Goal: Check status: Check status

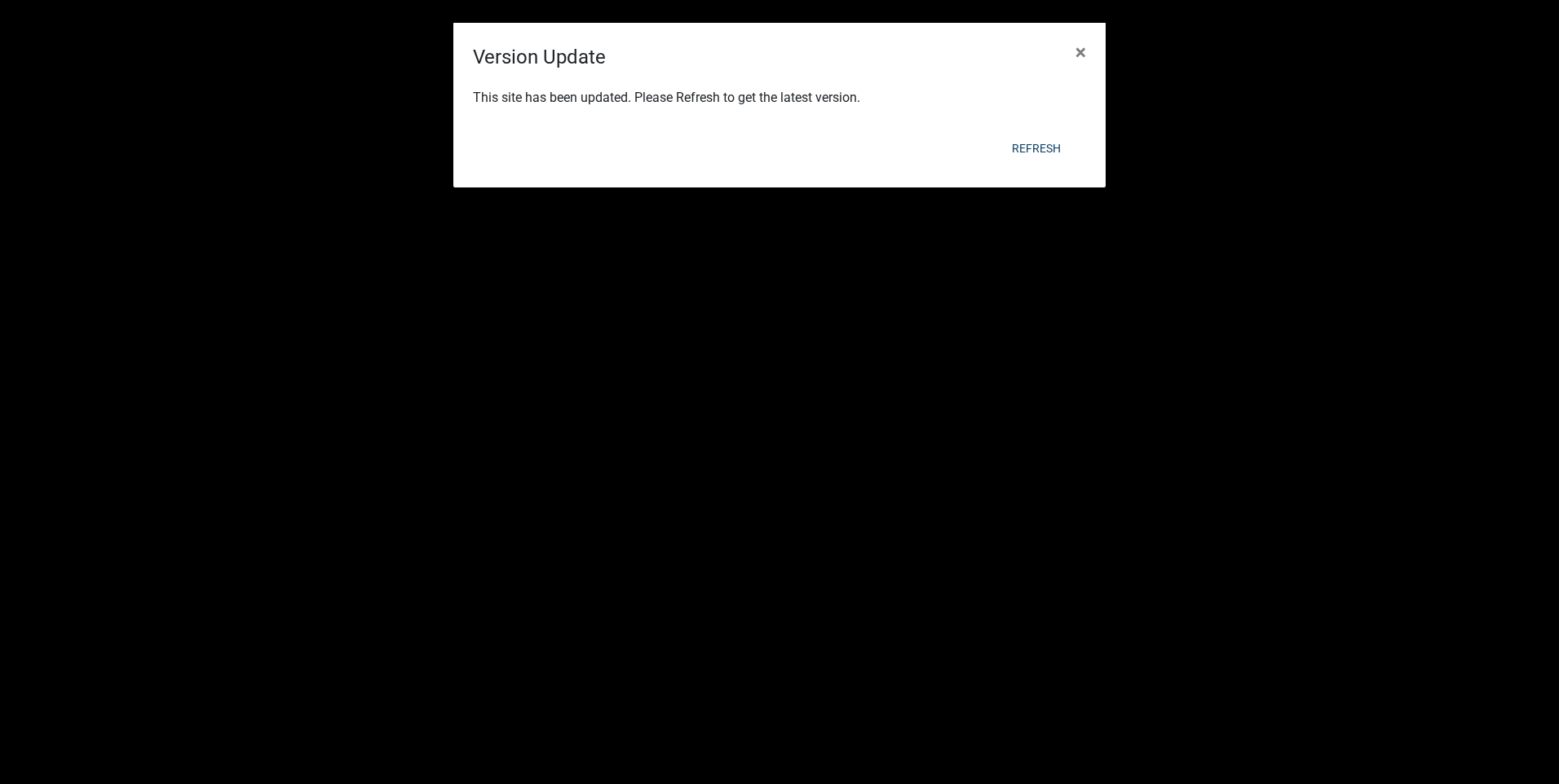
select select "3: 100"
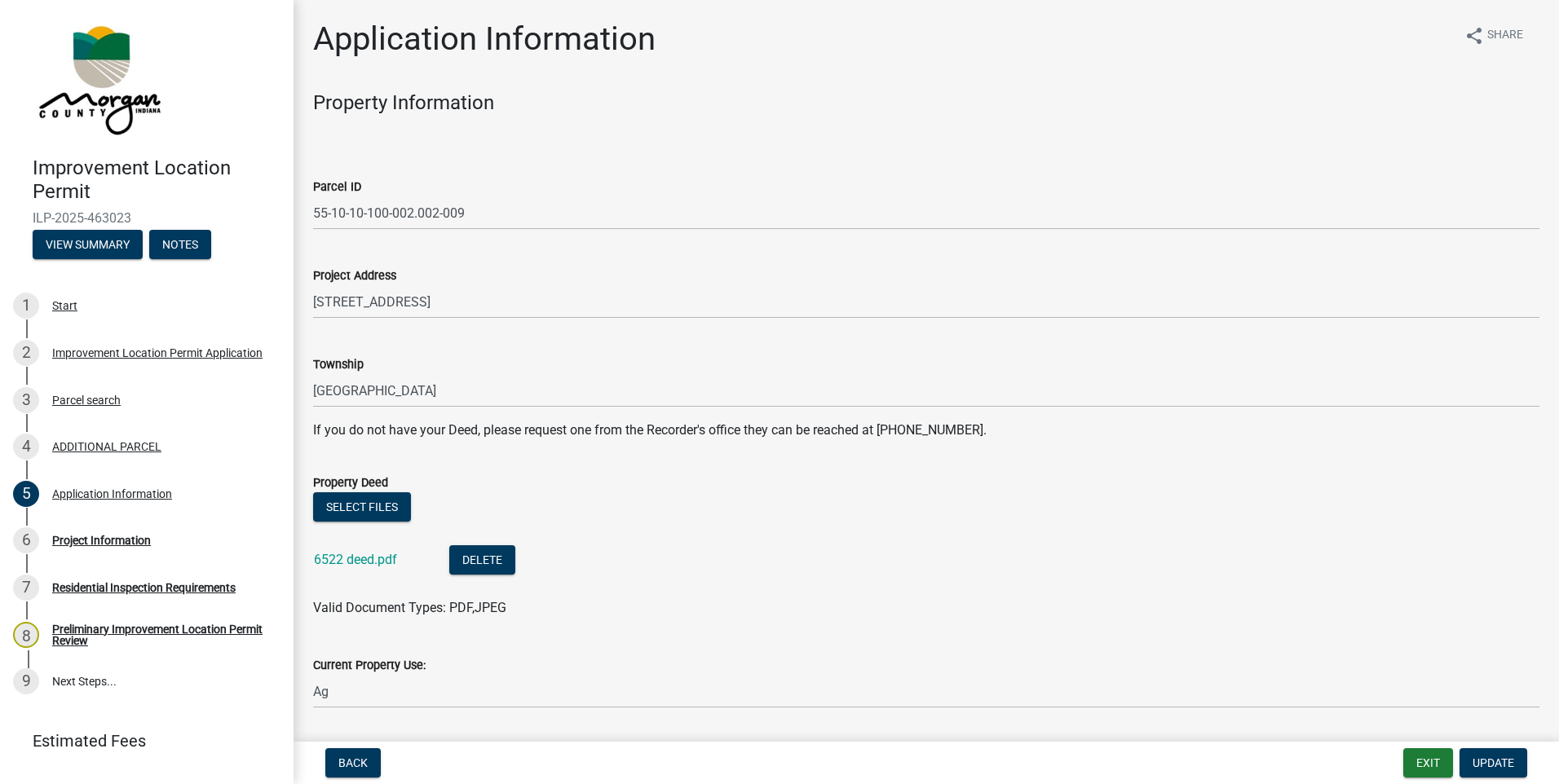
scroll to position [667, 0]
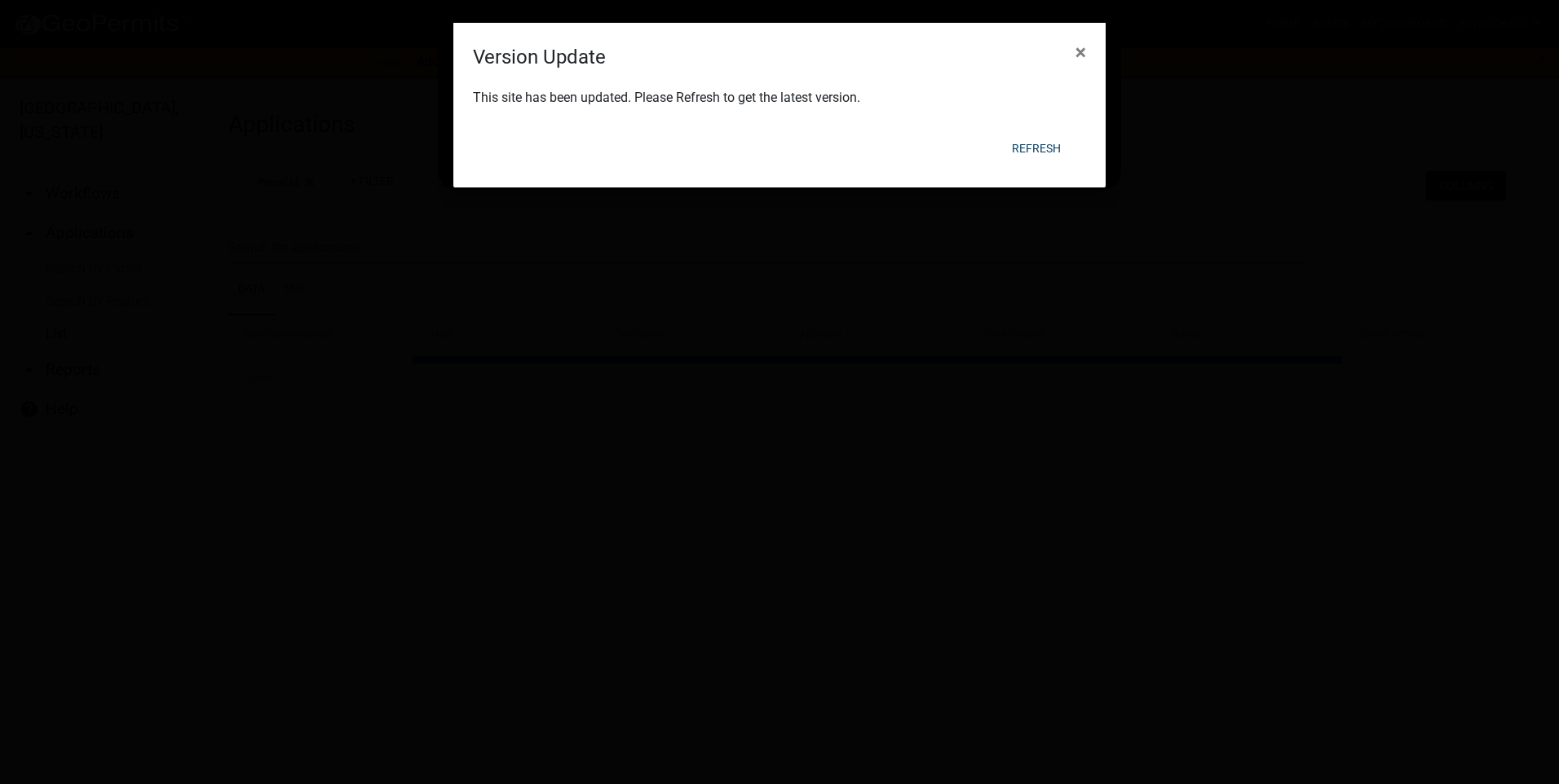
select select "3: 100"
click at [1057, 144] on button "Refresh" at bounding box center [1036, 148] width 75 height 30
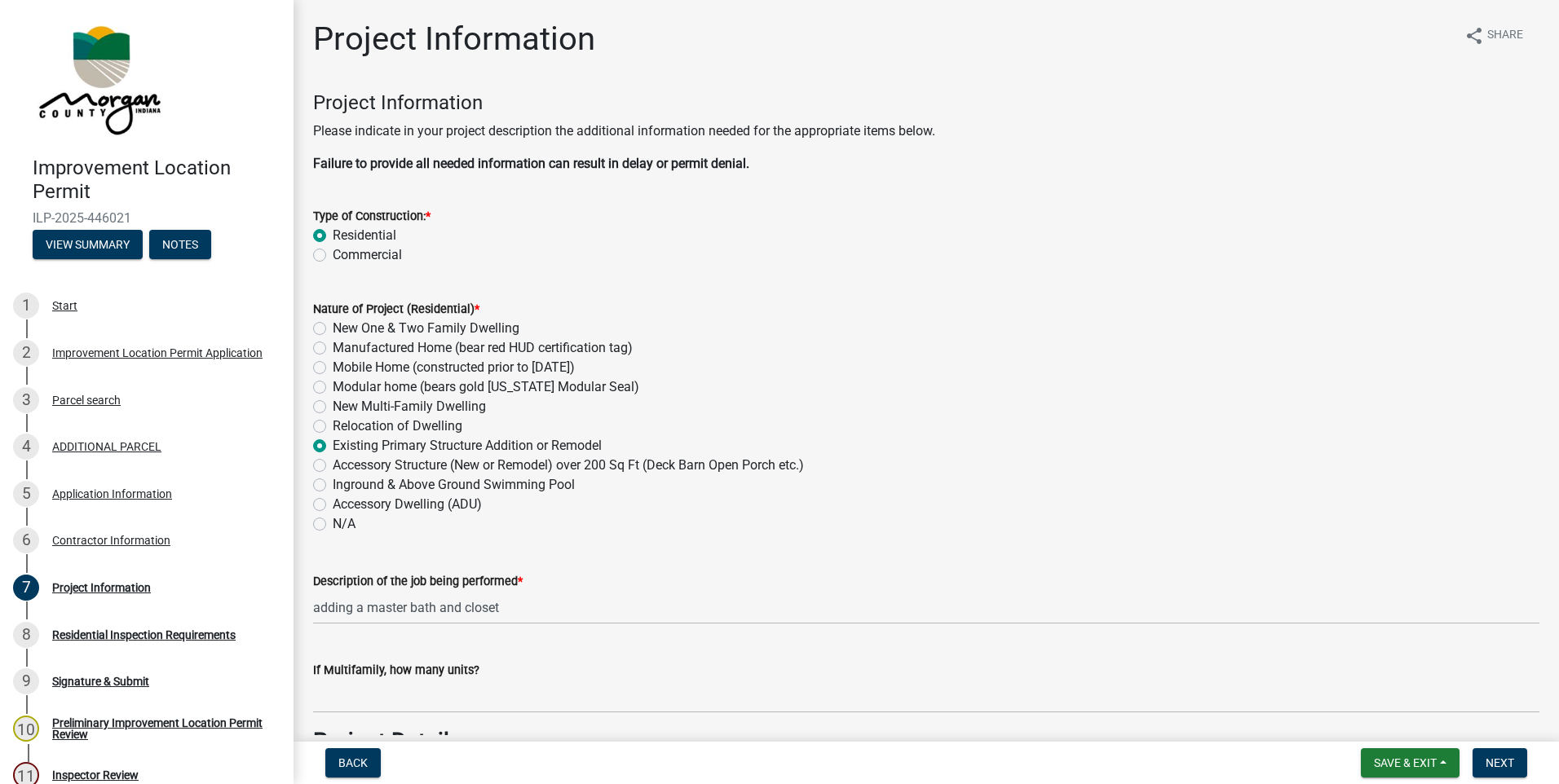
scroll to position [3307, 0]
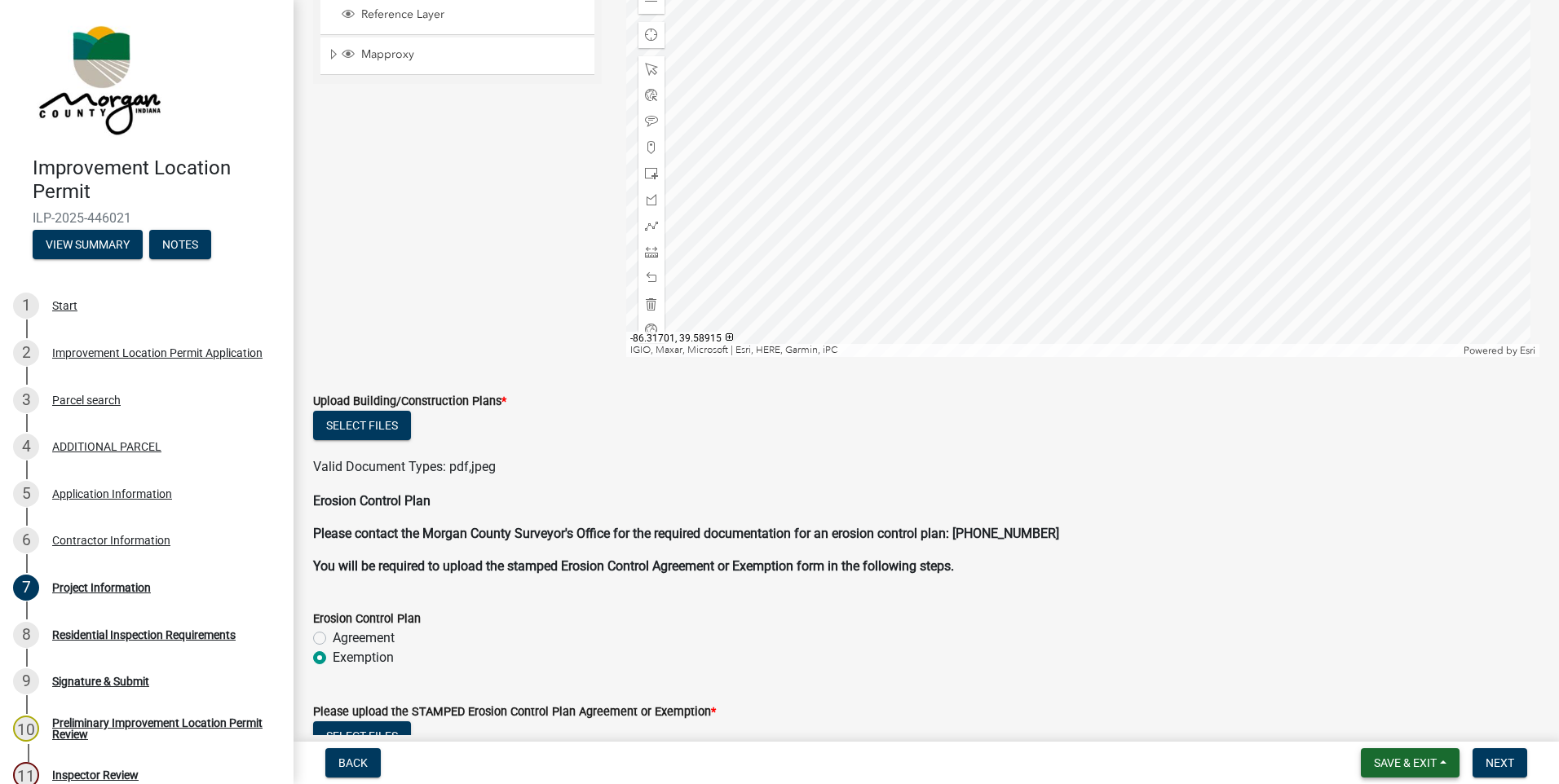
click at [1419, 764] on span "Save & Exit" at bounding box center [1406, 762] width 63 height 13
click at [1403, 725] on button "Save & Exit" at bounding box center [1394, 720] width 131 height 39
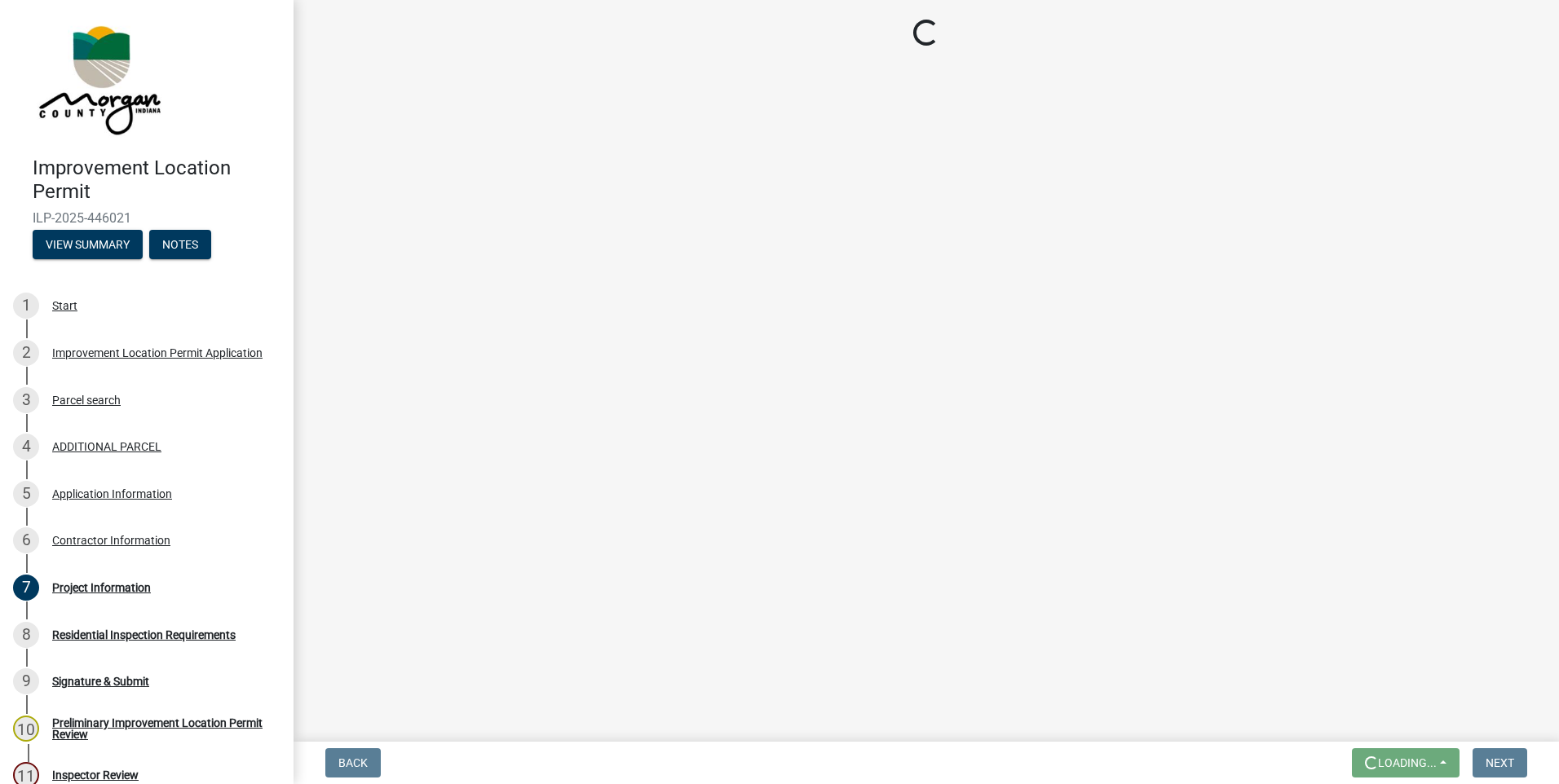
scroll to position [0, 0]
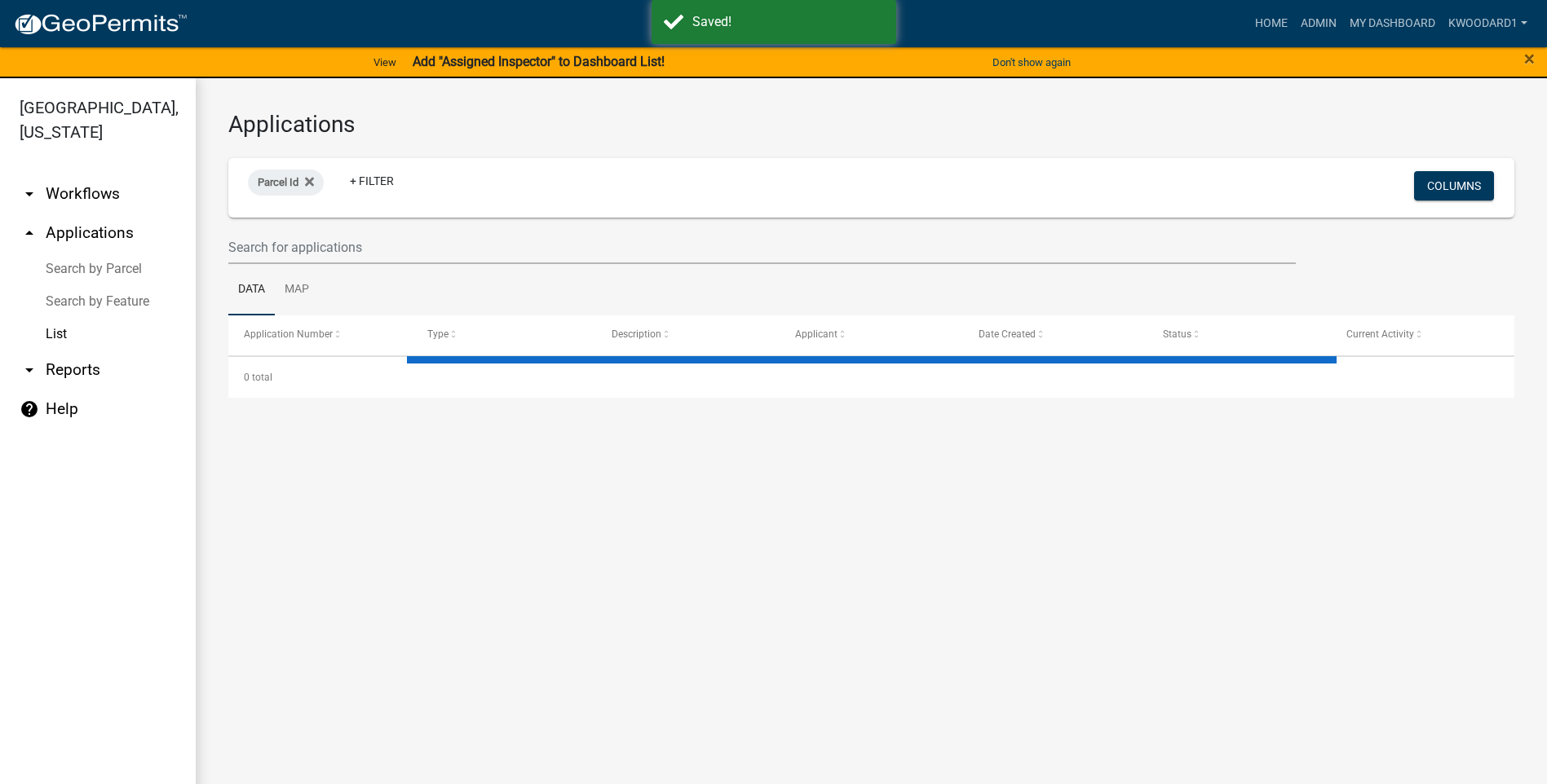
select select "3: 100"
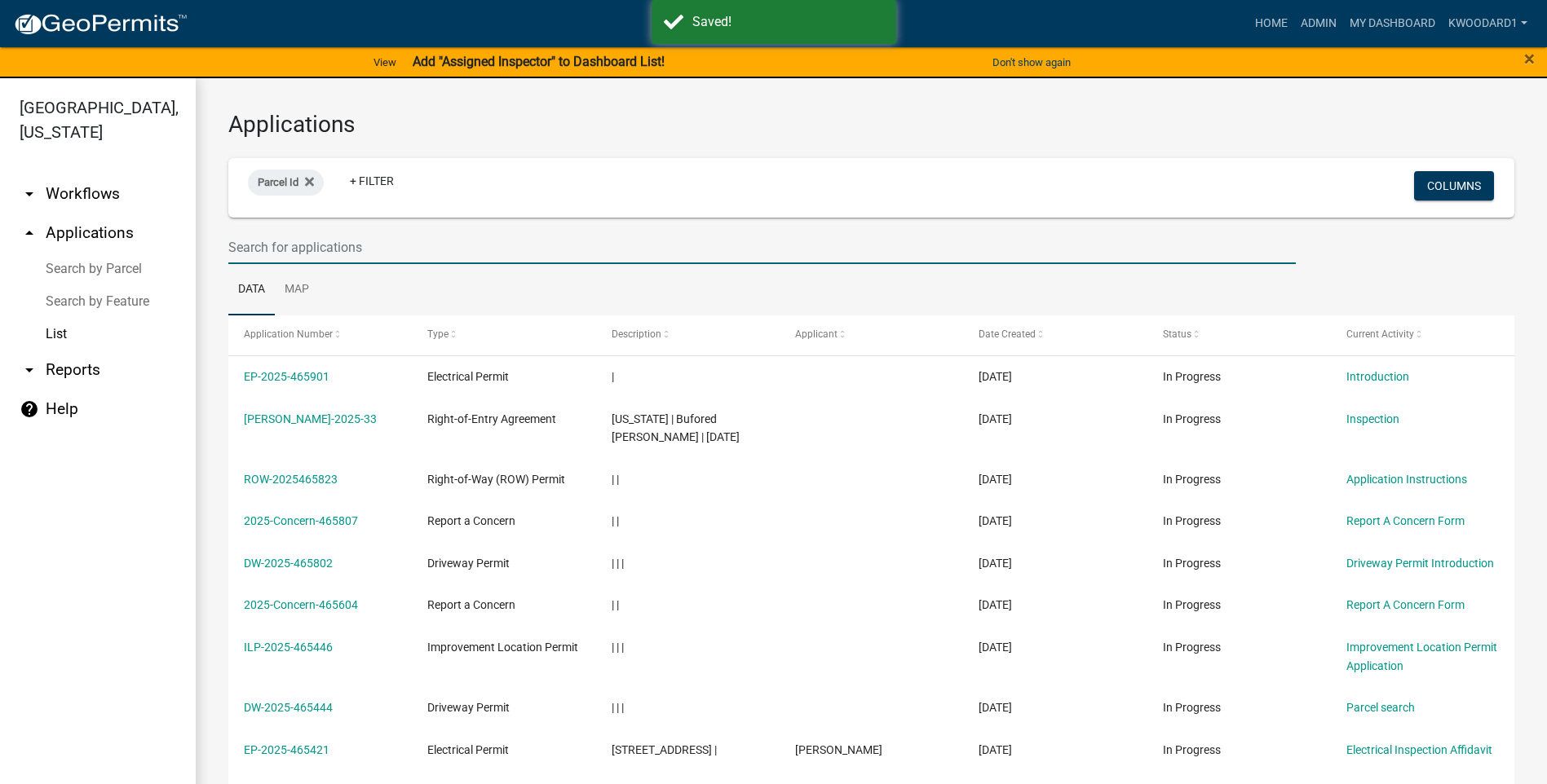
click at [312, 252] on input "text" at bounding box center [762, 247] width 1067 height 33
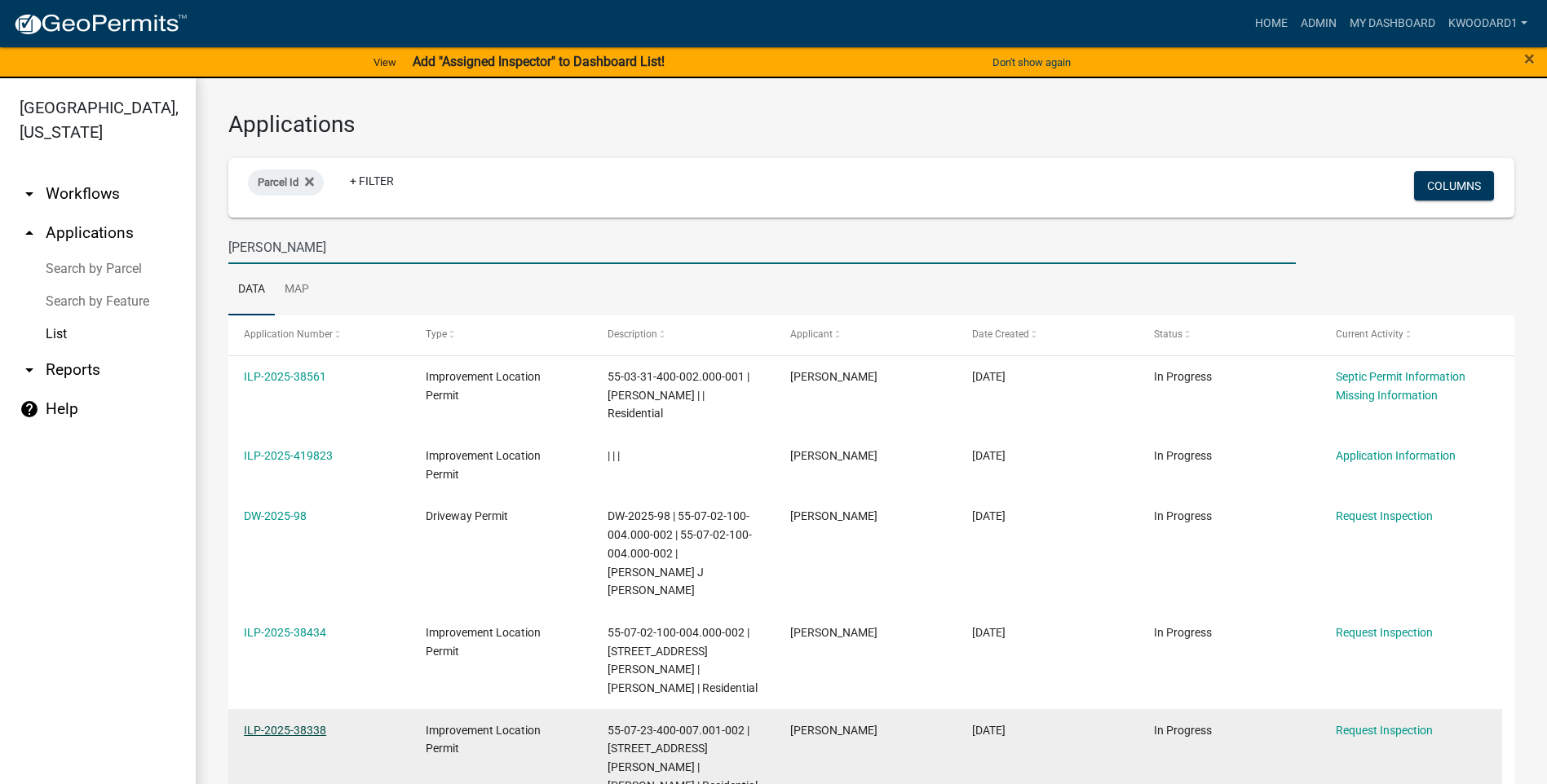
type input "[PERSON_NAME]"
click at [263, 724] on link "ILP-2025-38338" at bounding box center [285, 730] width 82 height 13
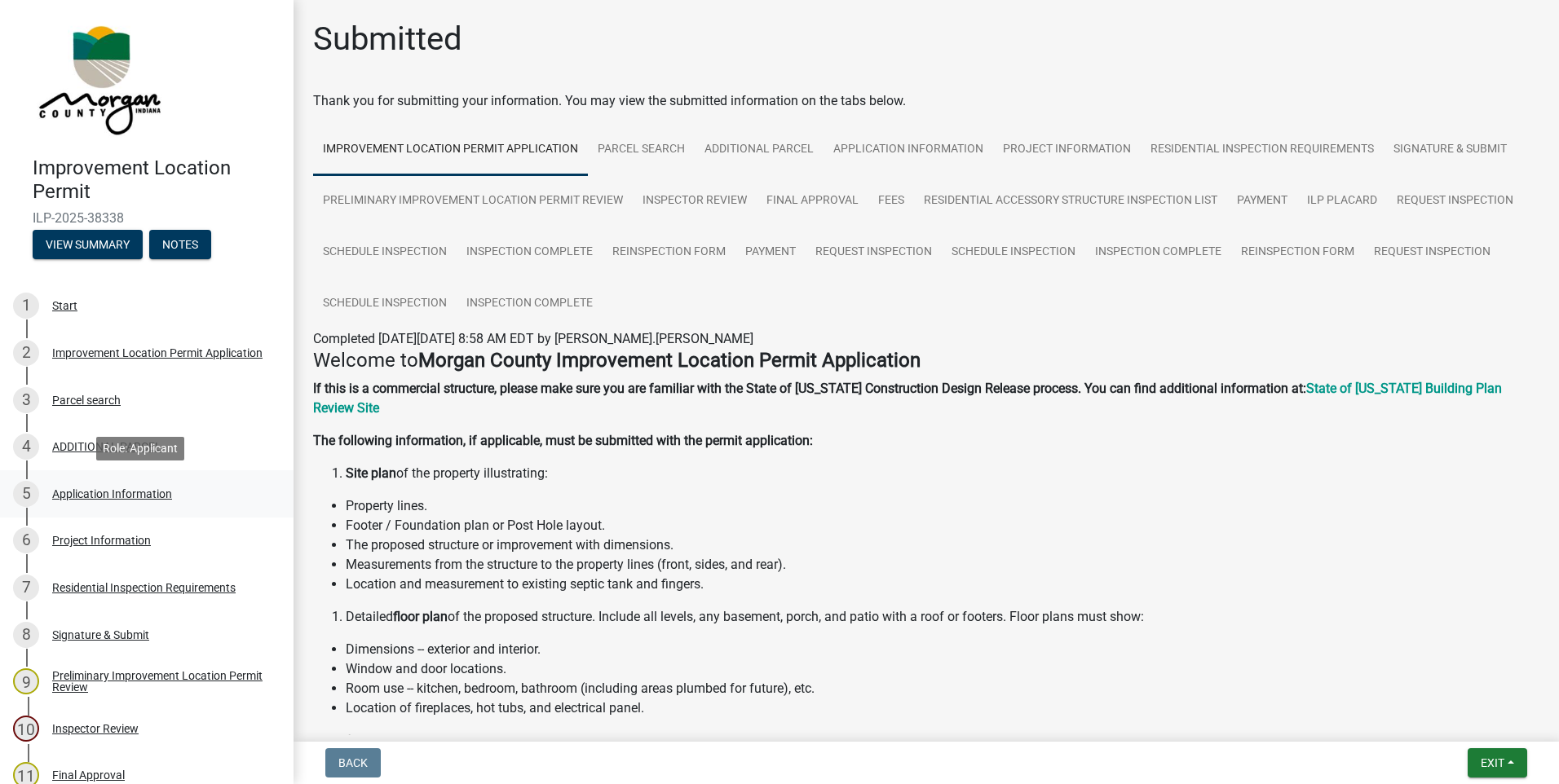
click at [97, 494] on div "Application Information" at bounding box center [112, 493] width 120 height 12
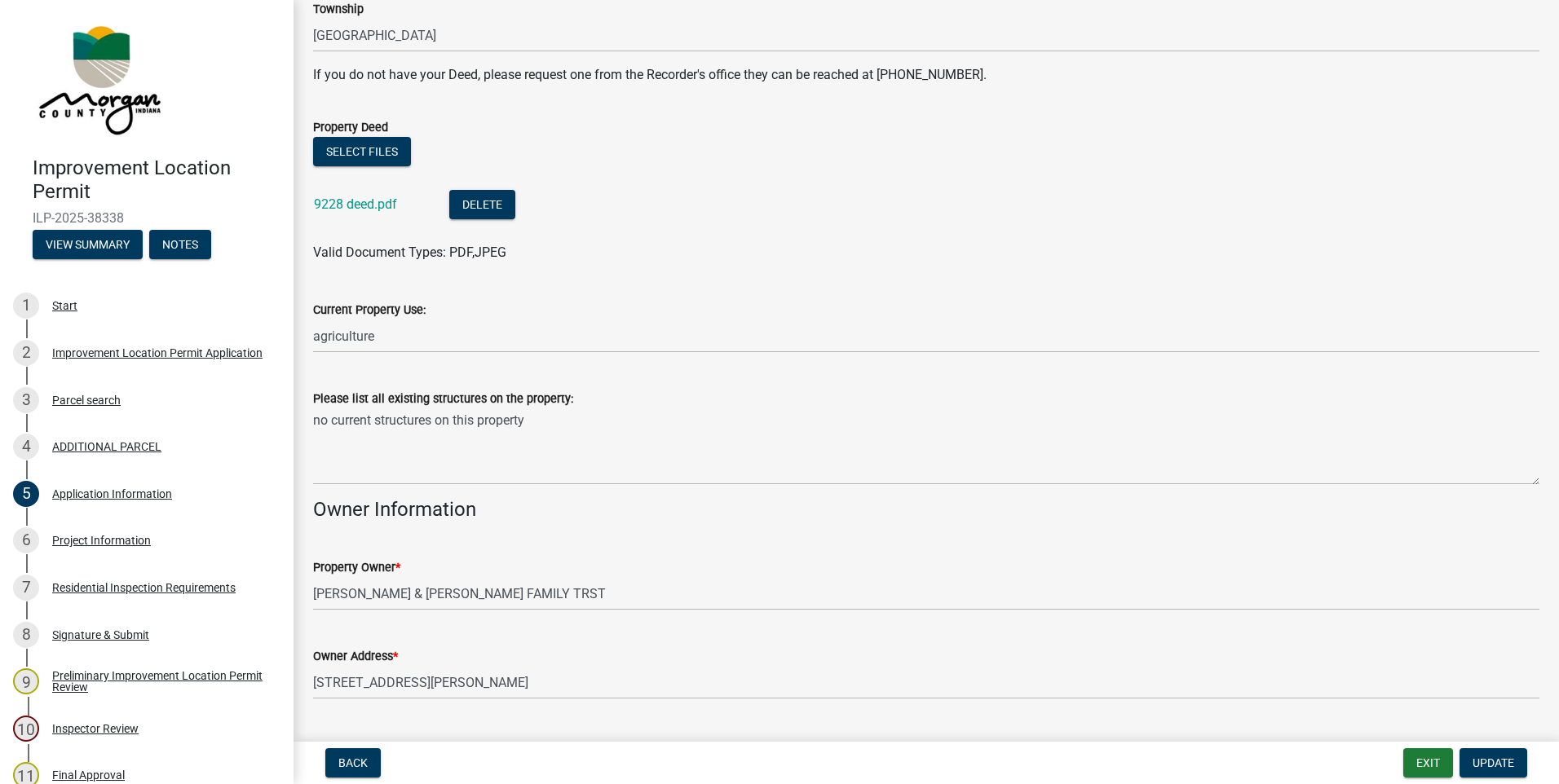
scroll to position [408, 0]
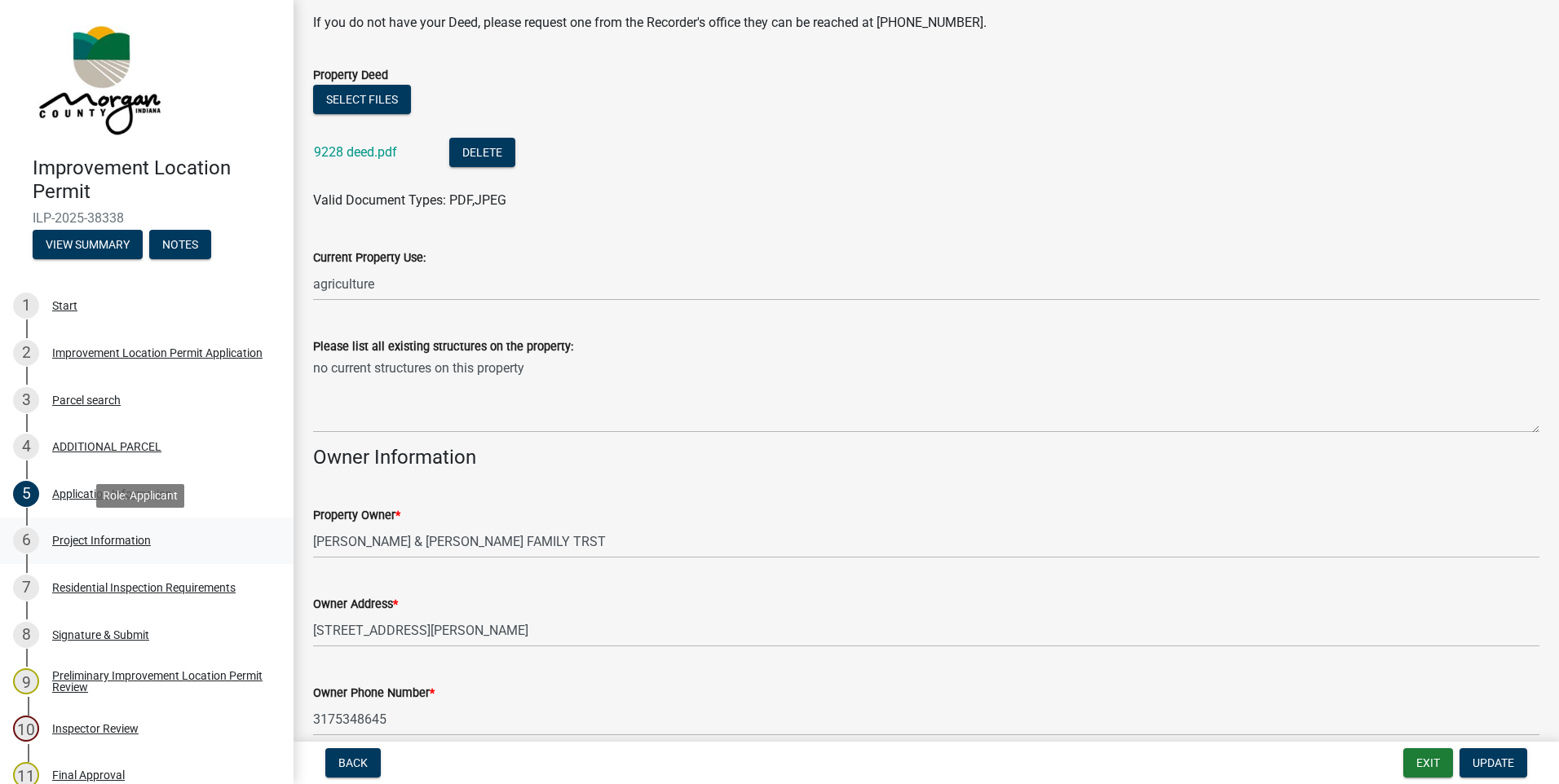
click at [80, 538] on div "Project Information" at bounding box center [102, 540] width 99 height 12
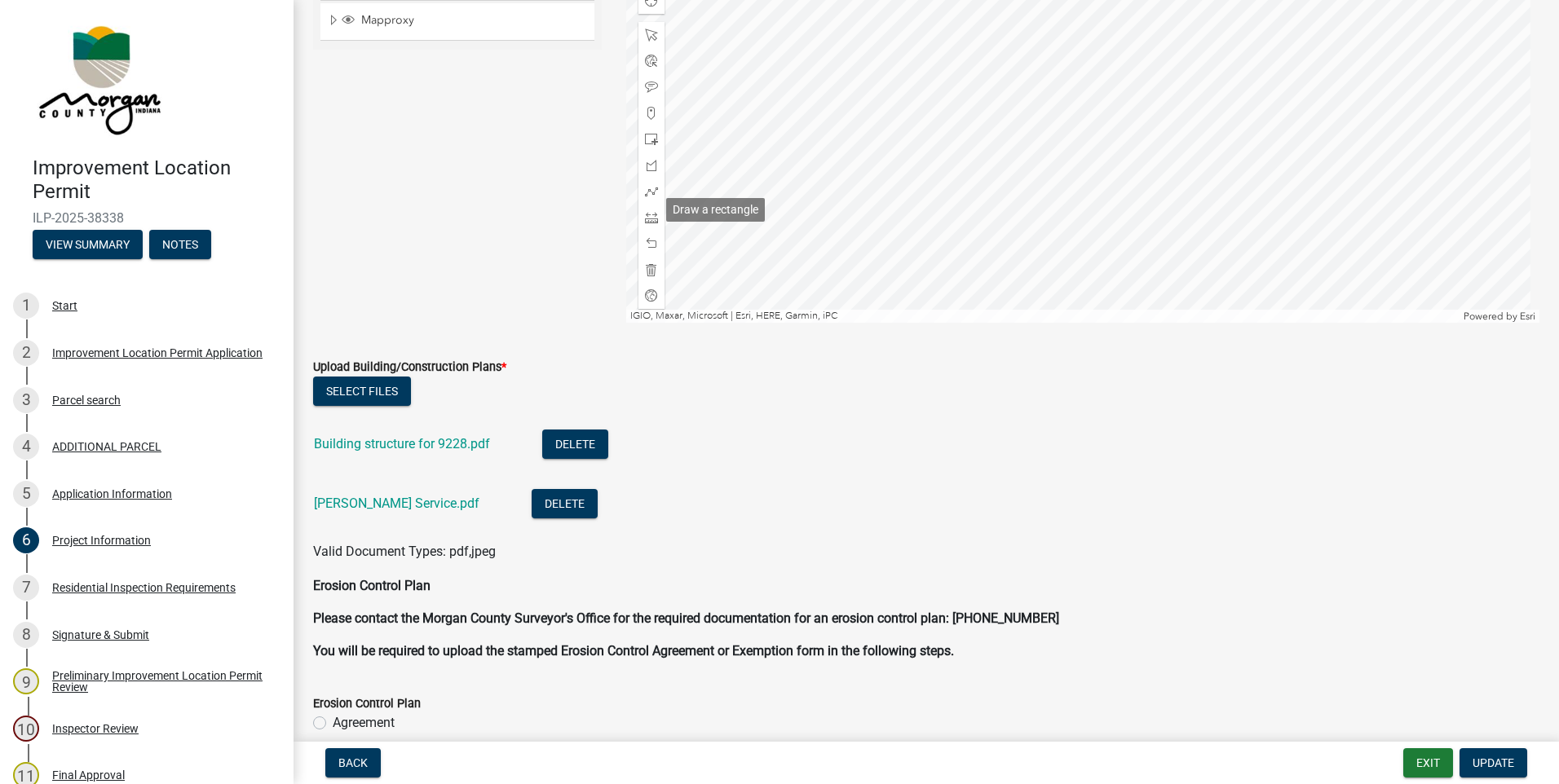
scroll to position [2852, 0]
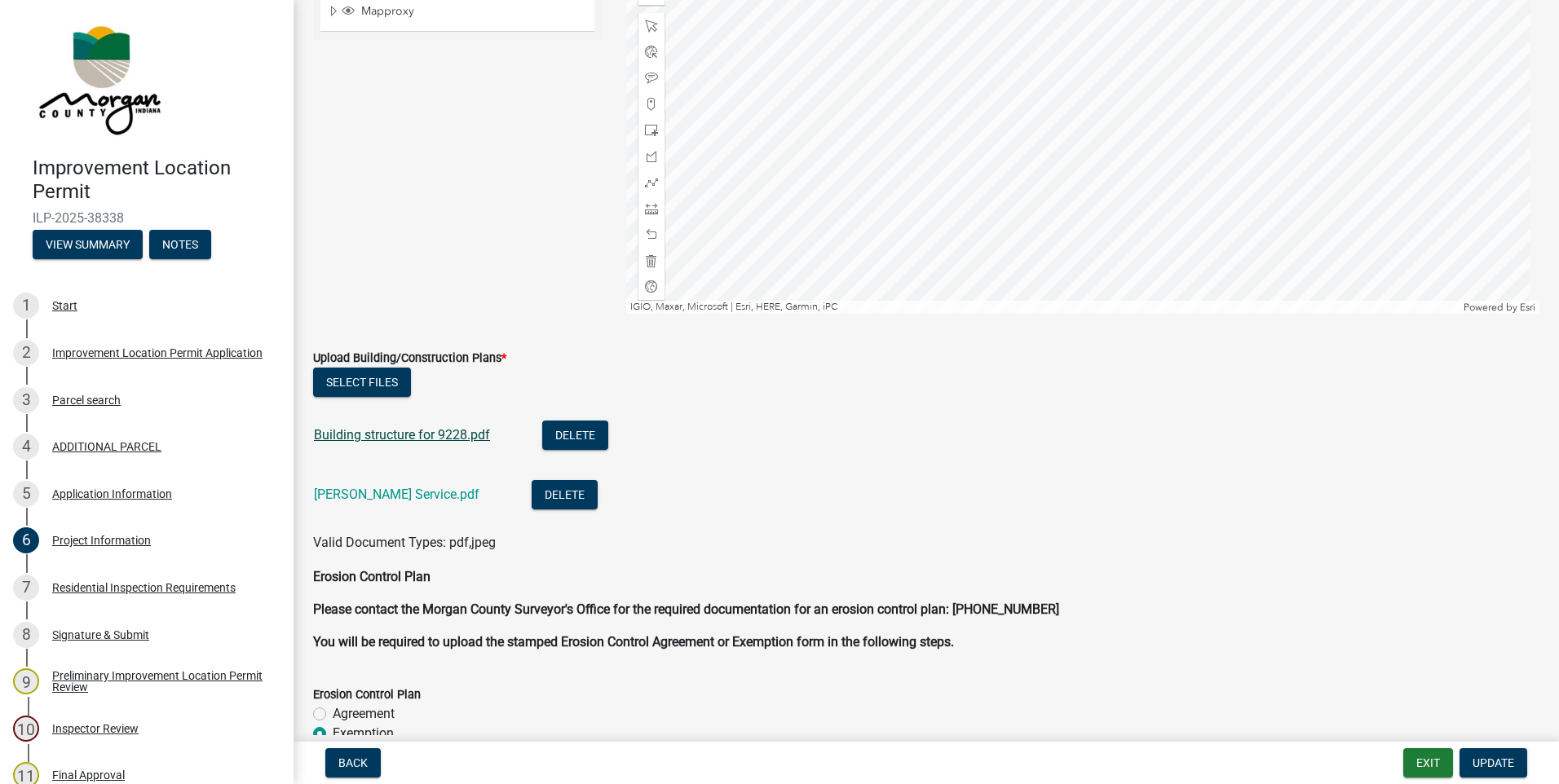
click at [386, 429] on link "Building structure for 9228.pdf" at bounding box center [403, 434] width 177 height 15
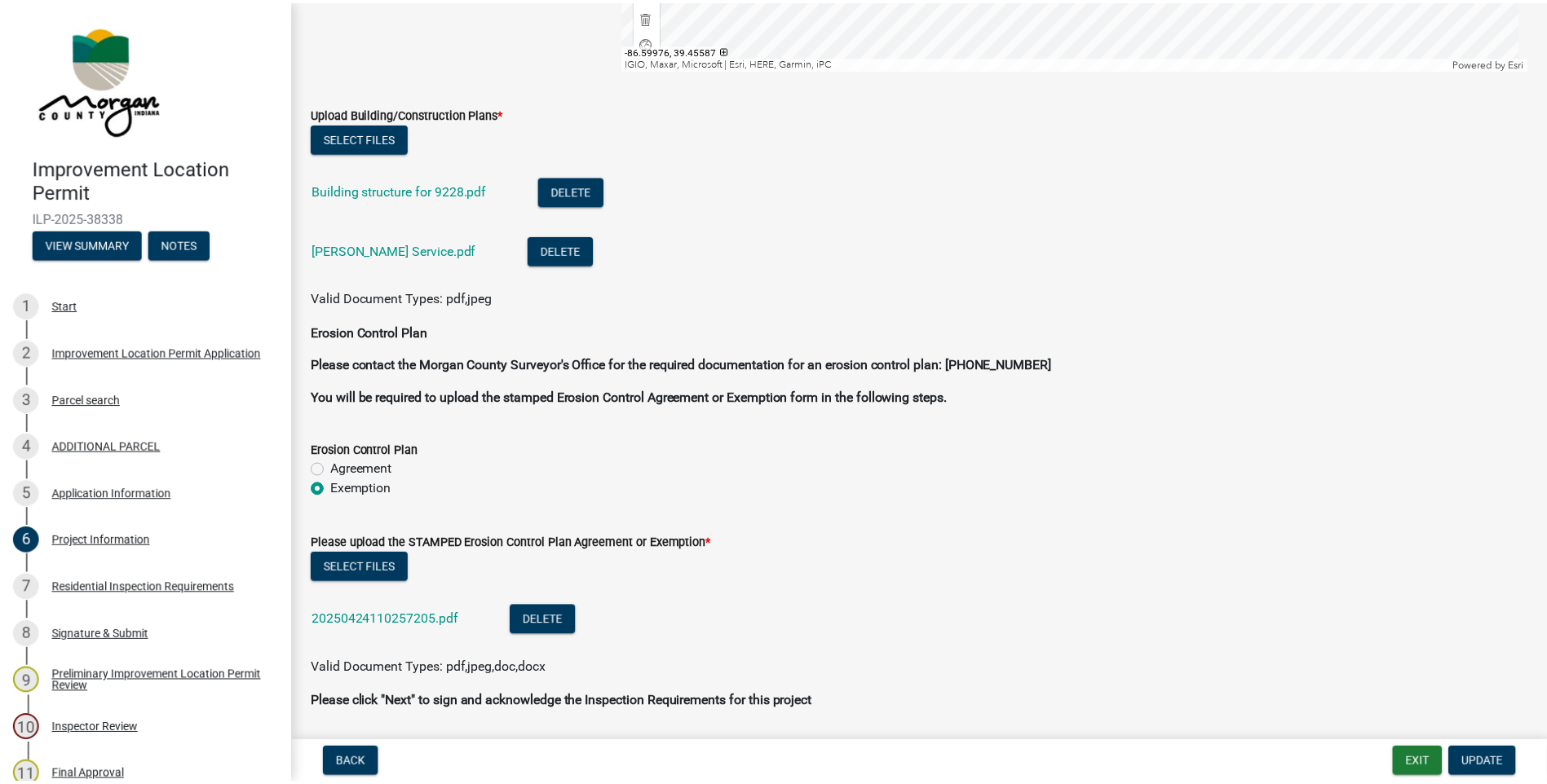
scroll to position [3150, 0]
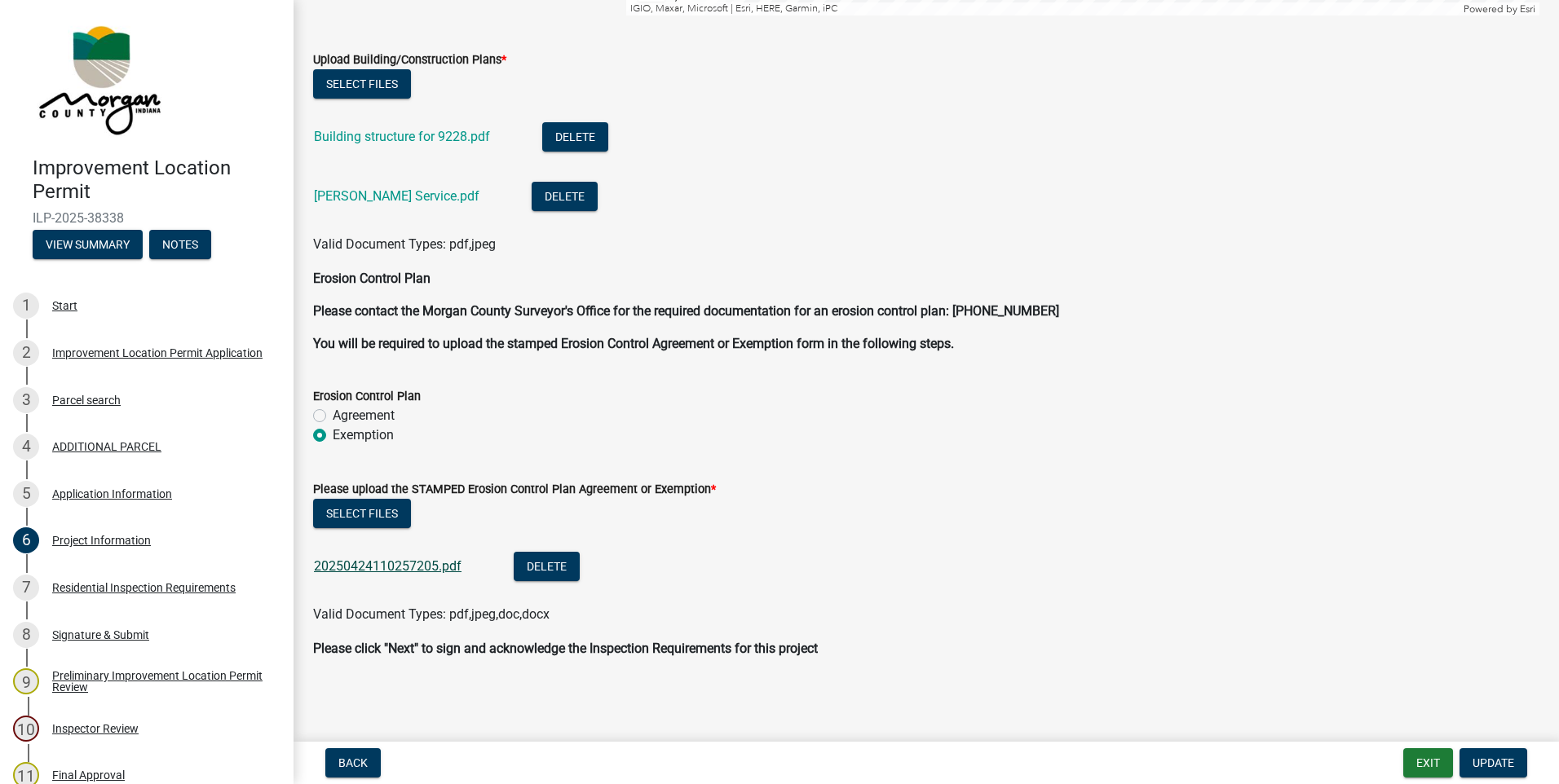
click at [412, 566] on link "20250424110257205.pdf" at bounding box center [388, 565] width 148 height 15
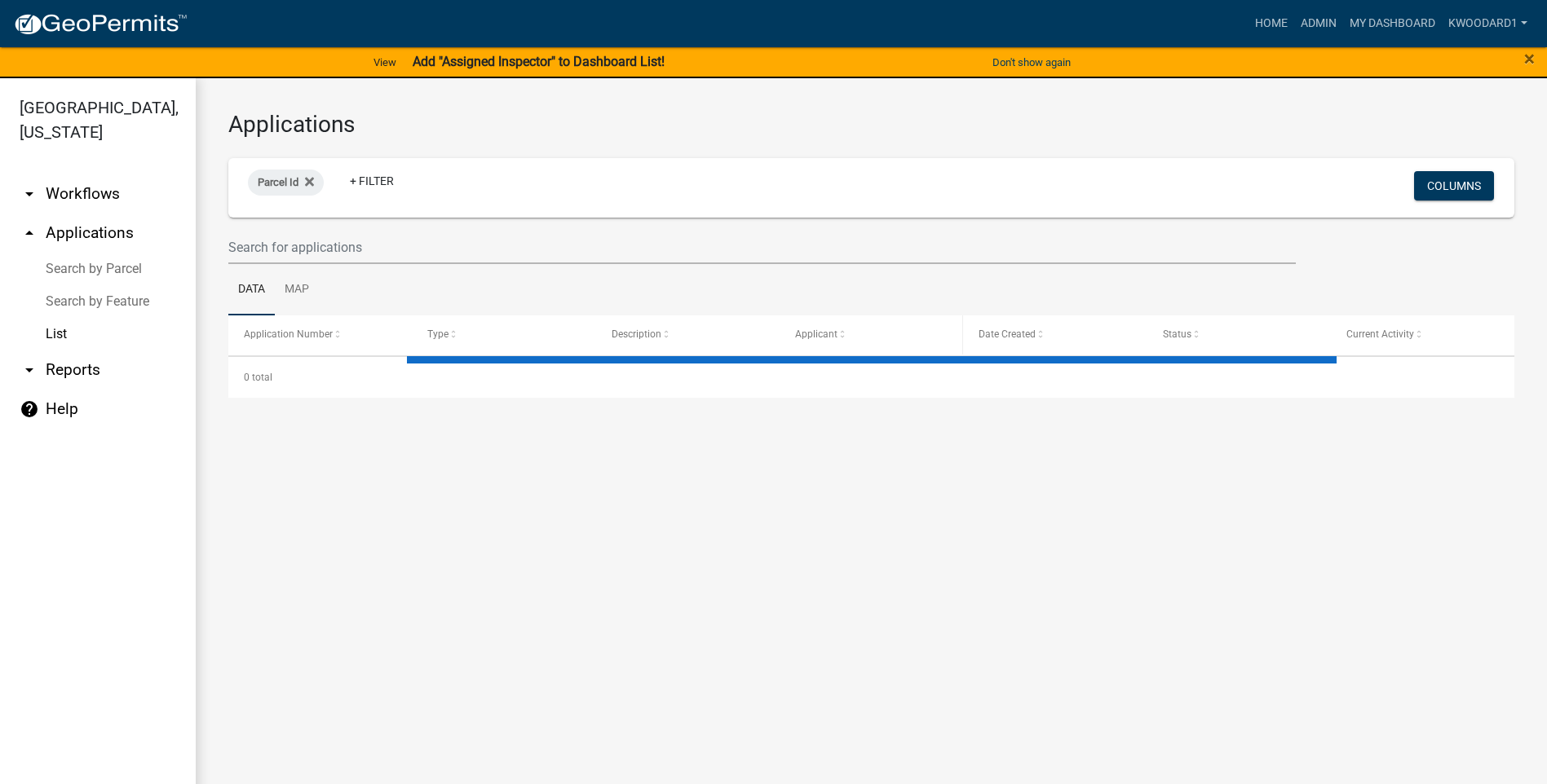
select select "3: 100"
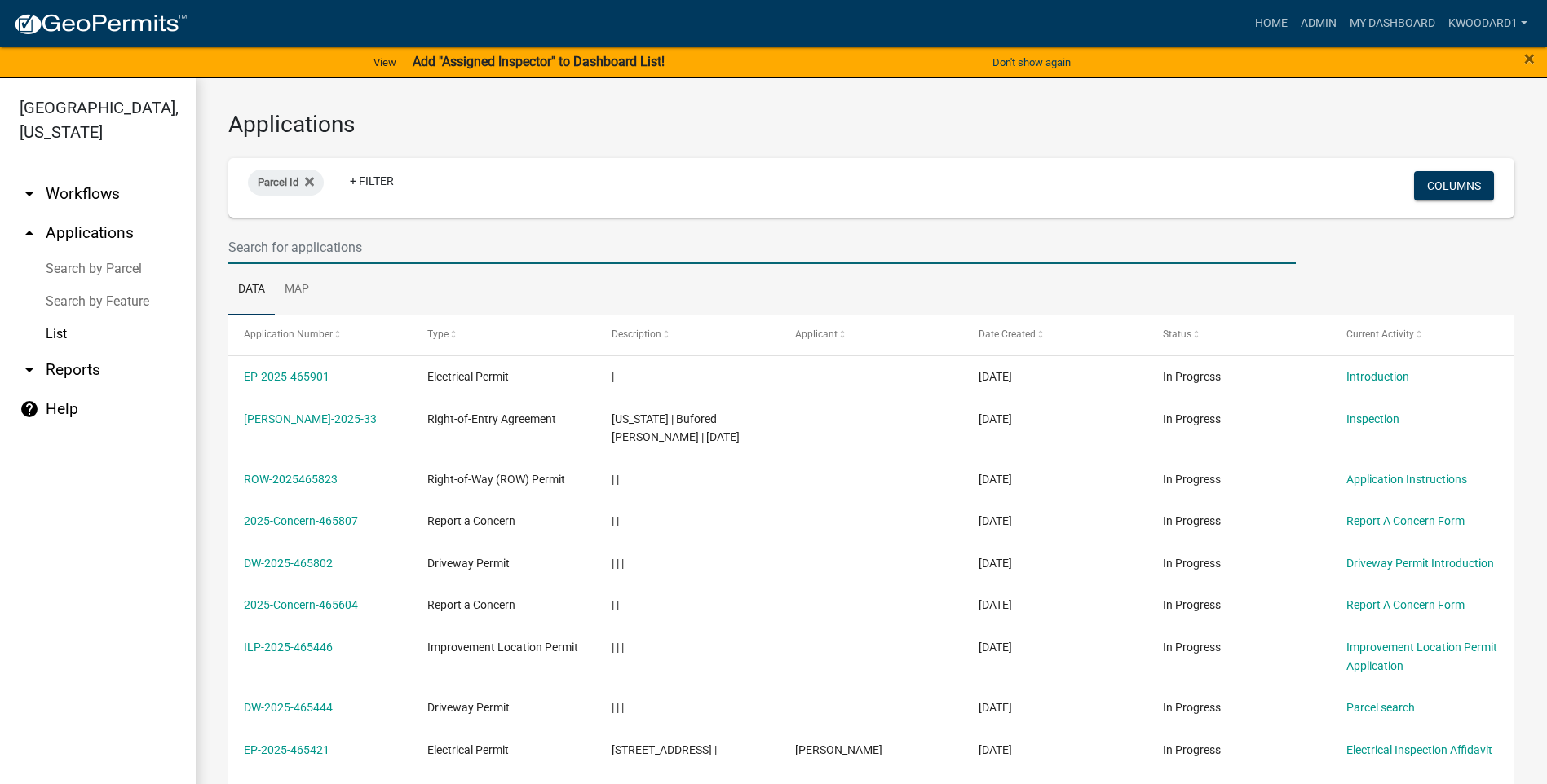
click at [272, 246] on input "text" at bounding box center [762, 247] width 1067 height 33
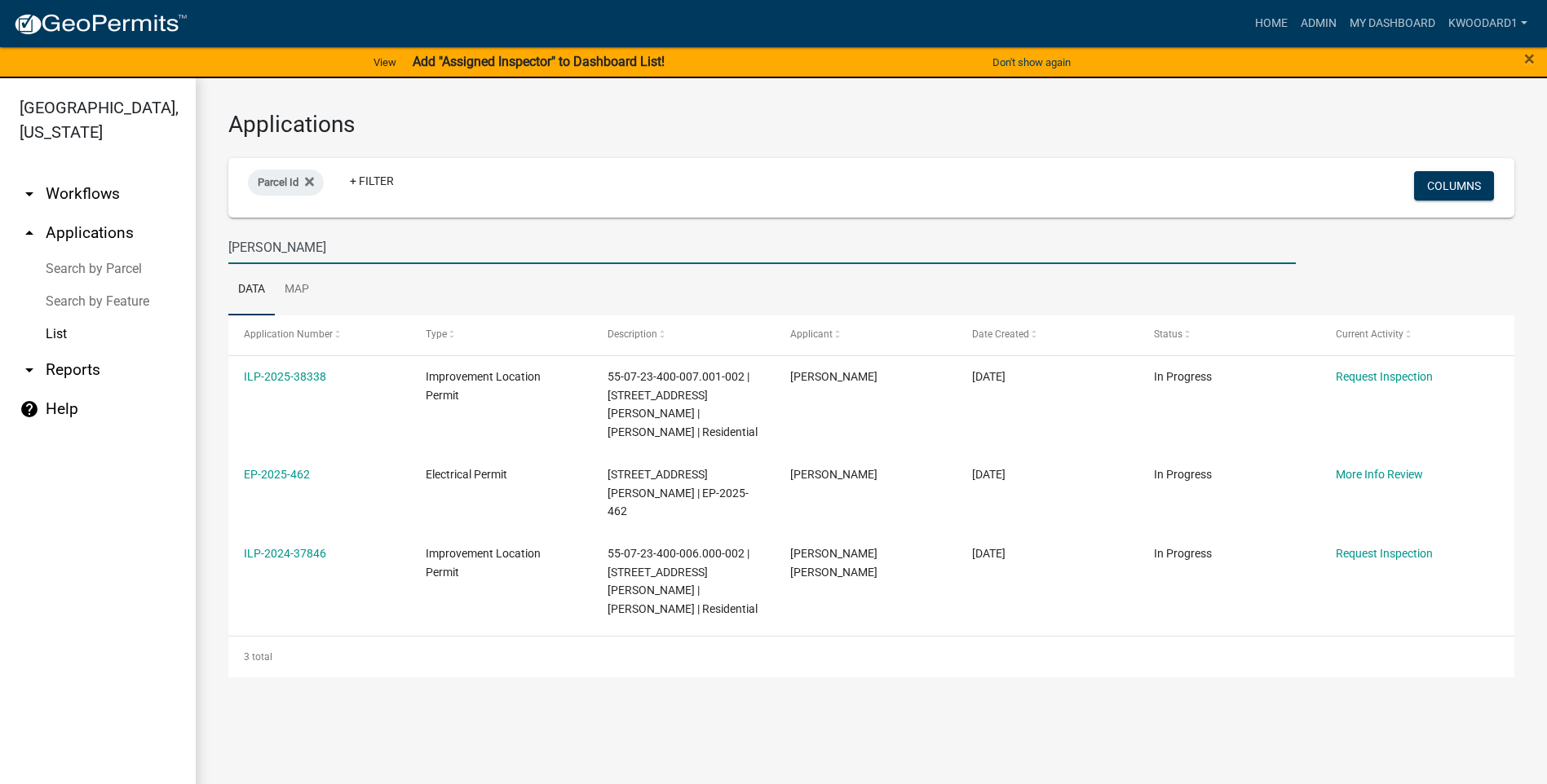
type input "[PERSON_NAME]"
drag, startPoint x: 279, startPoint y: 254, endPoint x: 186, endPoint y: 237, distance: 94.5
click at [196, 252] on div "Applications Parcel Id + Filter Columns [PERSON_NAME] Data Map Application Numb…" at bounding box center [871, 394] width 1351 height 632
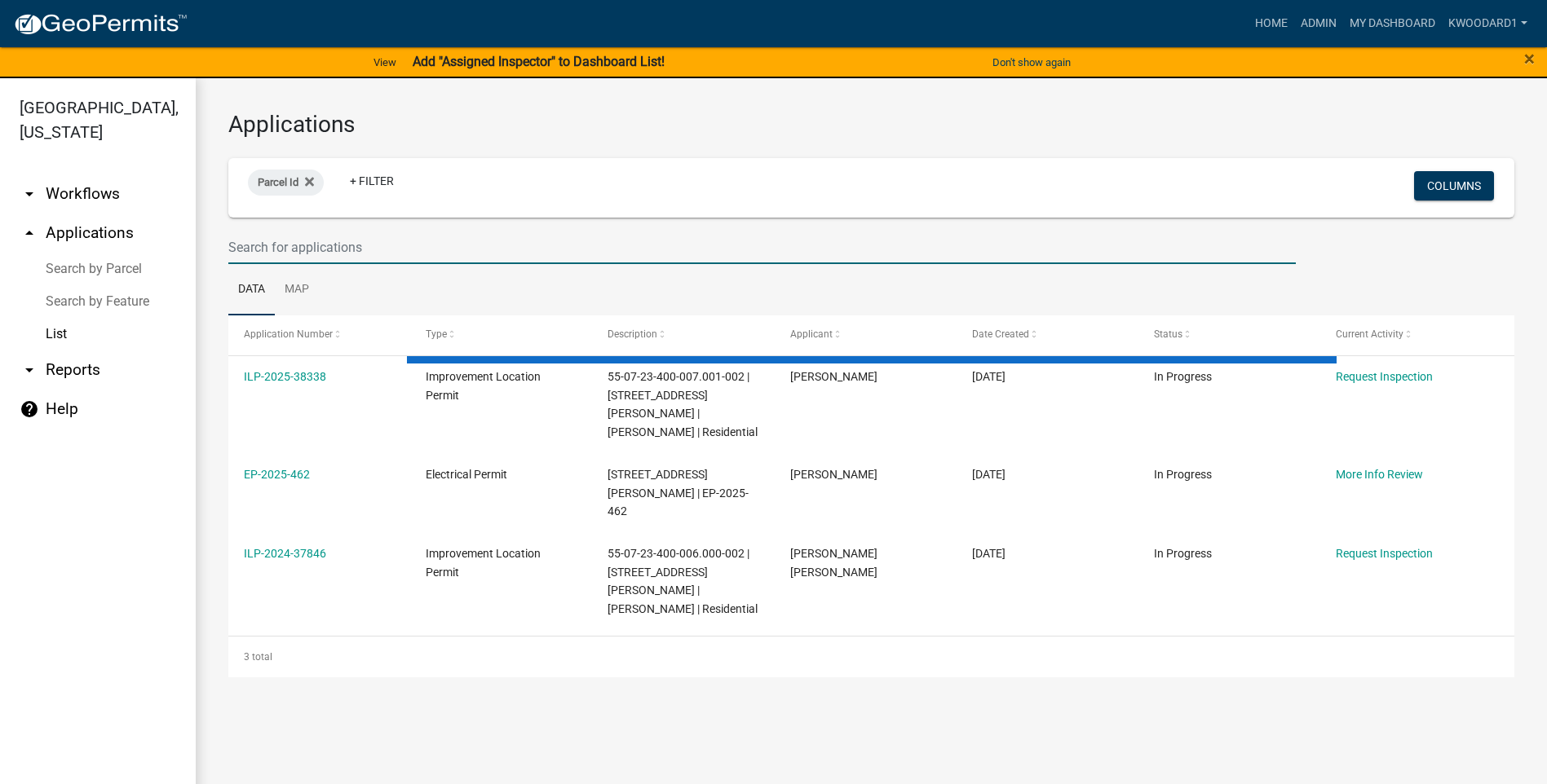
select select "3: 100"
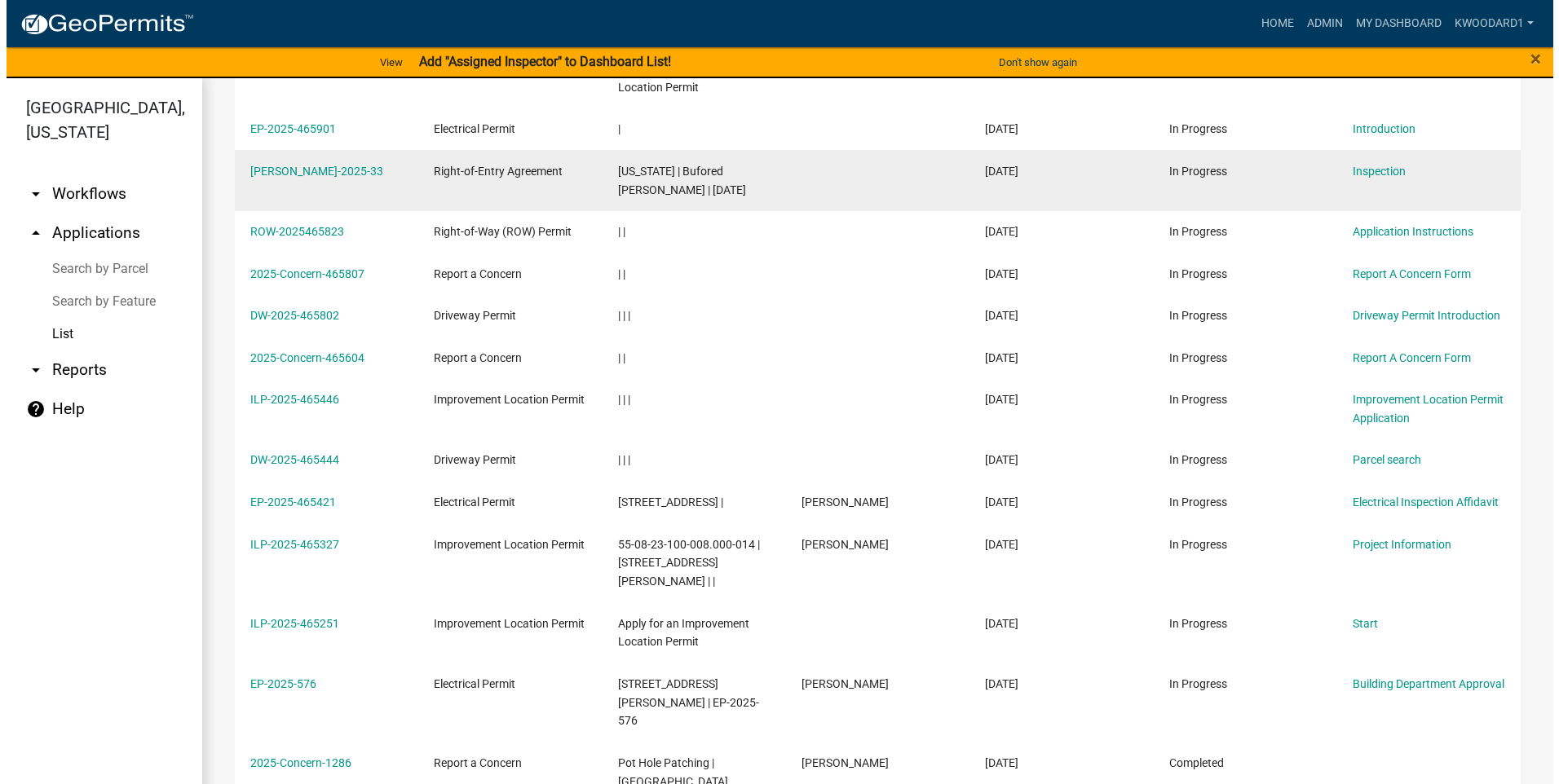
scroll to position [408, 0]
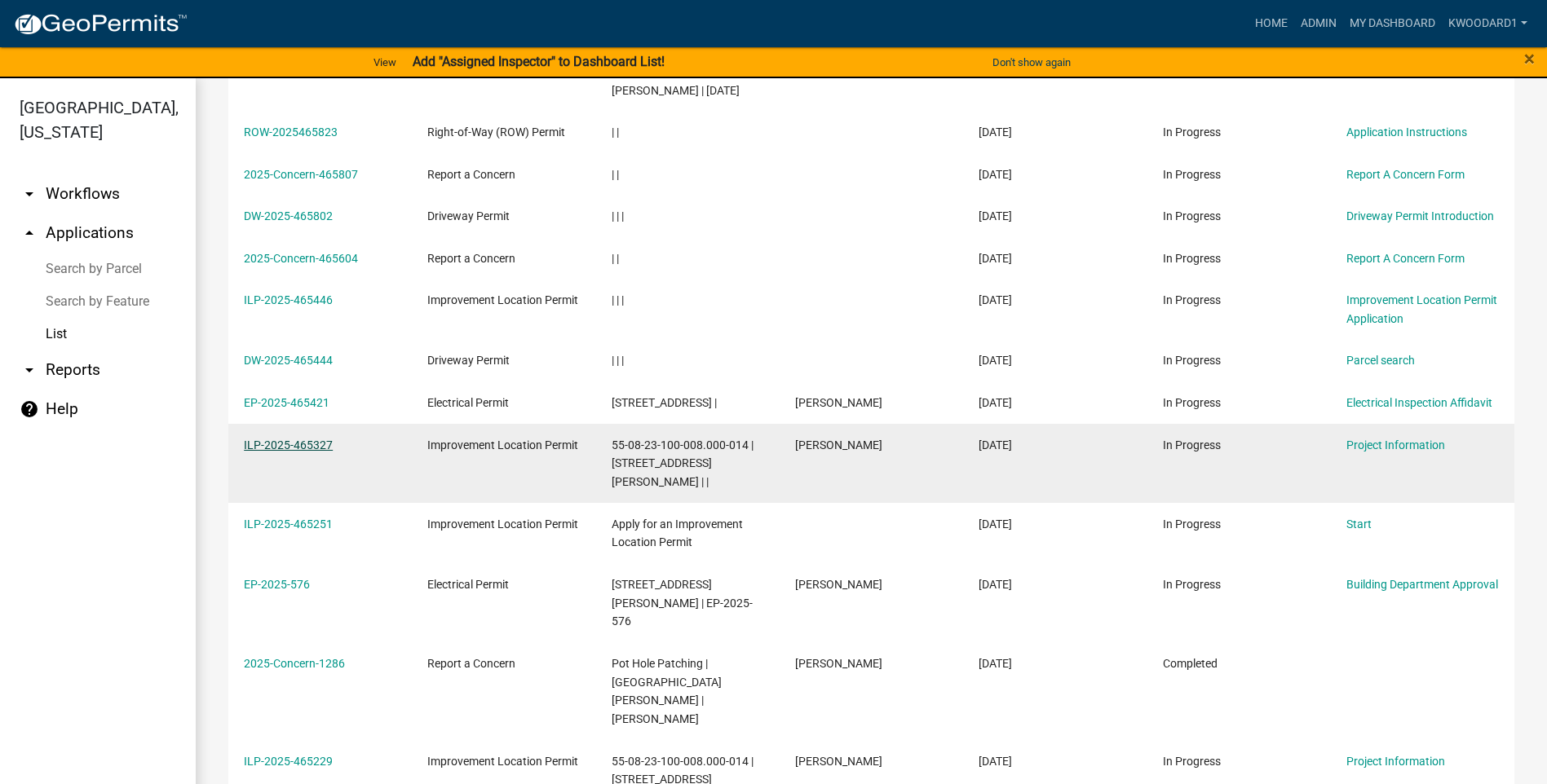
click at [277, 452] on link "ILP-2025-465327" at bounding box center [288, 445] width 89 height 13
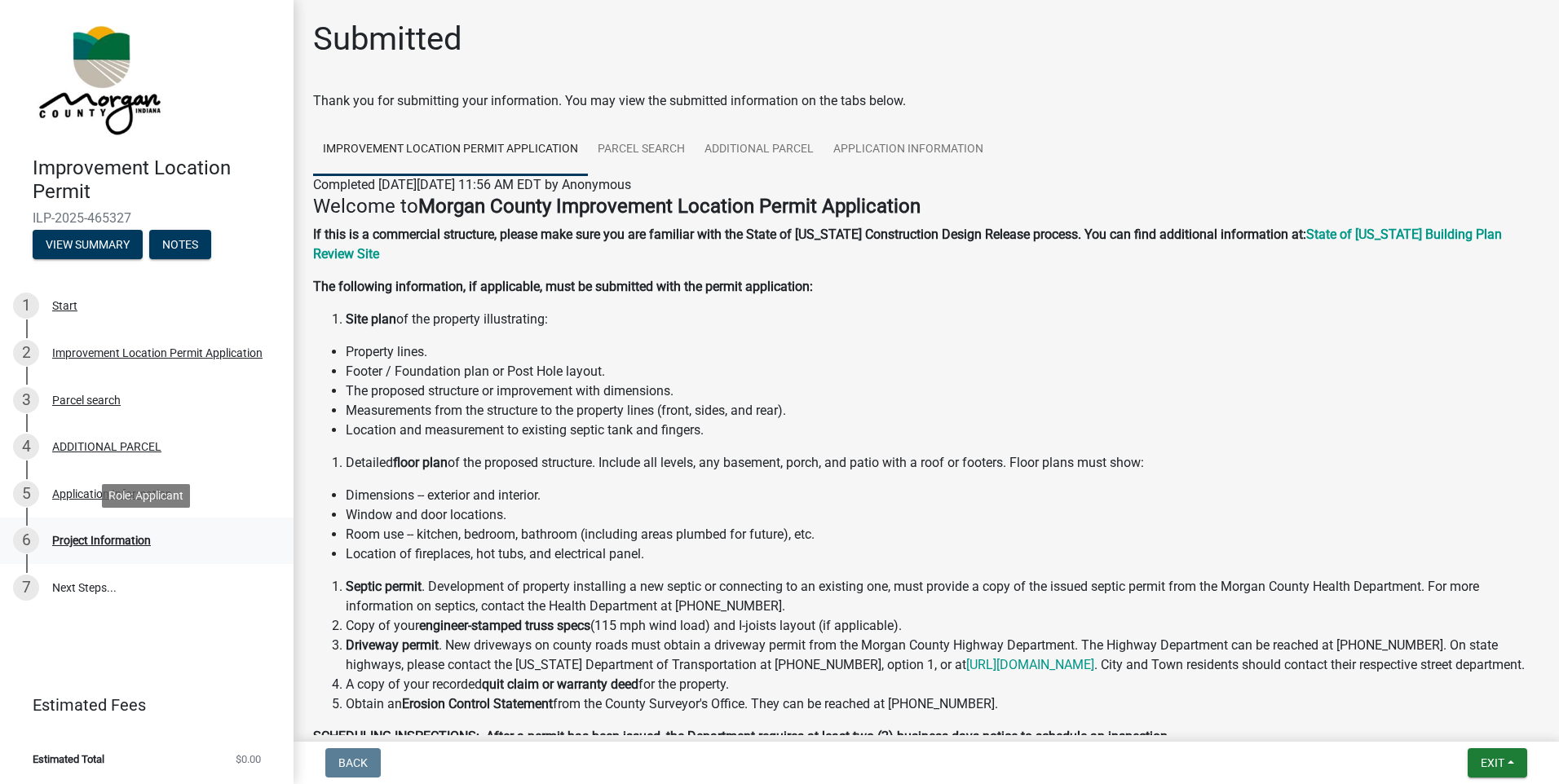
click at [126, 541] on div "Project Information" at bounding box center [102, 540] width 99 height 12
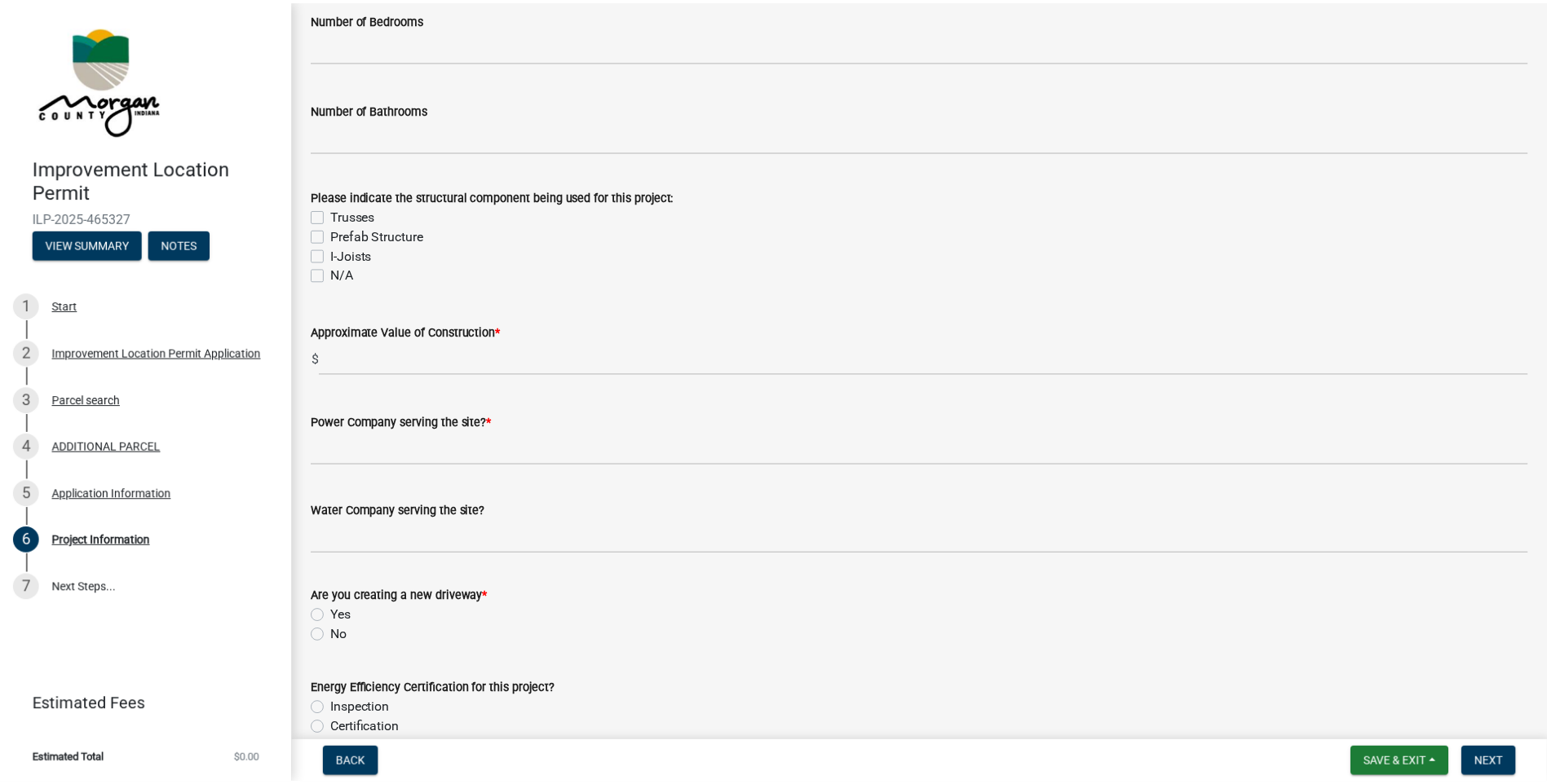
scroll to position [1141, 0]
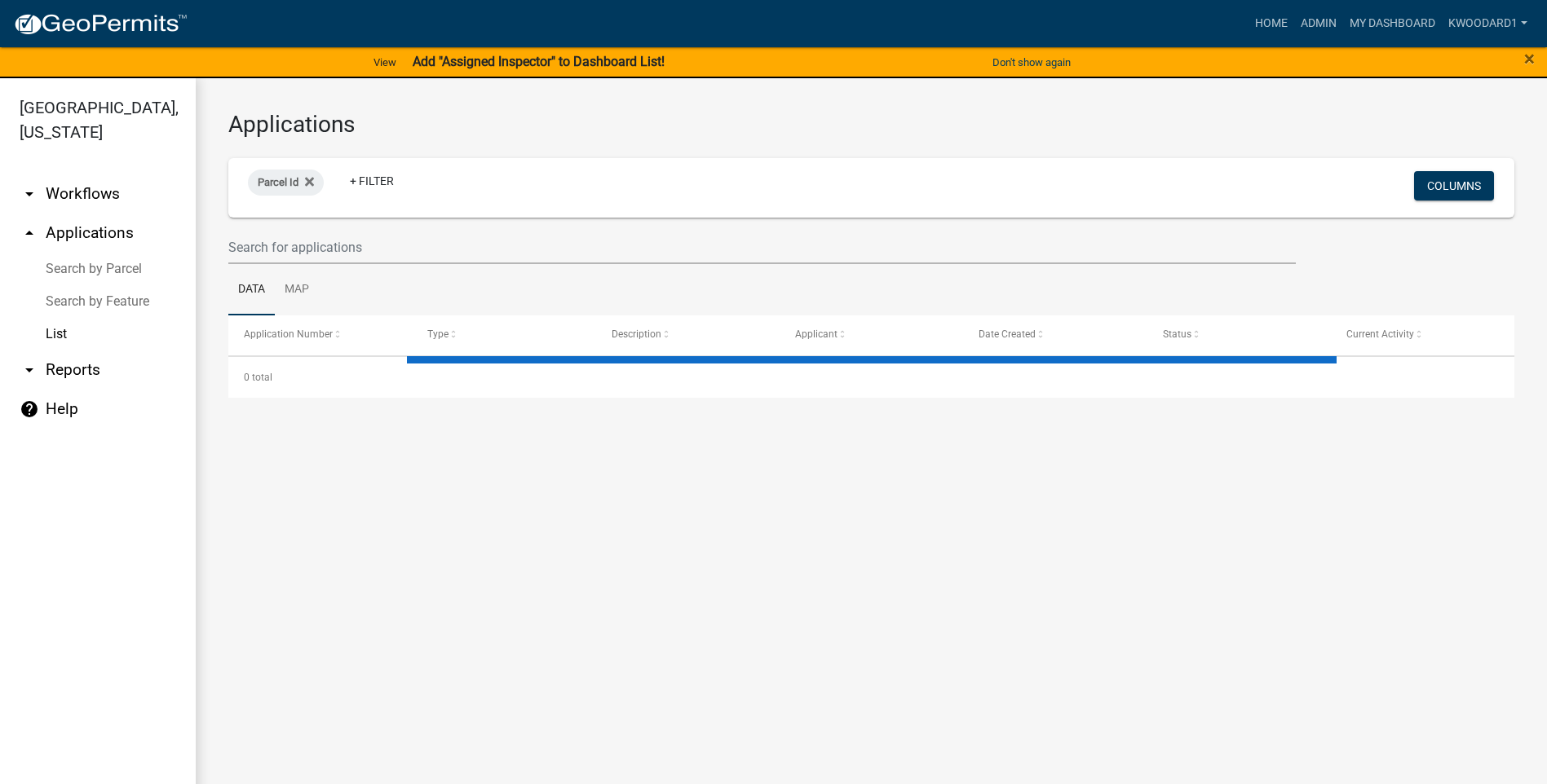
select select "3: 100"
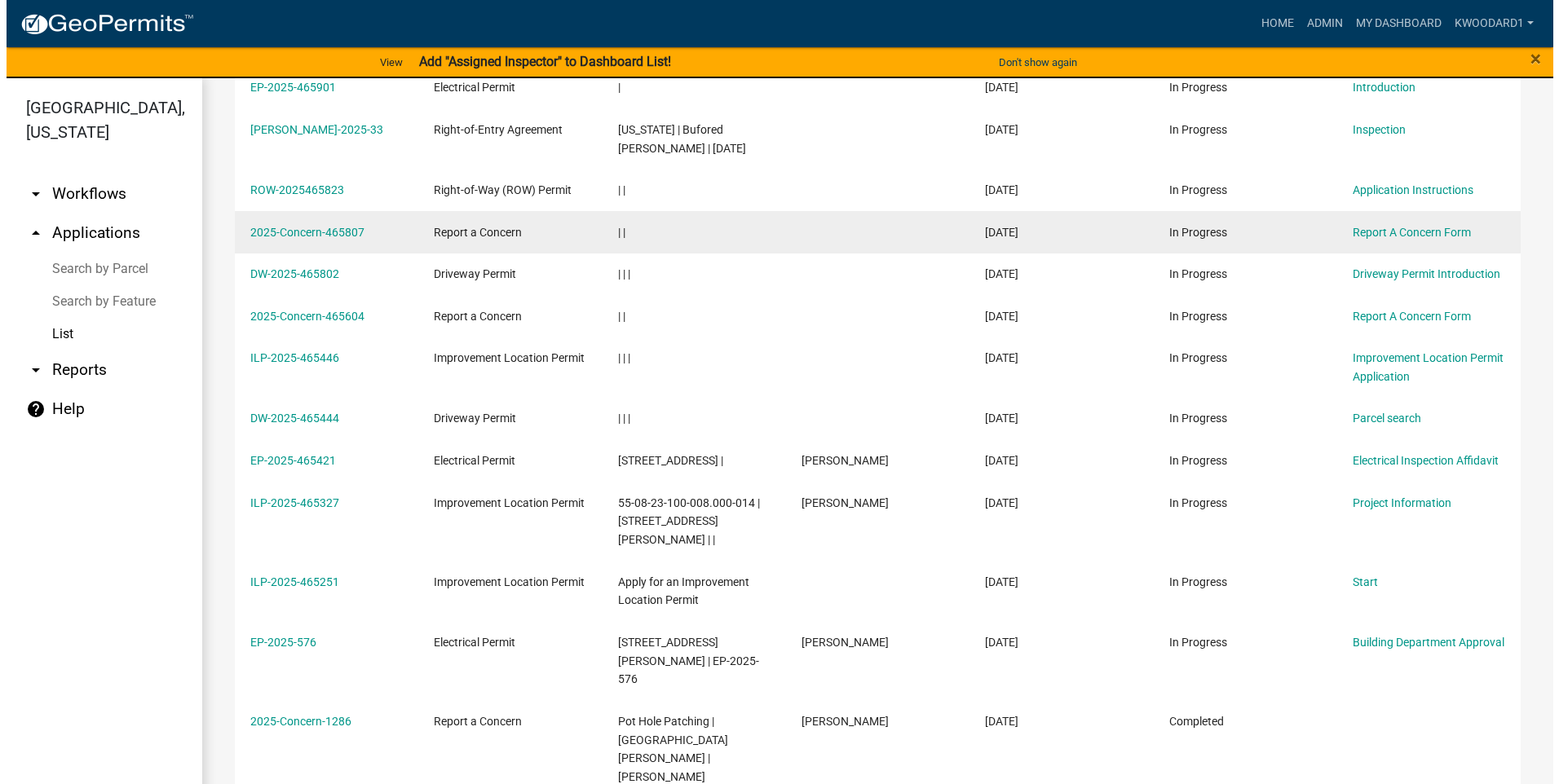
scroll to position [489, 0]
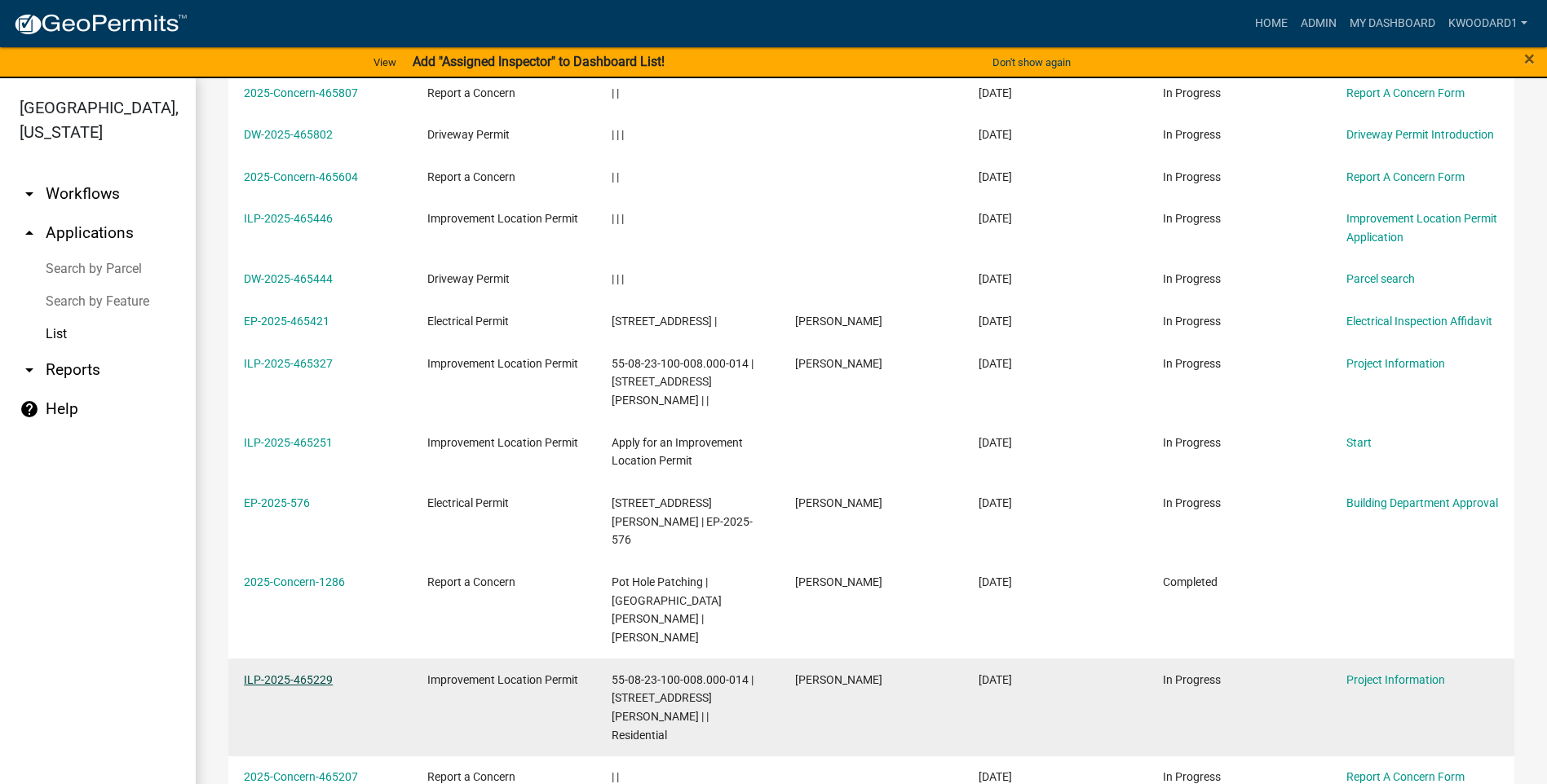
click at [294, 673] on link "ILP-2025-465229" at bounding box center [288, 680] width 89 height 13
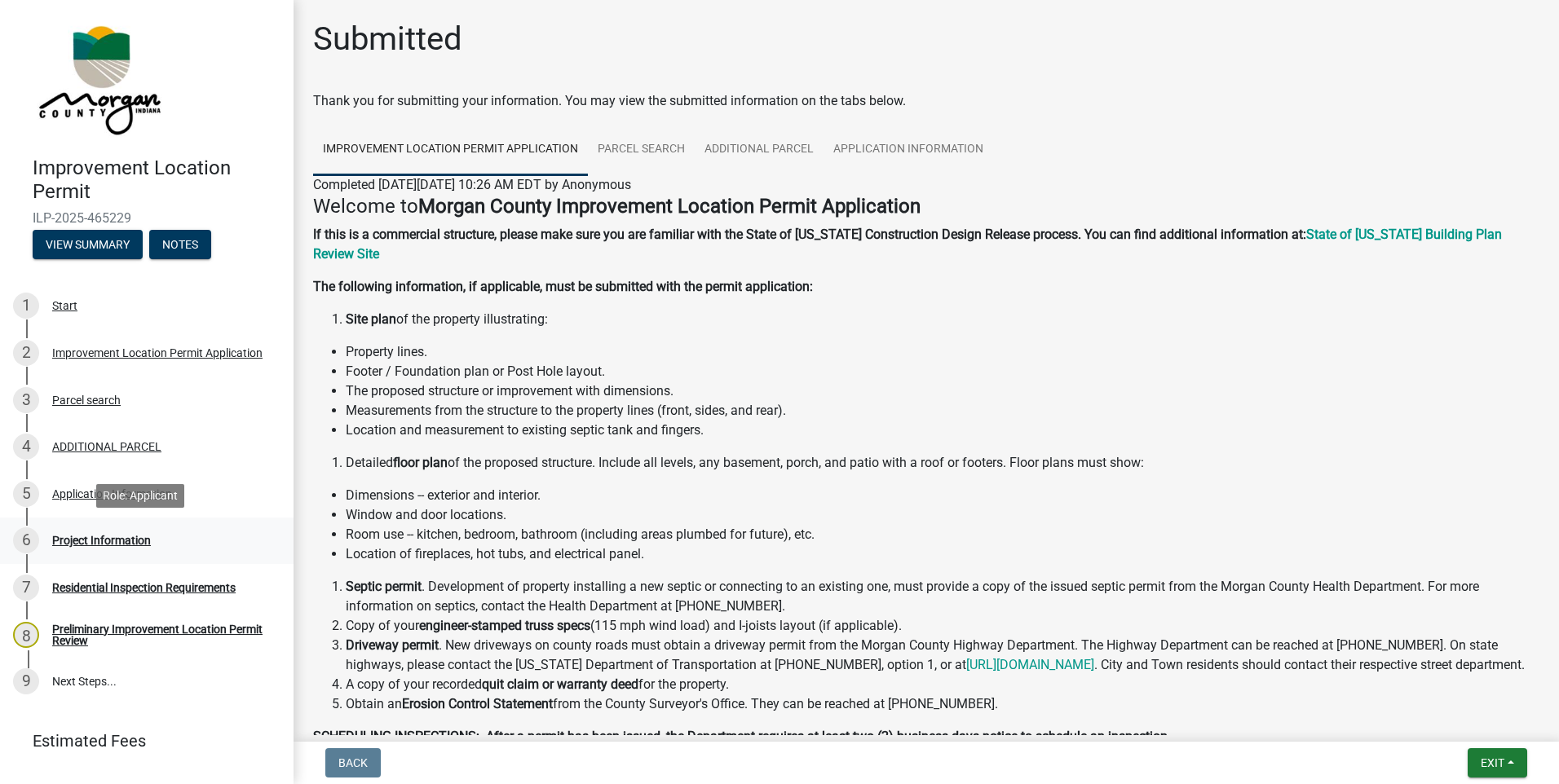
click at [90, 541] on div "Project Information" at bounding box center [102, 540] width 99 height 12
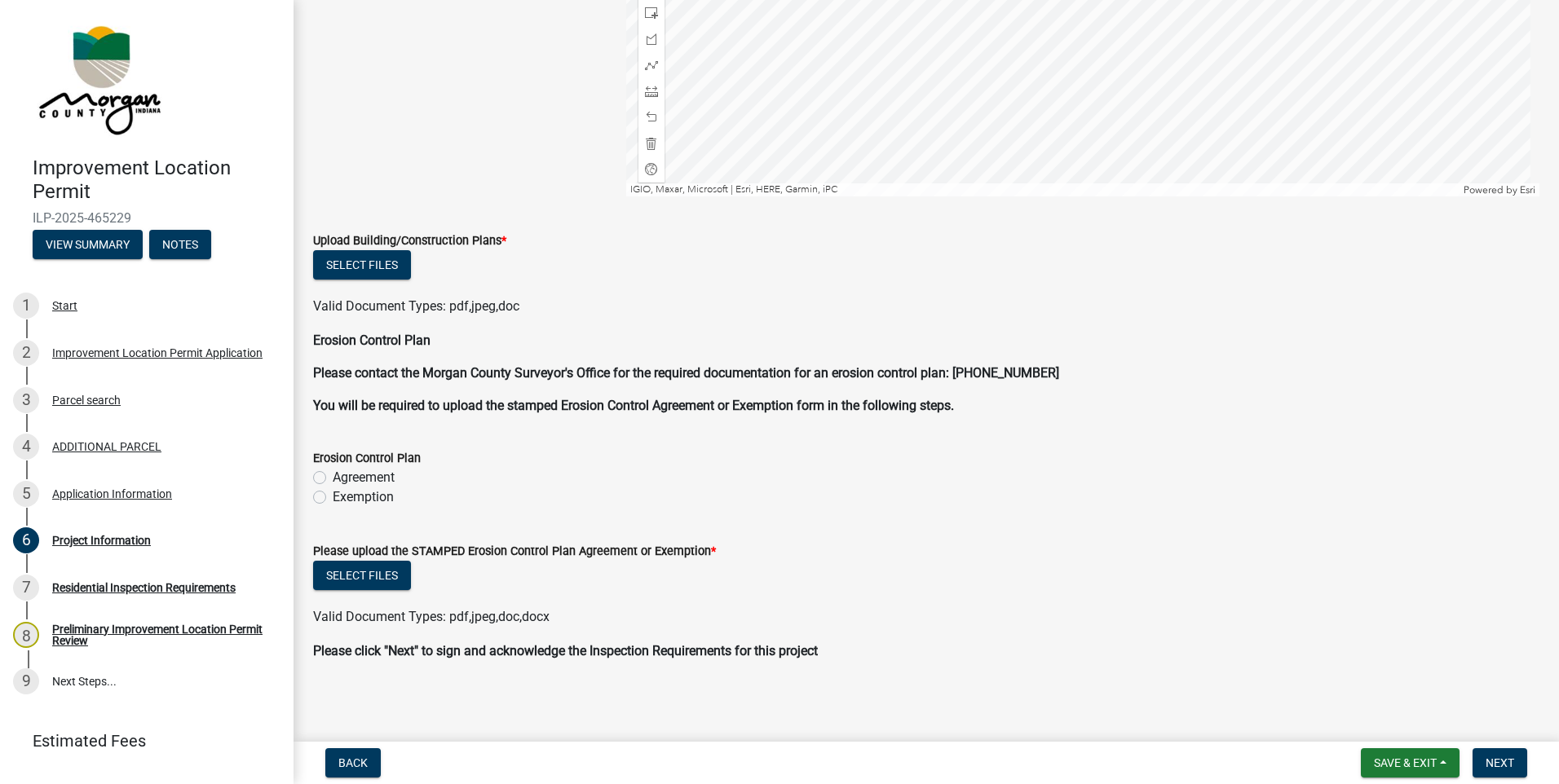
scroll to position [3080, 0]
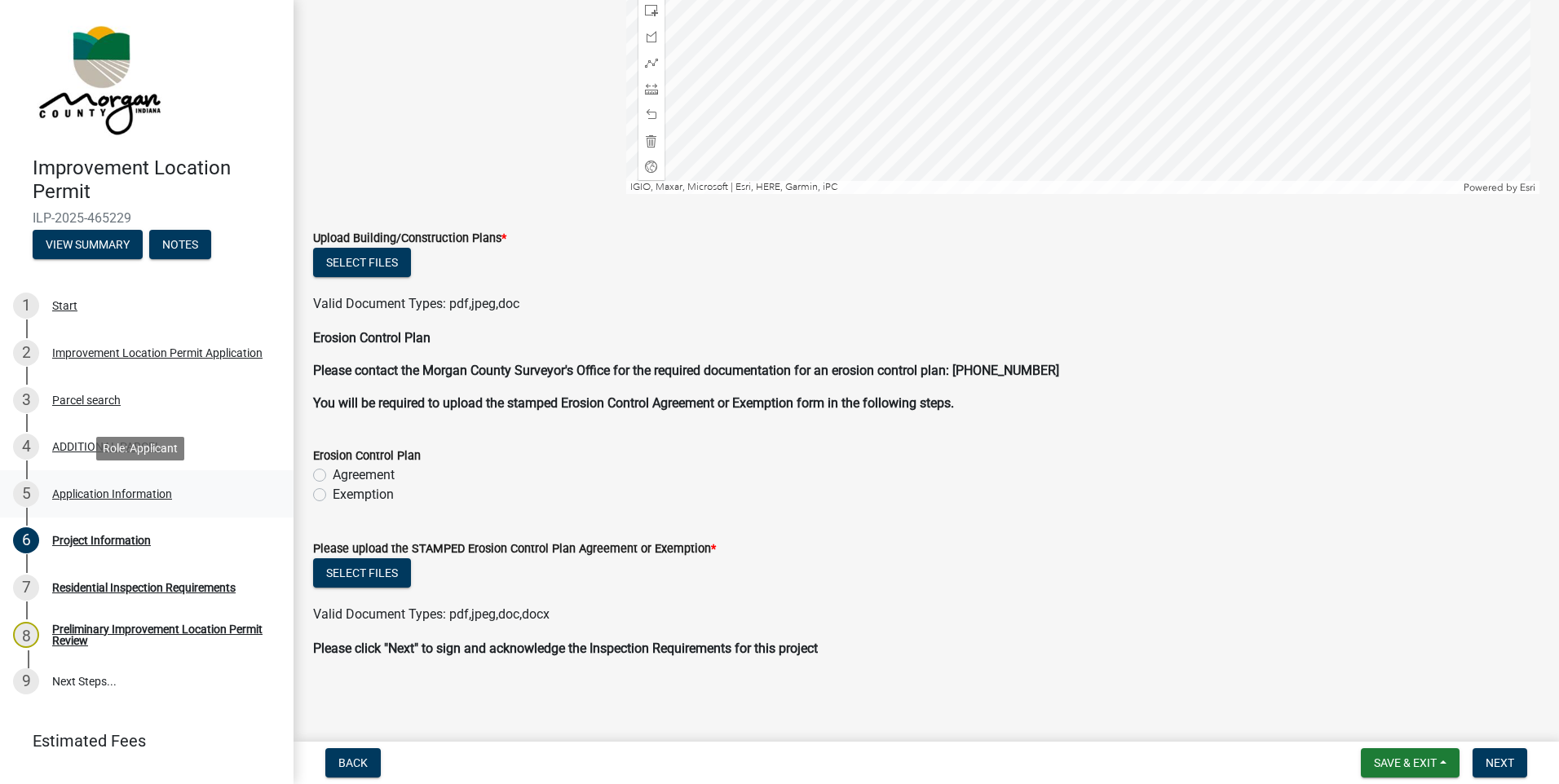
click at [68, 500] on div "Application Information" at bounding box center [112, 493] width 120 height 12
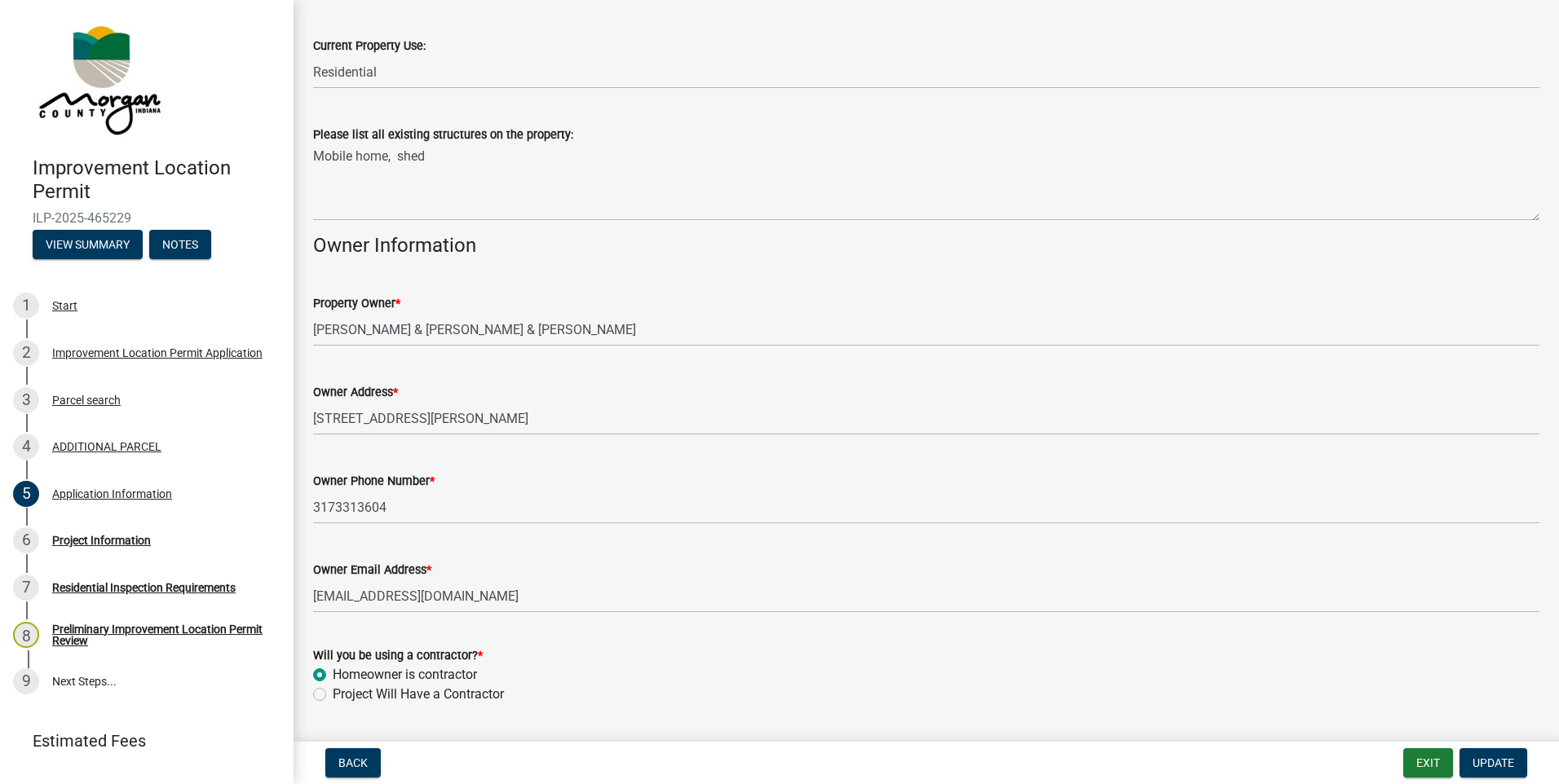
scroll to position [667, 0]
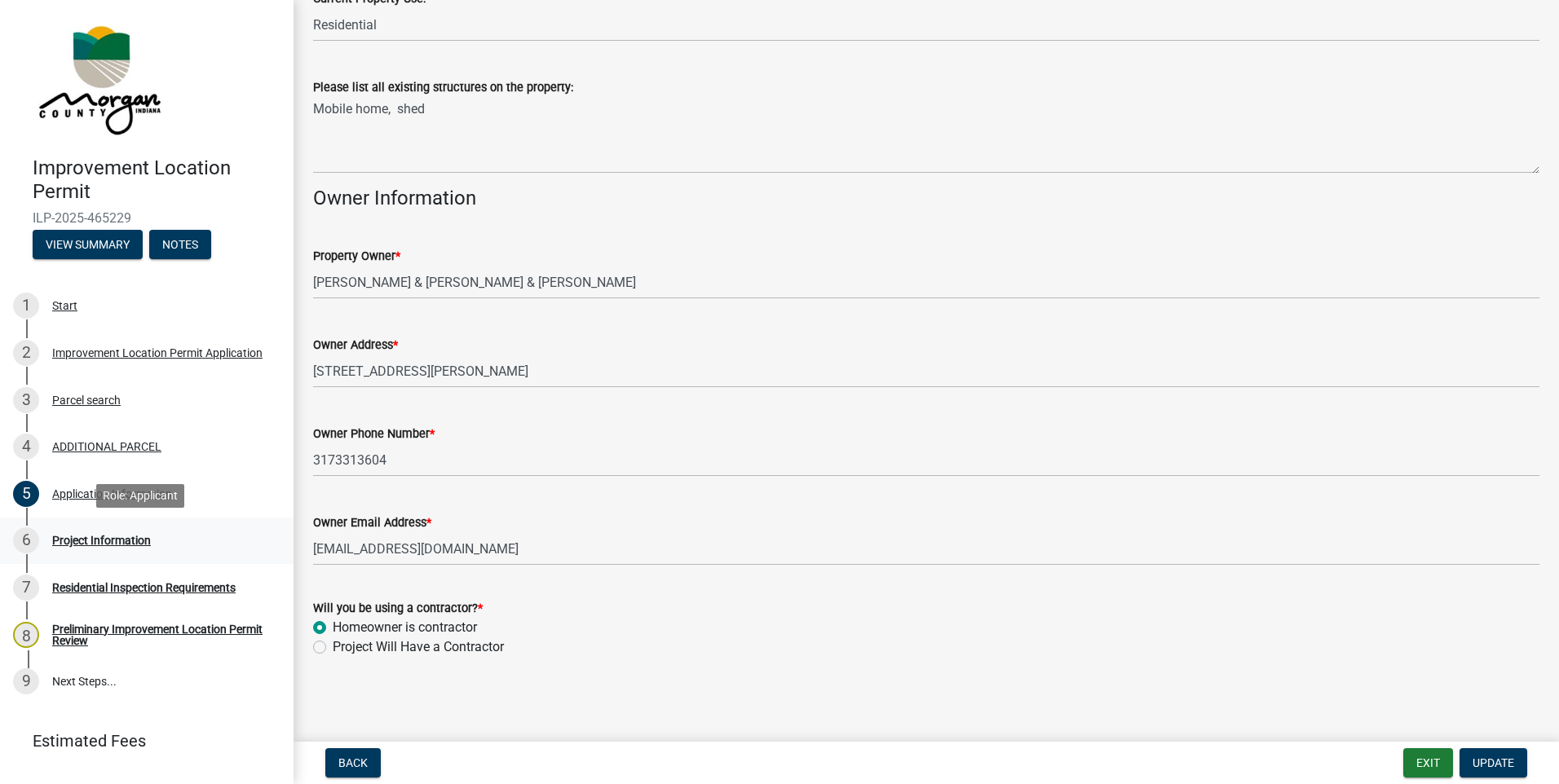
click at [103, 544] on div "Project Information" at bounding box center [102, 540] width 99 height 12
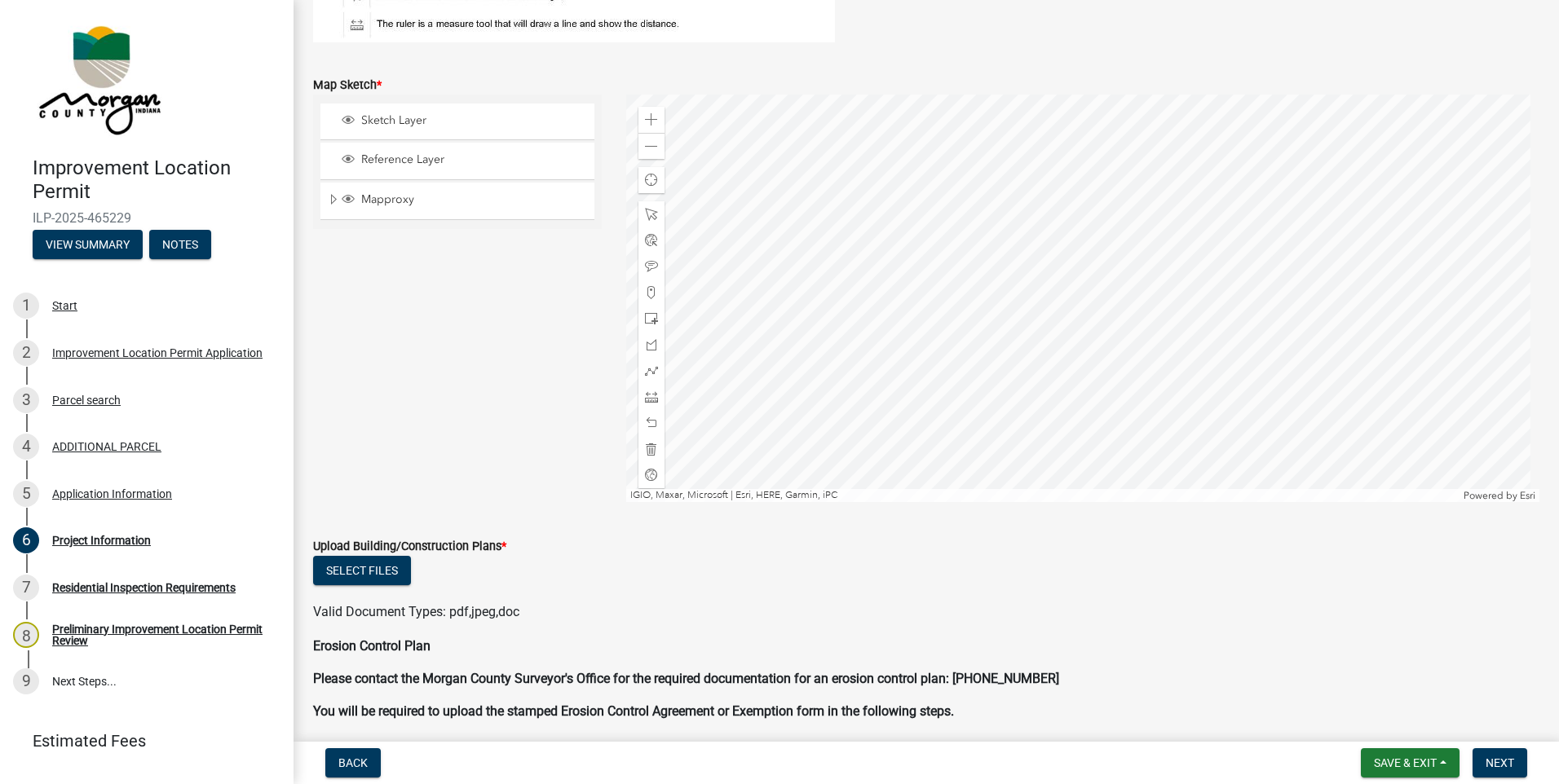
scroll to position [2753, 0]
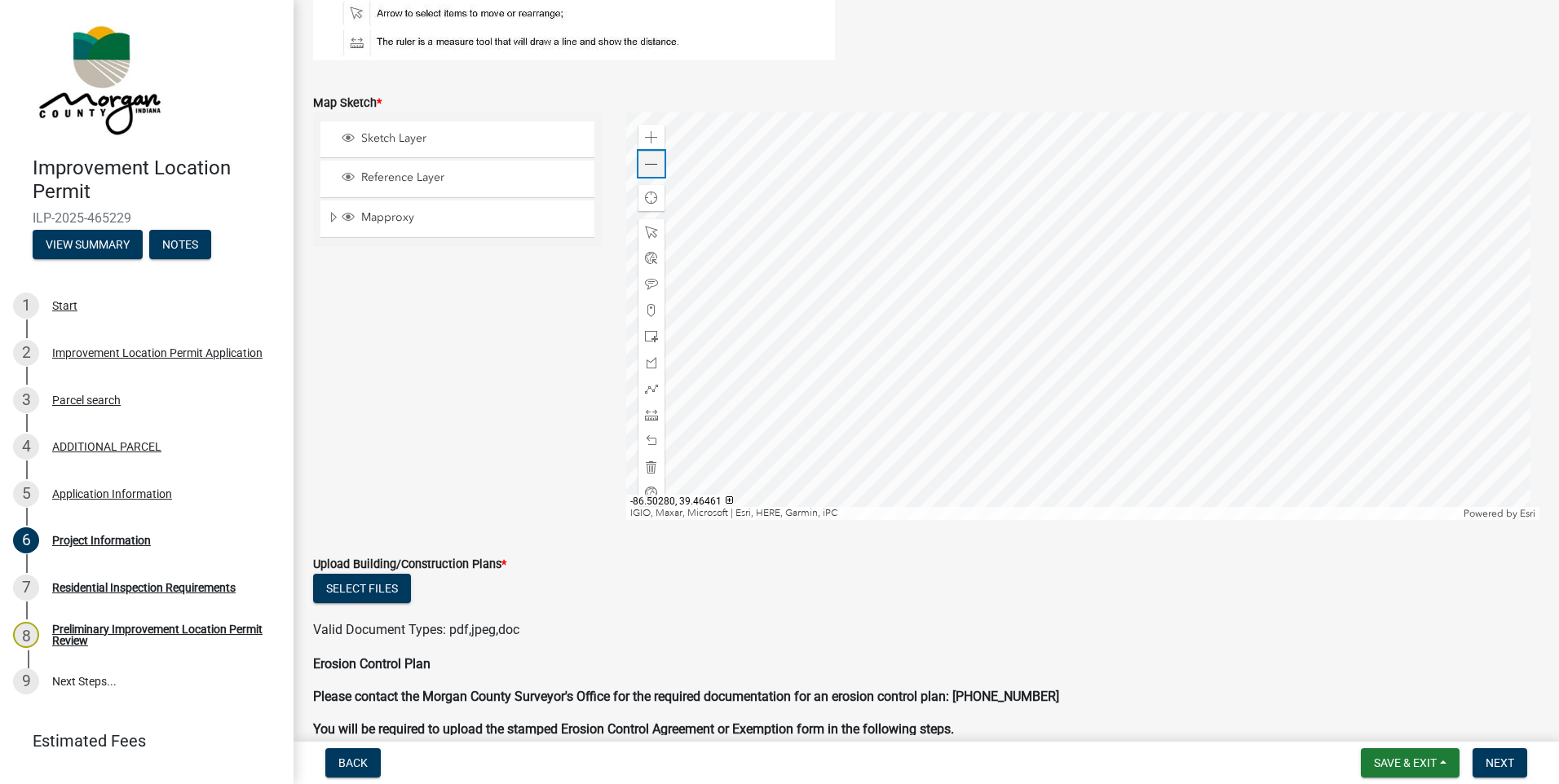
click at [657, 164] on div "Zoom out" at bounding box center [651, 164] width 26 height 26
click at [645, 418] on span at bounding box center [651, 415] width 13 height 13
click at [1068, 297] on div at bounding box center [1083, 316] width 914 height 408
click at [1061, 178] on div at bounding box center [1083, 316] width 914 height 408
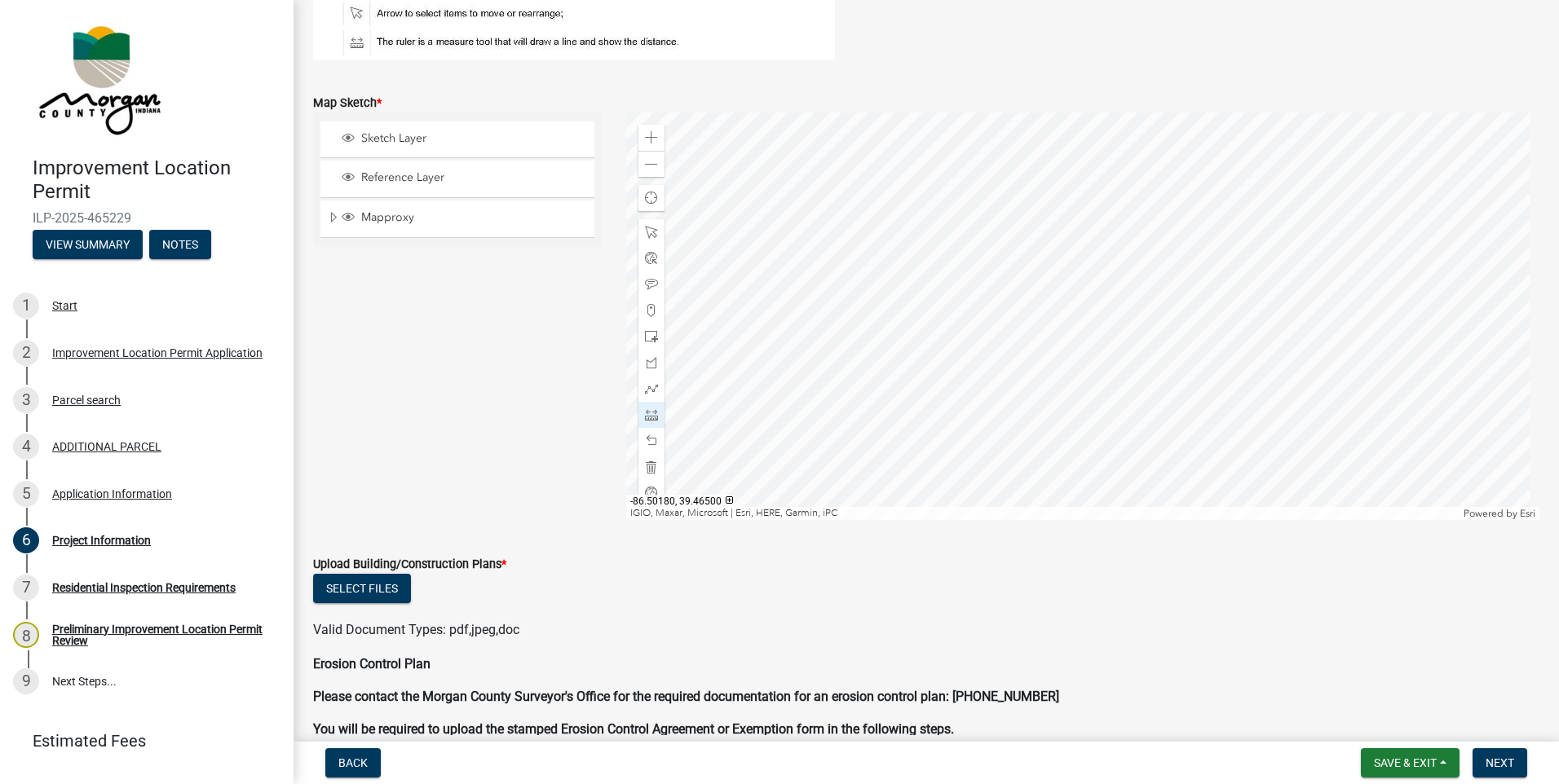
click at [1061, 178] on div at bounding box center [1083, 316] width 914 height 408
click at [1054, 323] on div at bounding box center [1083, 316] width 914 height 408
click at [987, 315] on div at bounding box center [1083, 316] width 914 height 408
click at [1085, 324] on div at bounding box center [1083, 316] width 914 height 408
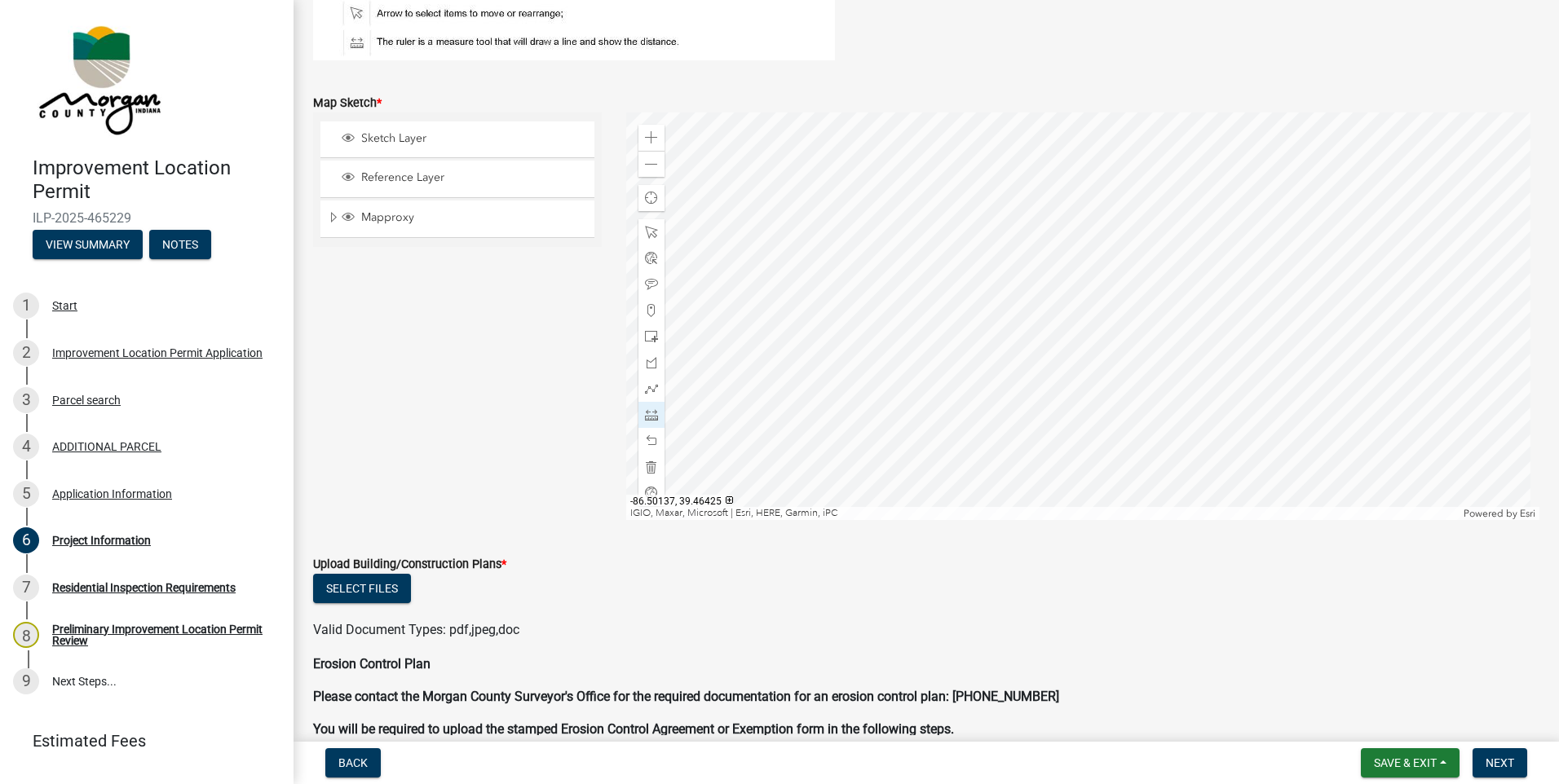
click at [1127, 327] on div at bounding box center [1083, 316] width 914 height 408
click at [1073, 348] on div at bounding box center [1083, 316] width 914 height 408
click at [1075, 385] on div at bounding box center [1083, 316] width 914 height 408
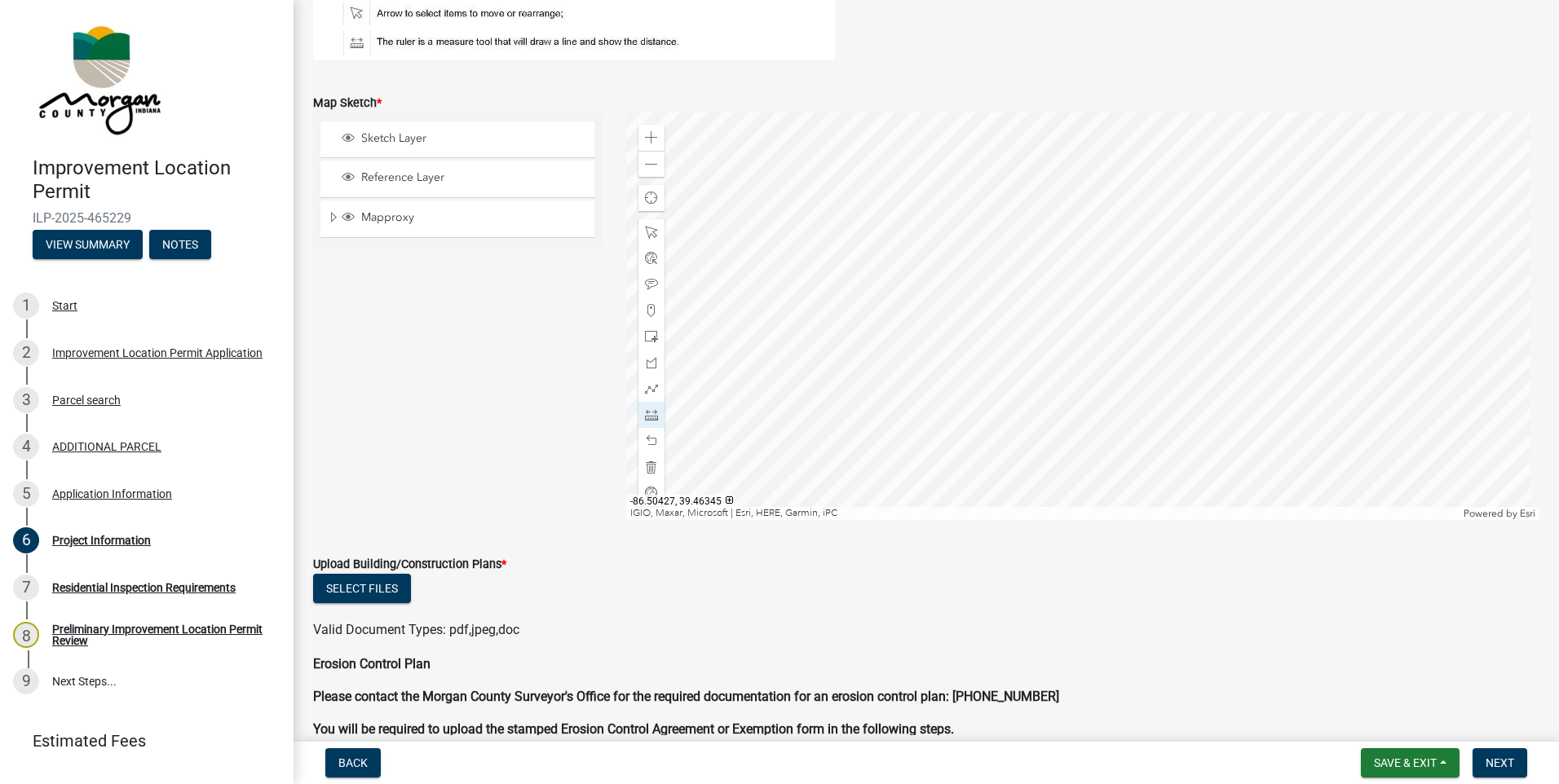
scroll to position [3080, 0]
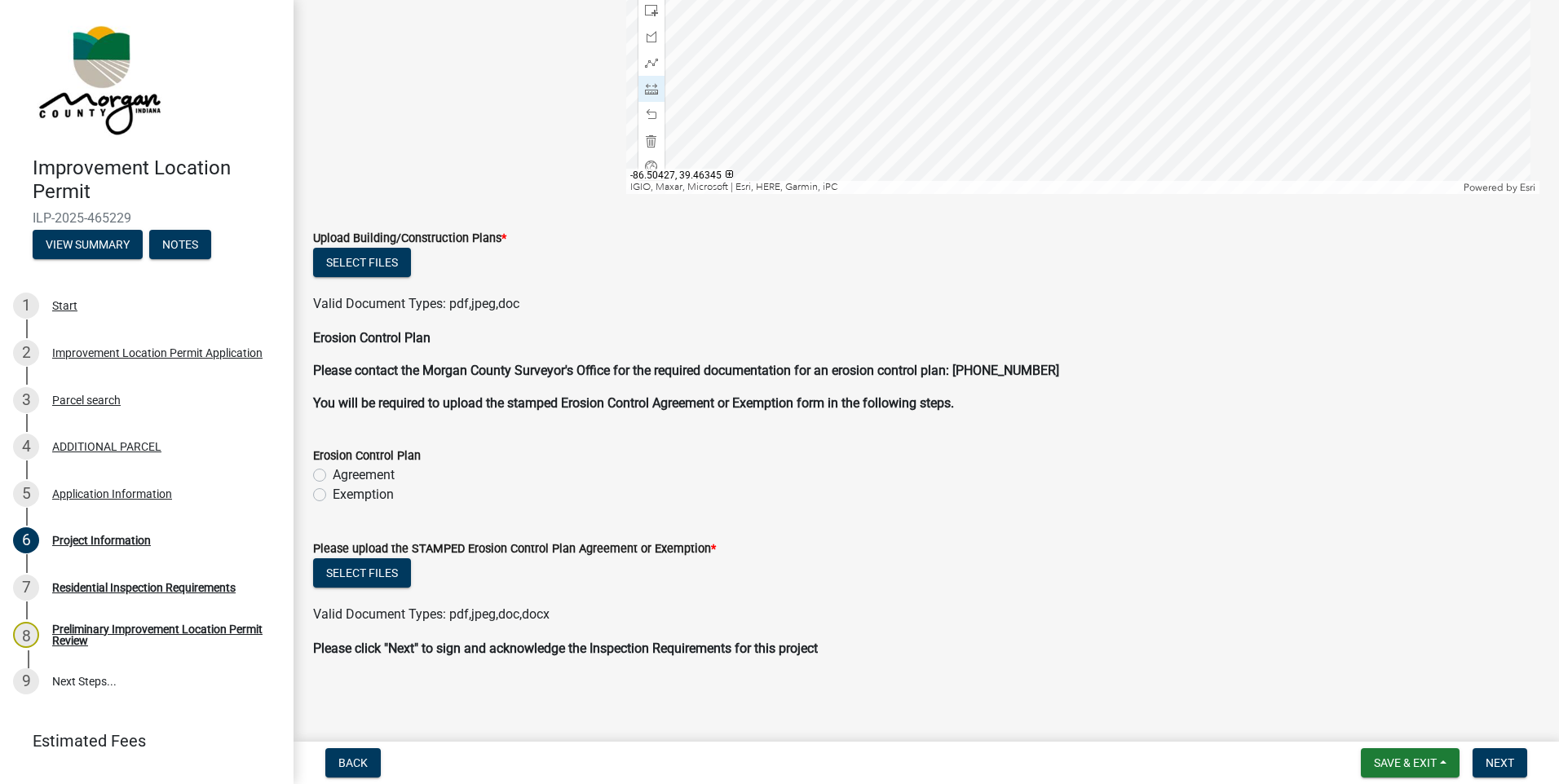
click at [332, 493] on label "Exemption" at bounding box center [363, 495] width 61 height 20
click at [332, 493] on input "Exemption" at bounding box center [338, 491] width 11 height 11
radio input "true"
click at [367, 567] on button "Select files" at bounding box center [362, 572] width 98 height 30
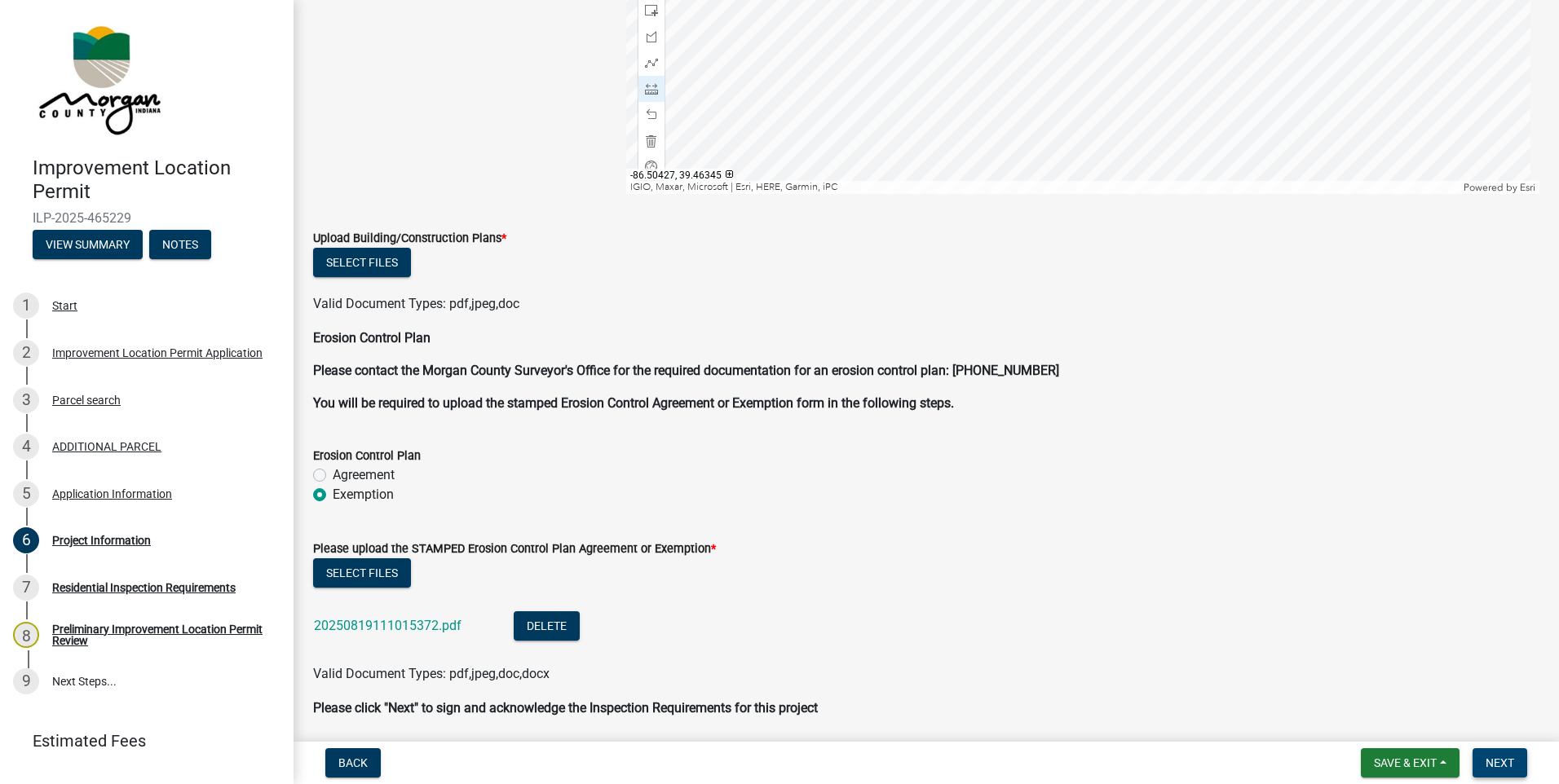
click at [1504, 762] on span "Next" at bounding box center [1500, 762] width 29 height 13
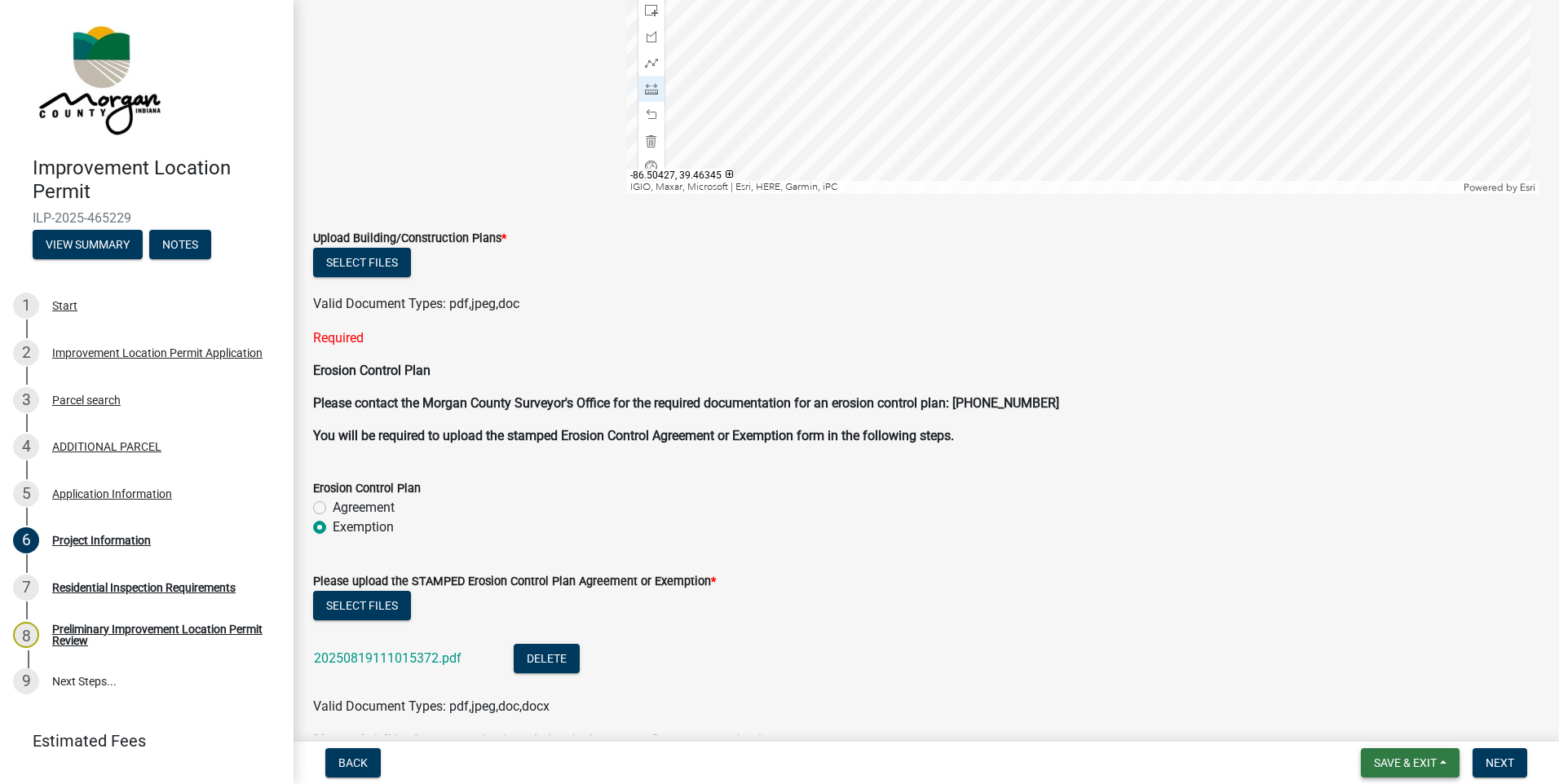
click at [1439, 761] on button "Save & Exit" at bounding box center [1410, 762] width 99 height 30
click at [1407, 714] on button "Save & Exit" at bounding box center [1394, 720] width 131 height 39
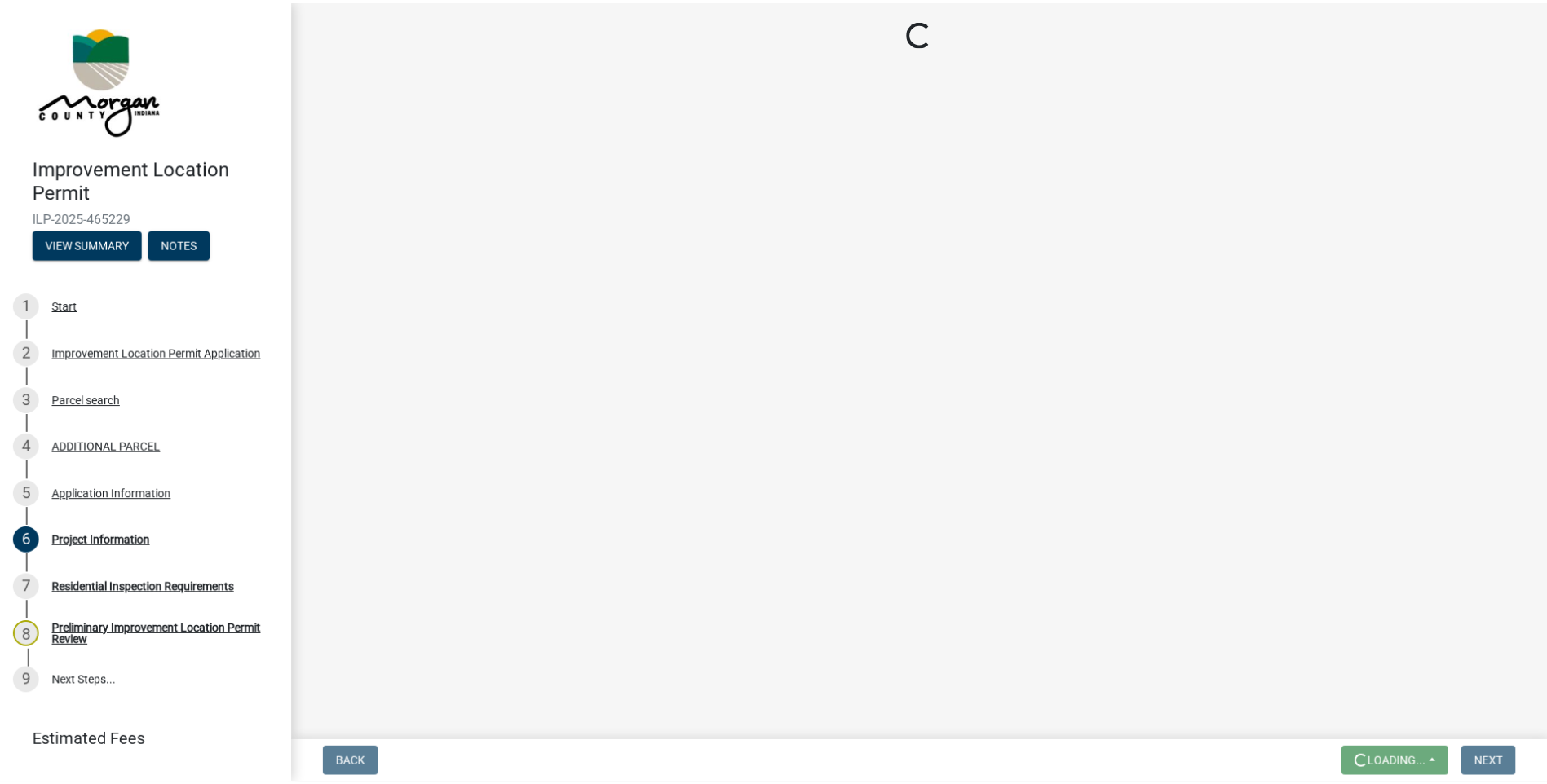
scroll to position [0, 0]
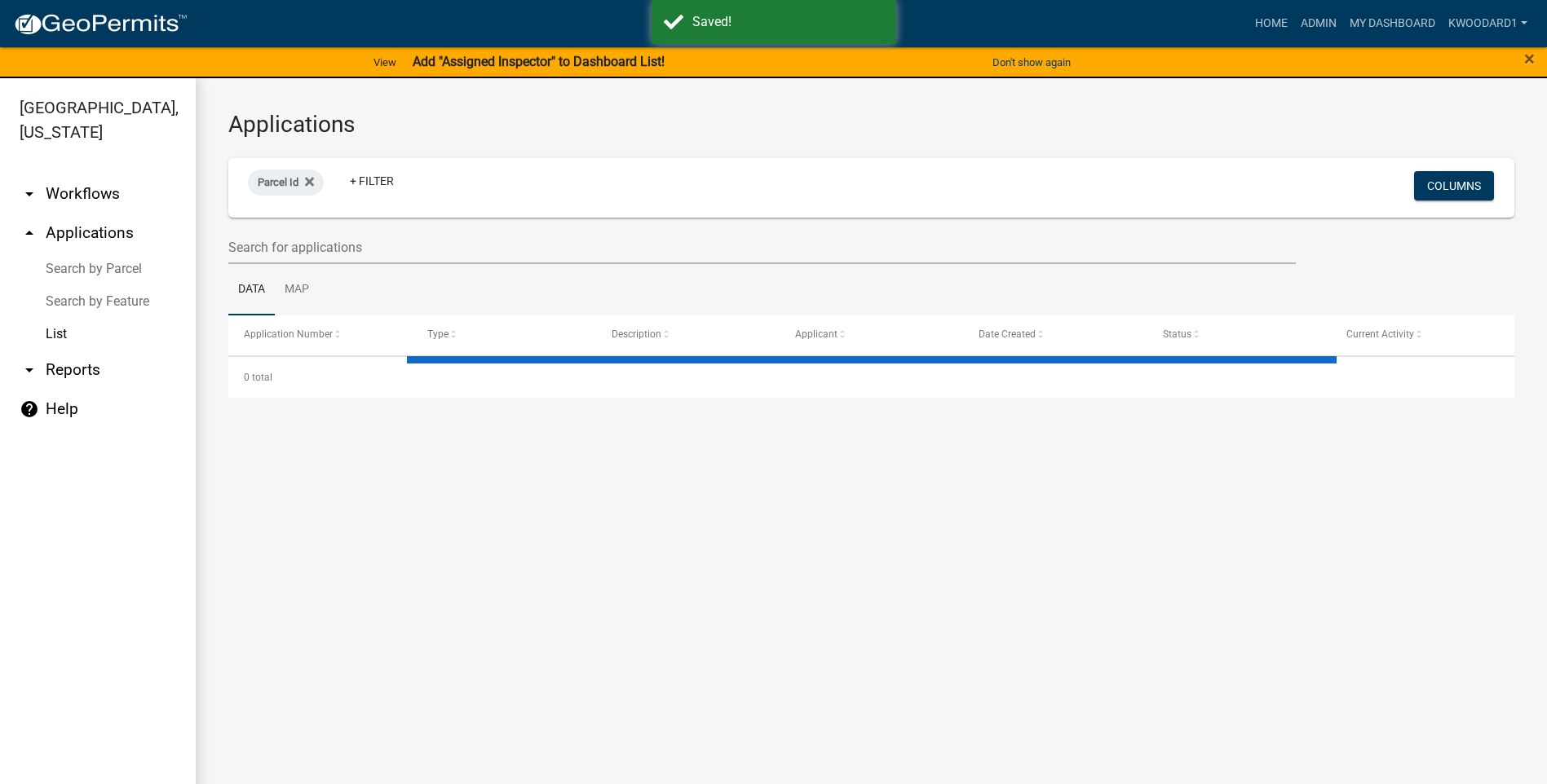
select select "3: 100"
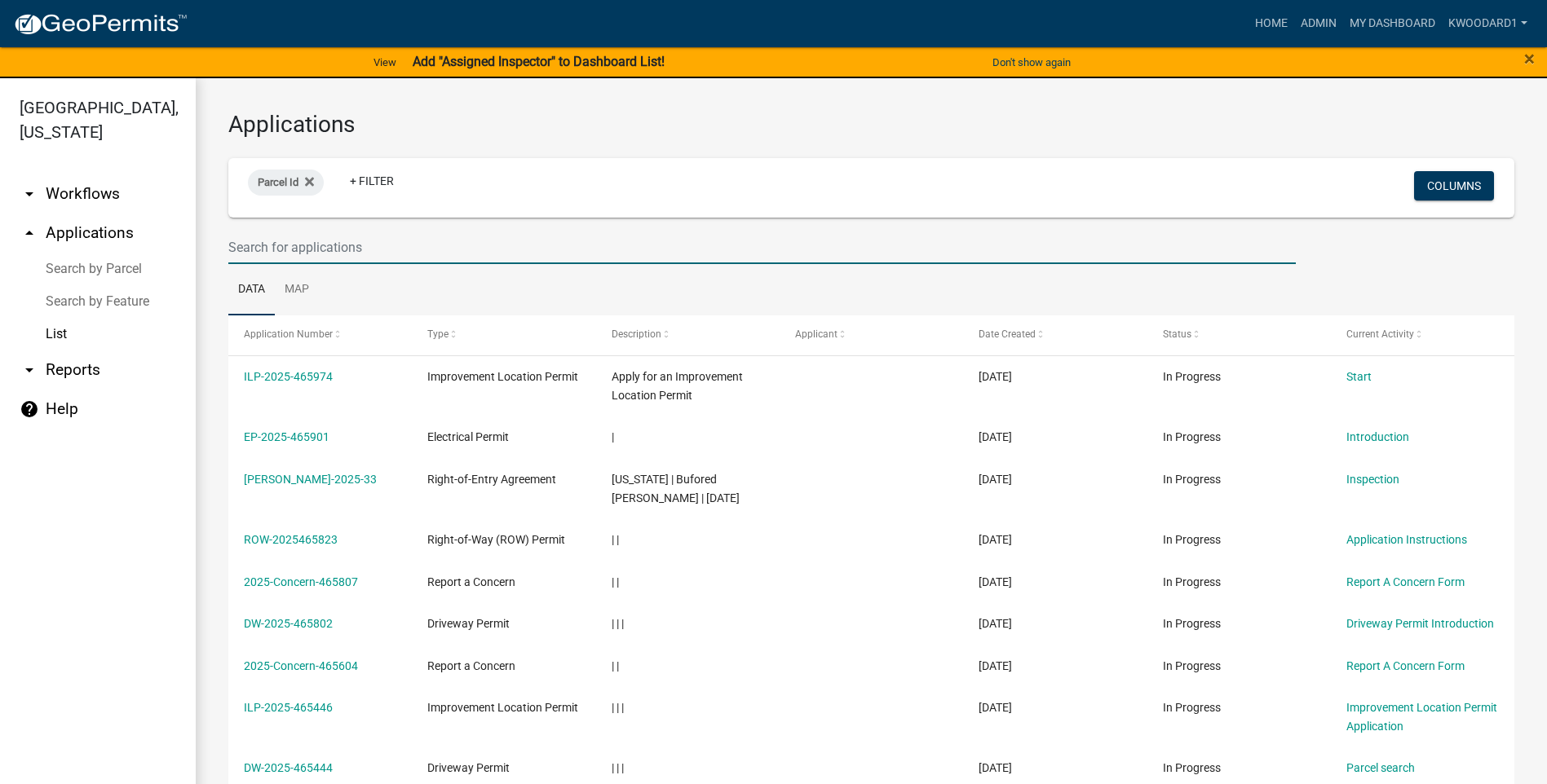
click at [381, 247] on input "text" at bounding box center [762, 247] width 1067 height 33
click at [340, 241] on input "text" at bounding box center [762, 247] width 1067 height 33
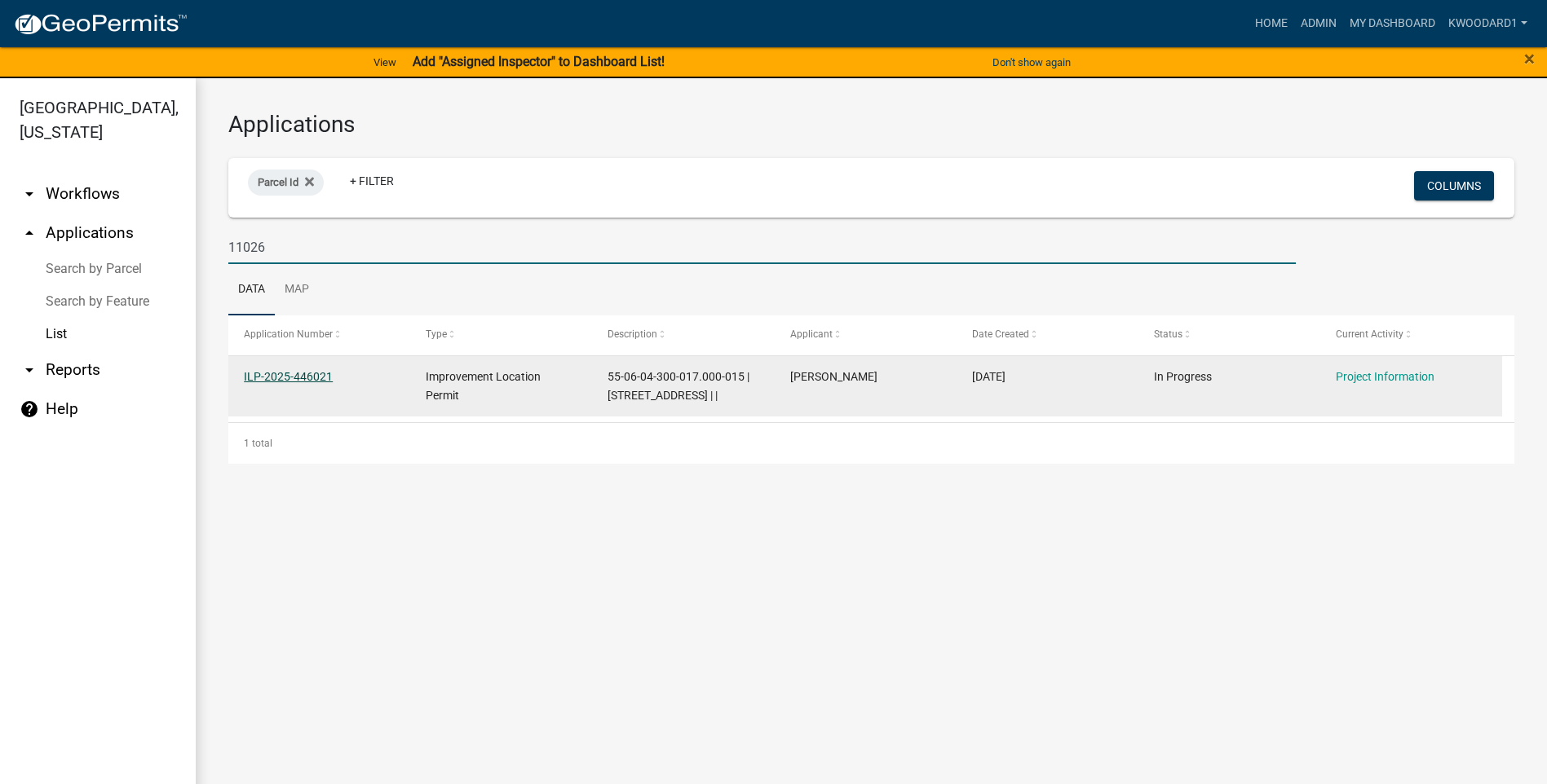
type input "11026"
click at [276, 371] on link "ILP-2025-446021" at bounding box center [288, 376] width 89 height 13
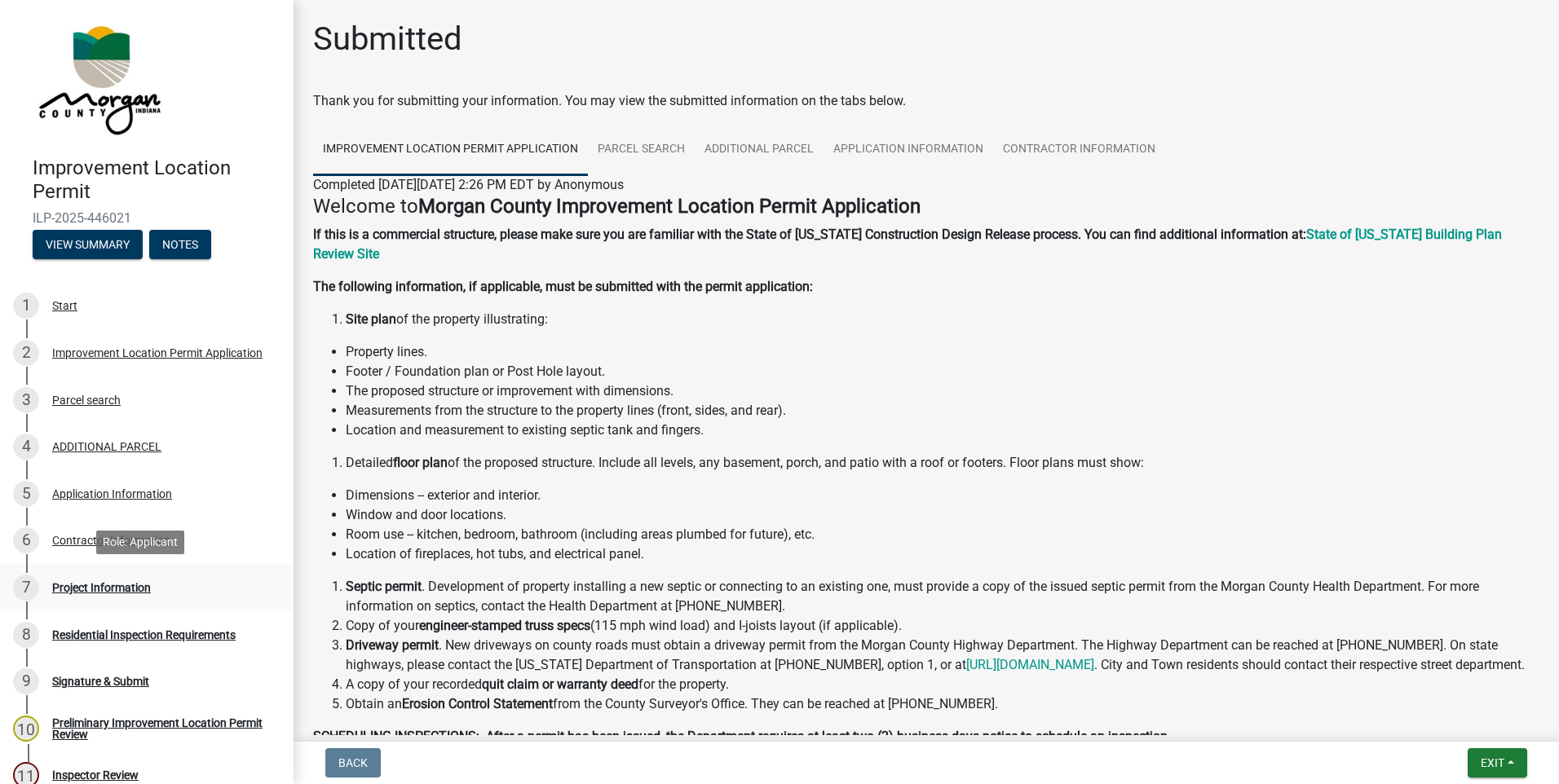
click at [84, 581] on div "Project Information" at bounding box center [102, 587] width 99 height 12
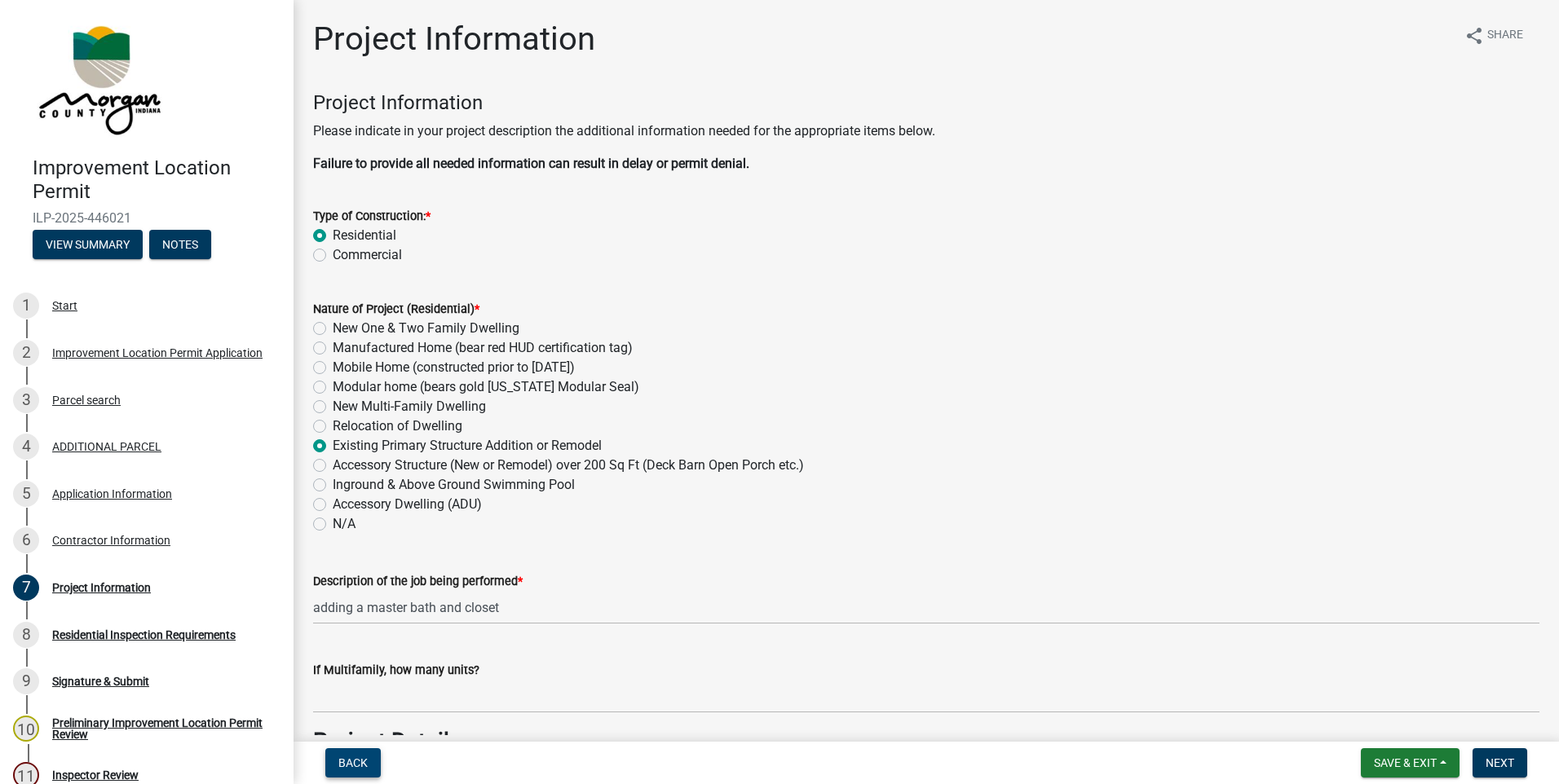
click at [352, 762] on span "Back" at bounding box center [353, 762] width 30 height 13
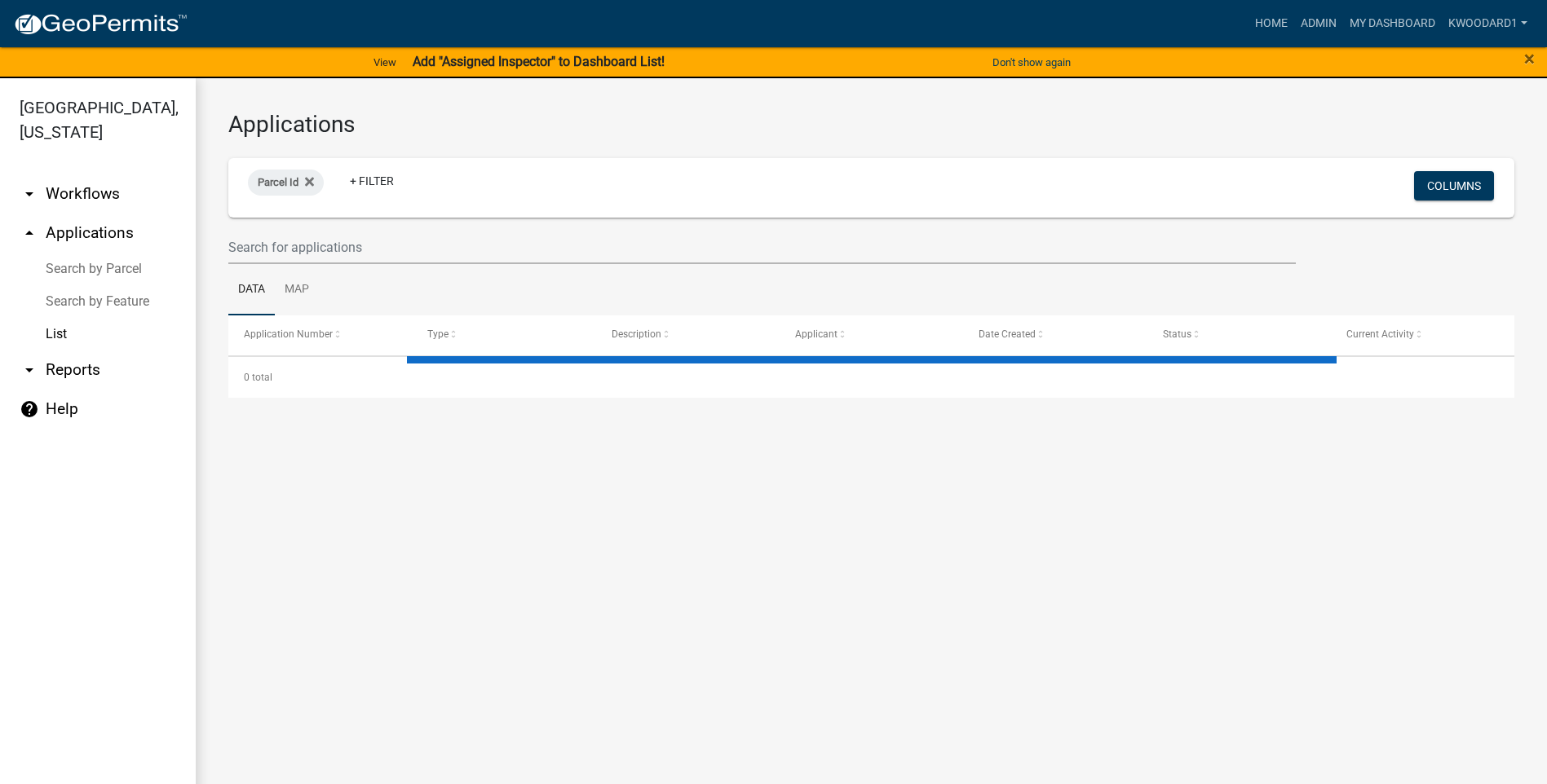
select select "3: 100"
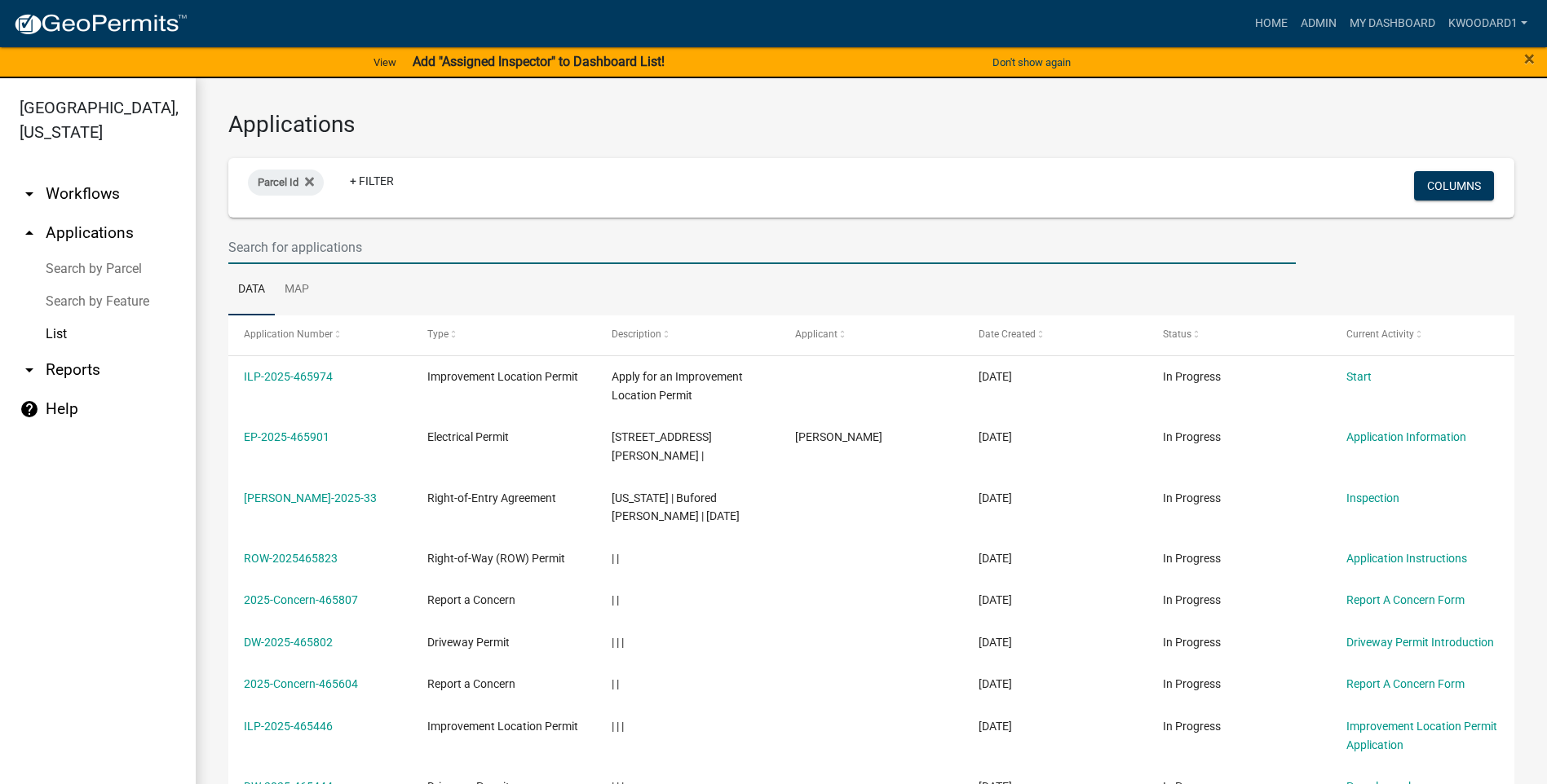
click at [246, 243] on input "text" at bounding box center [762, 247] width 1067 height 33
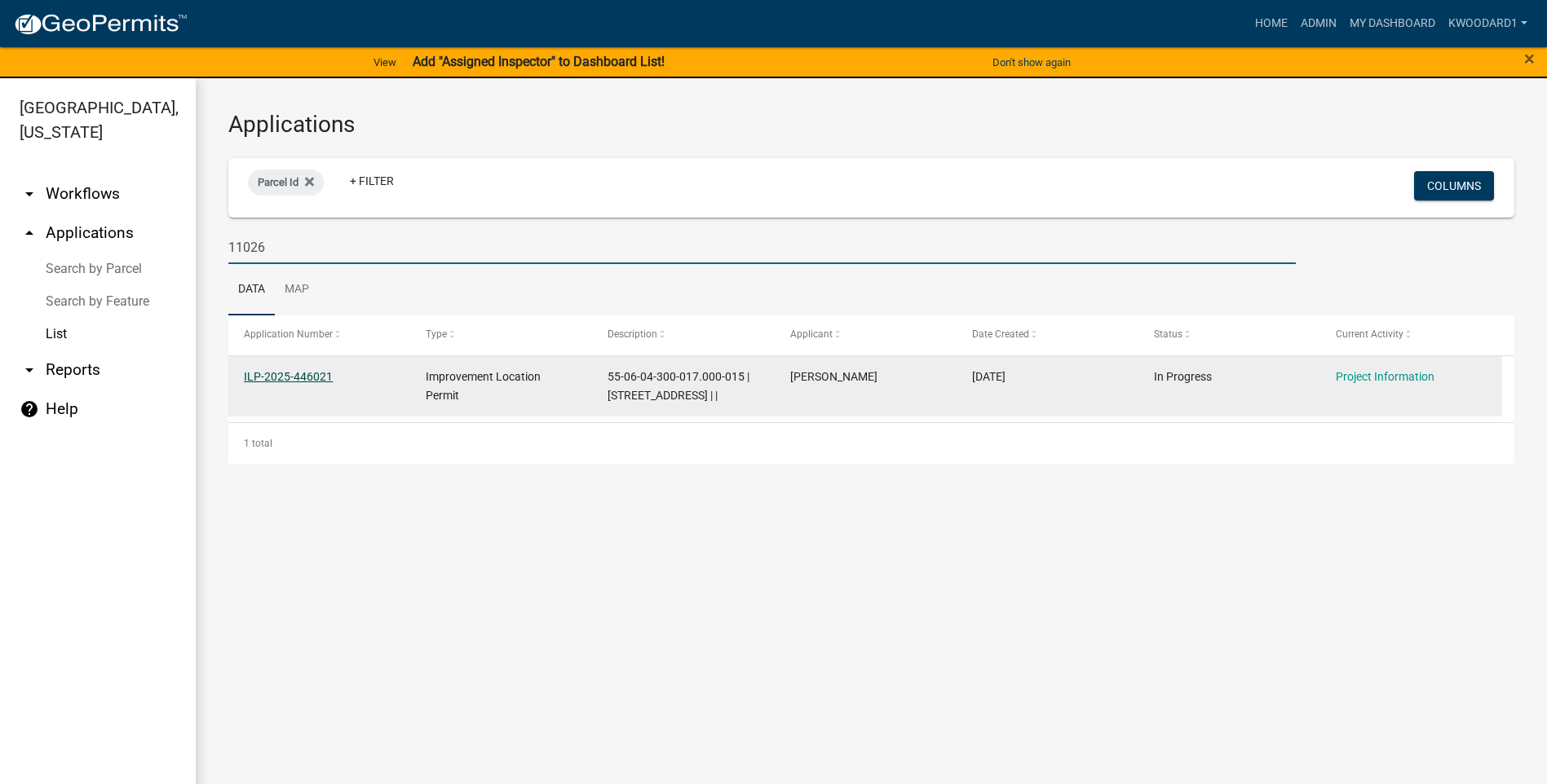
type input "11026"
click at [303, 374] on link "ILP-2025-446021" at bounding box center [288, 376] width 89 height 13
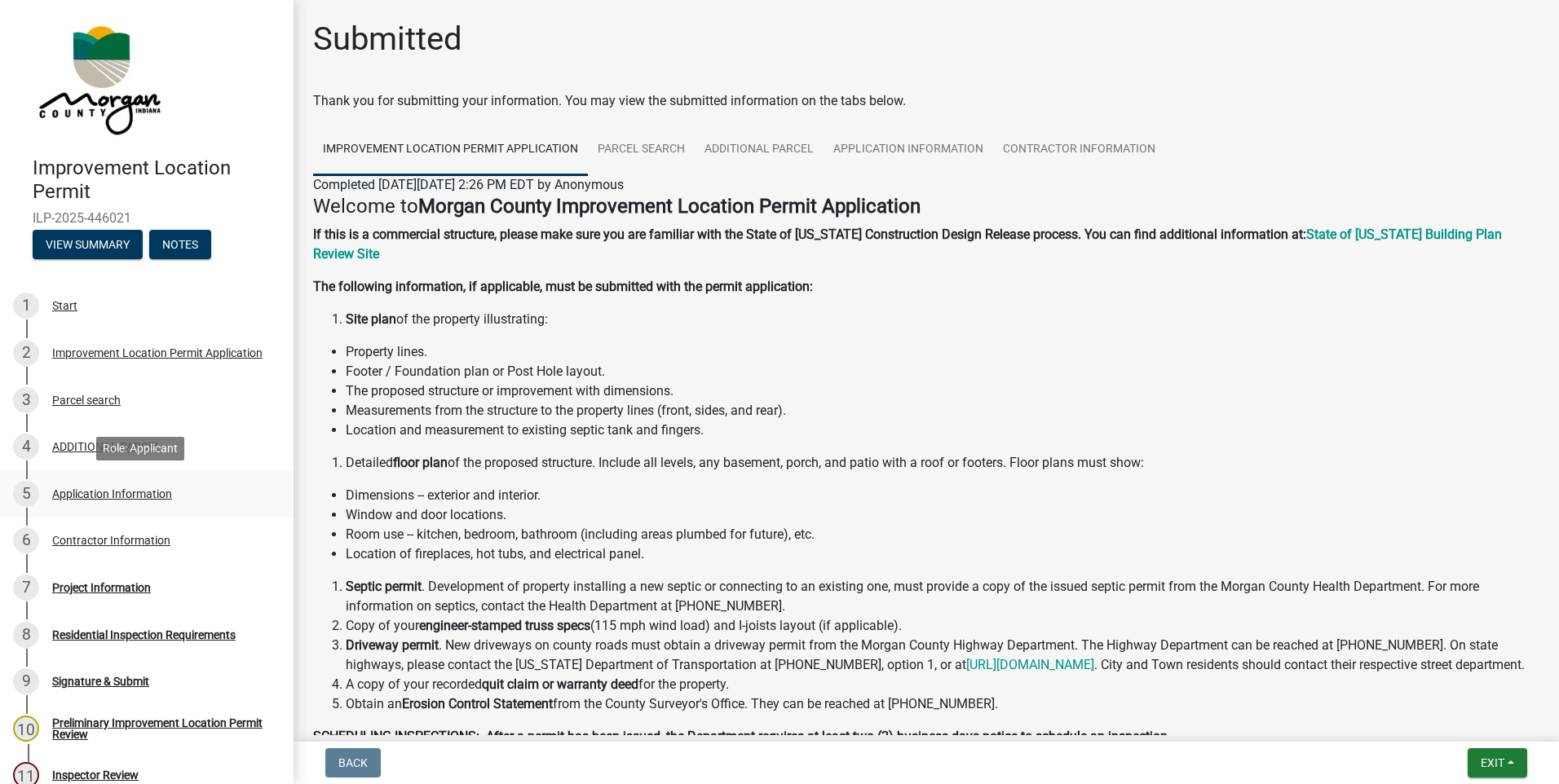
click at [89, 501] on div "5 Application Information" at bounding box center [140, 493] width 254 height 26
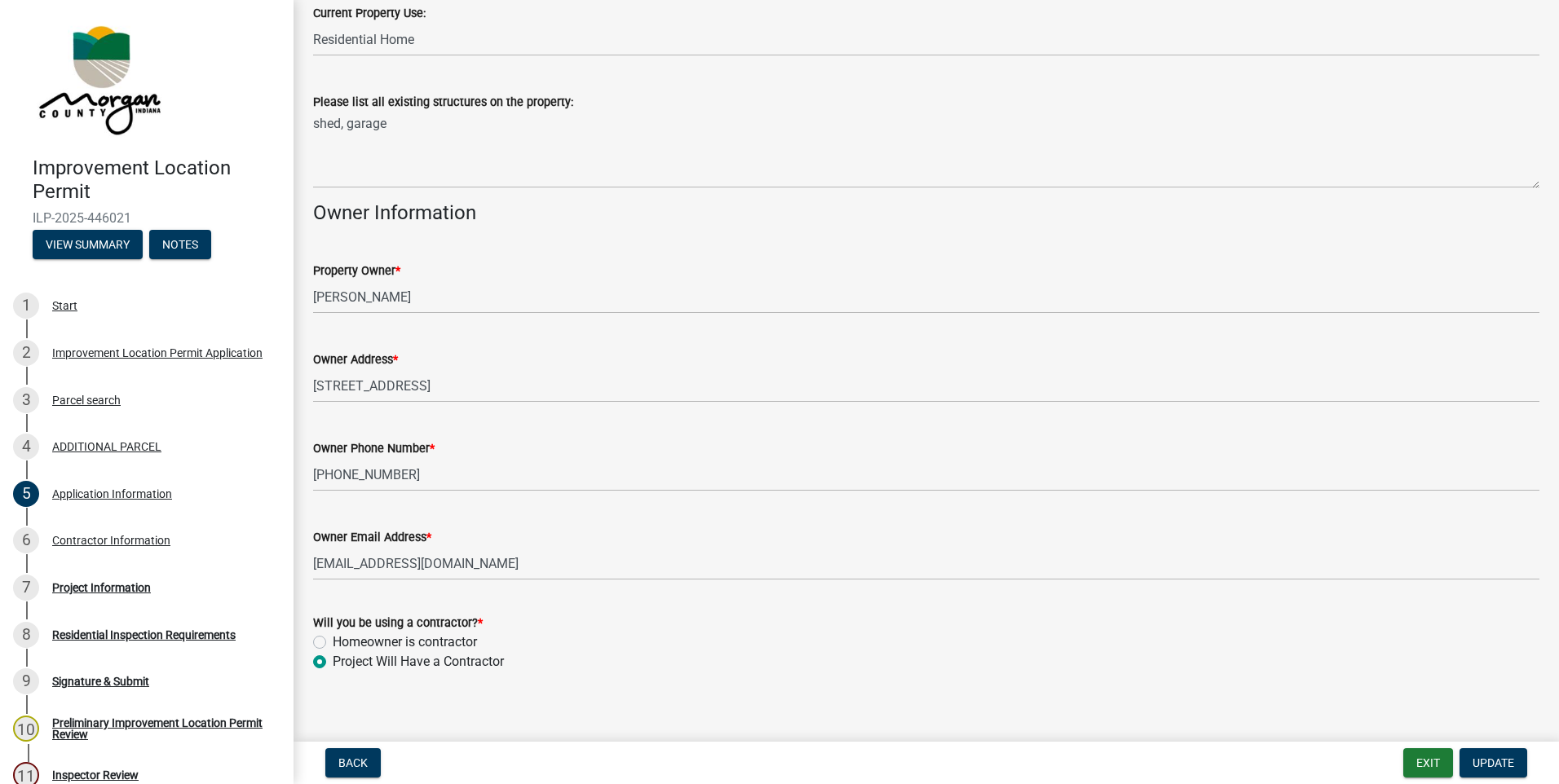
scroll to position [667, 0]
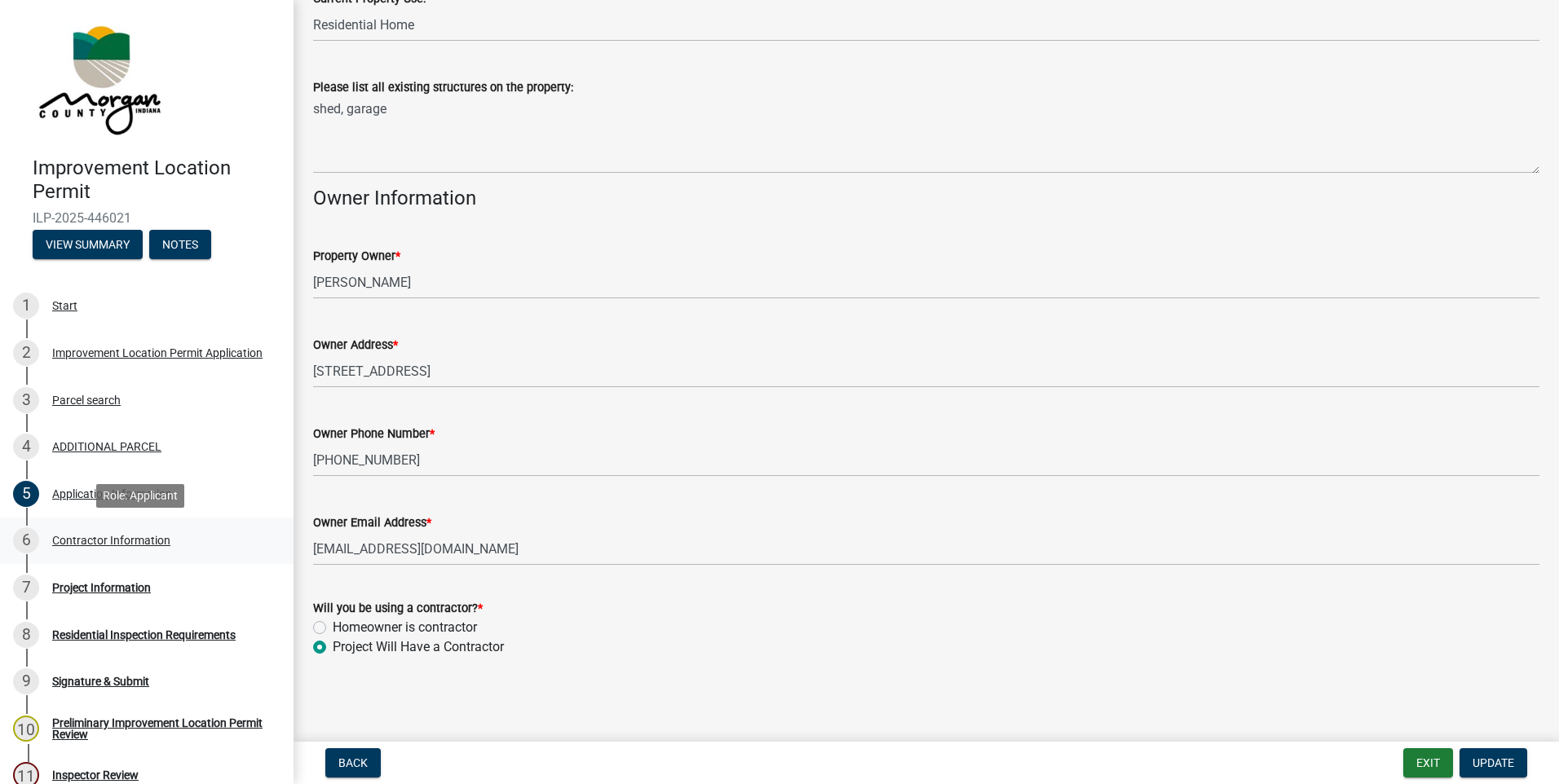
click at [73, 535] on div "Contractor Information" at bounding box center [111, 540] width 118 height 12
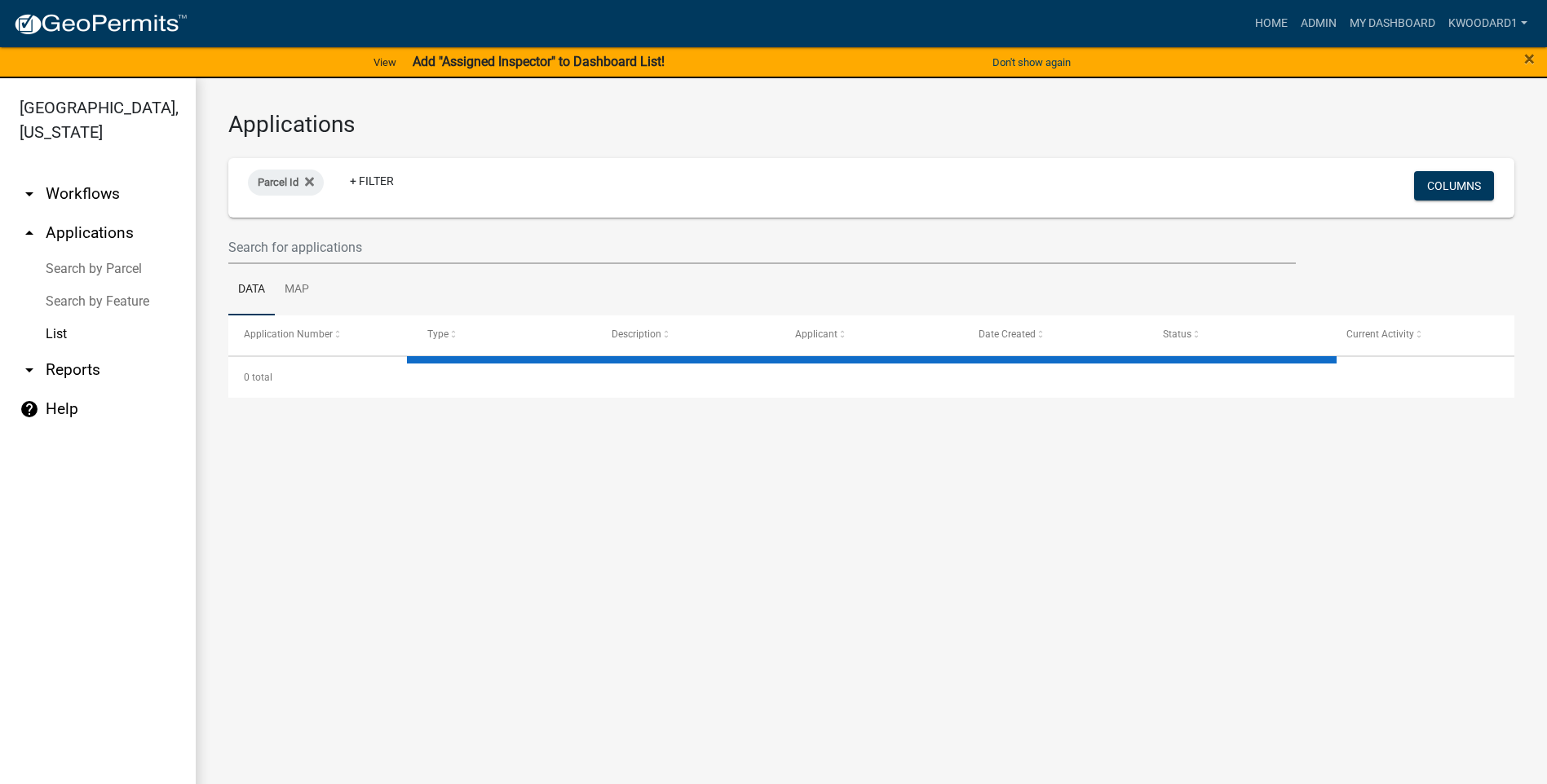
select select "3: 100"
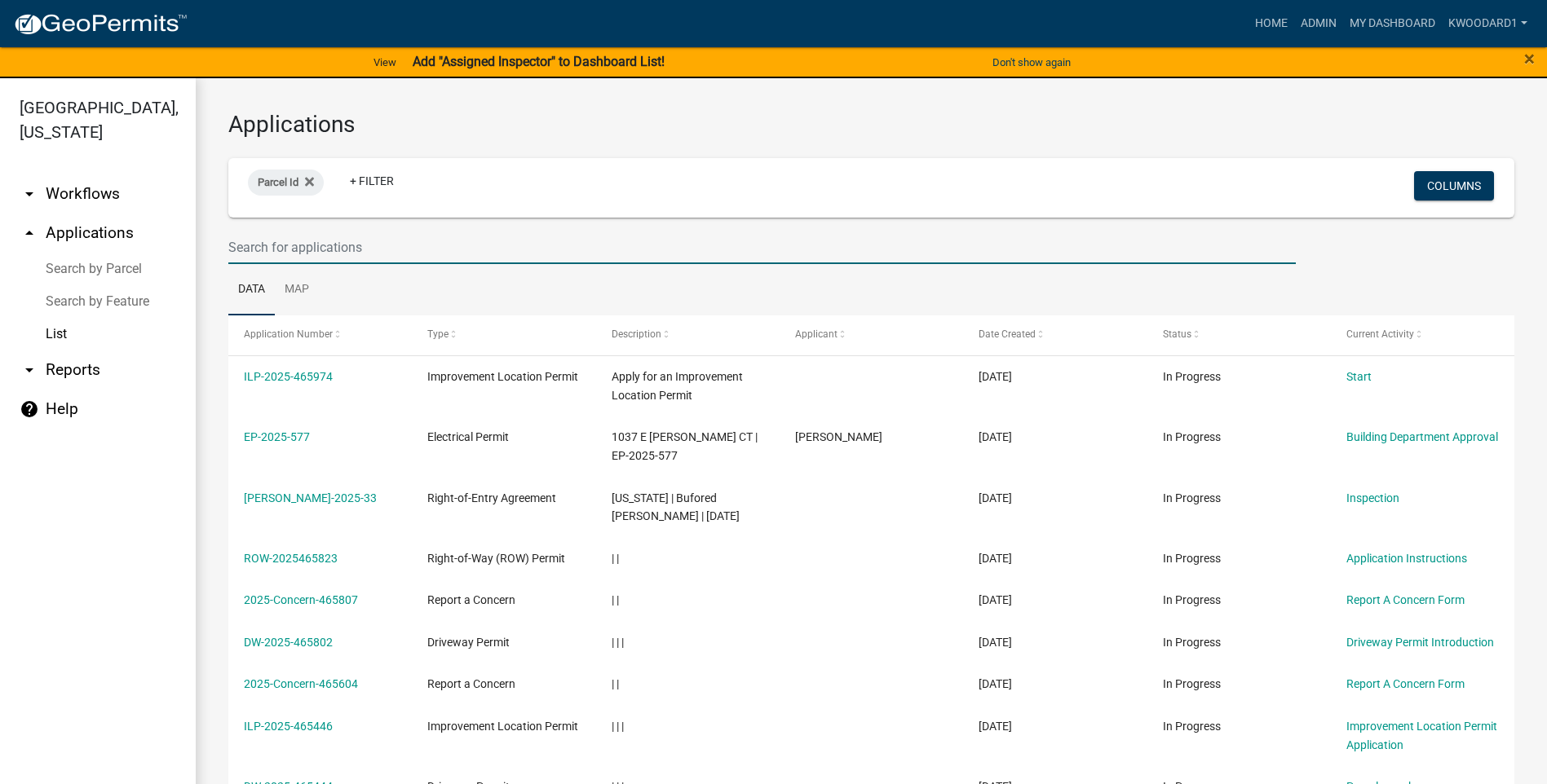
click at [284, 247] on input "text" at bounding box center [762, 247] width 1067 height 33
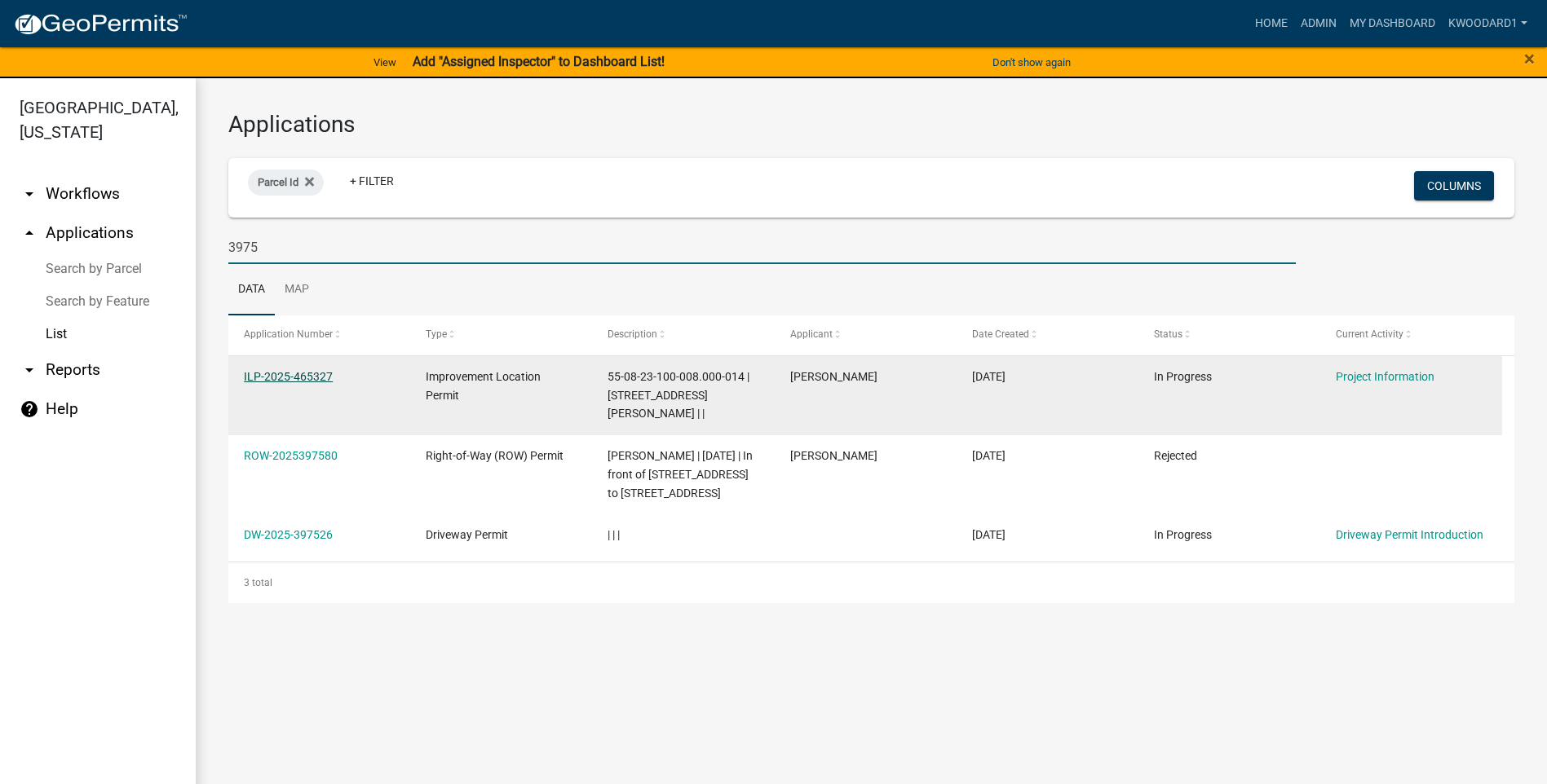
type input "3975"
click at [303, 375] on link "ILP-2025-465327" at bounding box center [288, 376] width 89 height 13
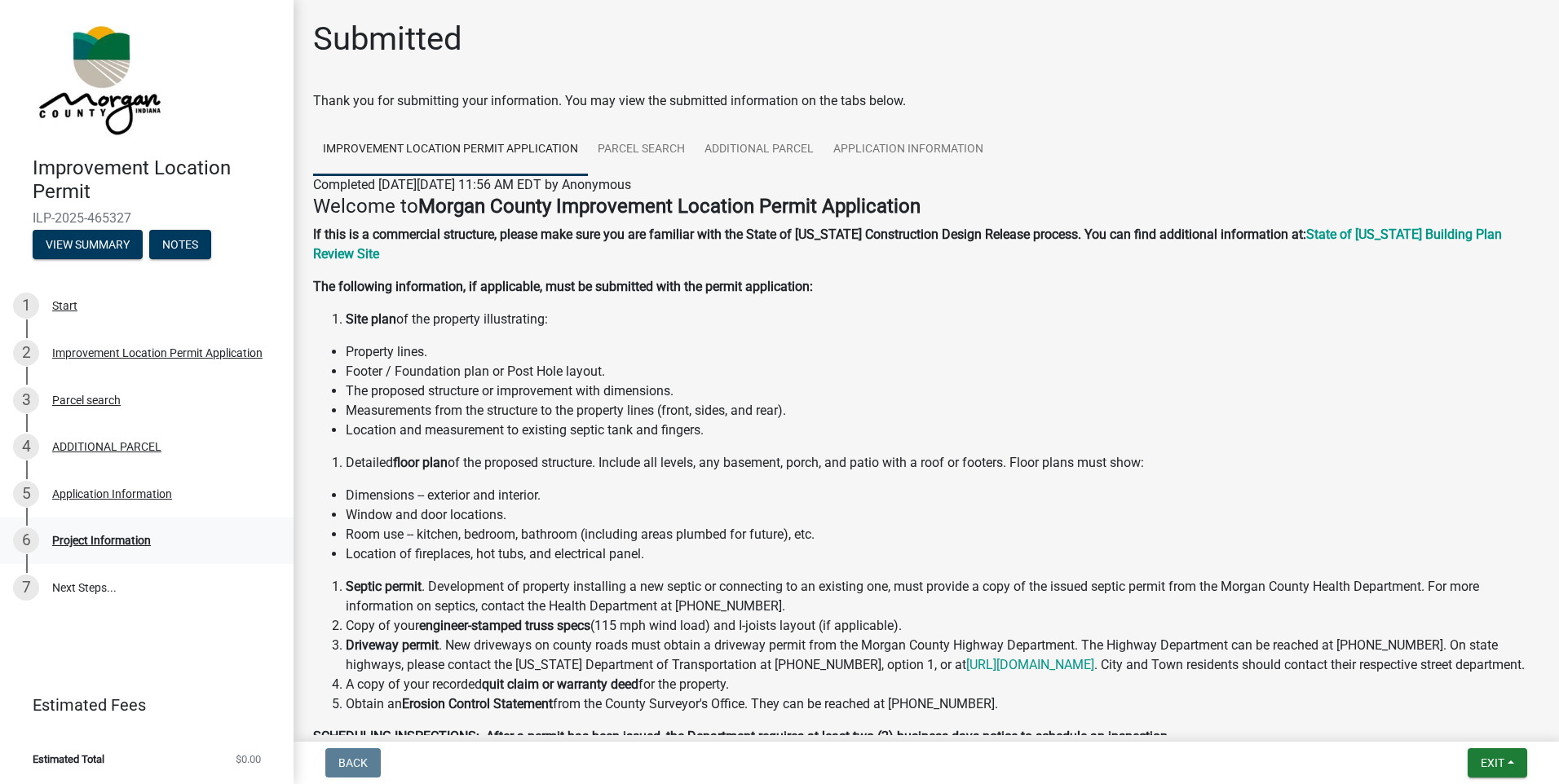
click at [99, 538] on div "Project Information" at bounding box center [102, 540] width 99 height 12
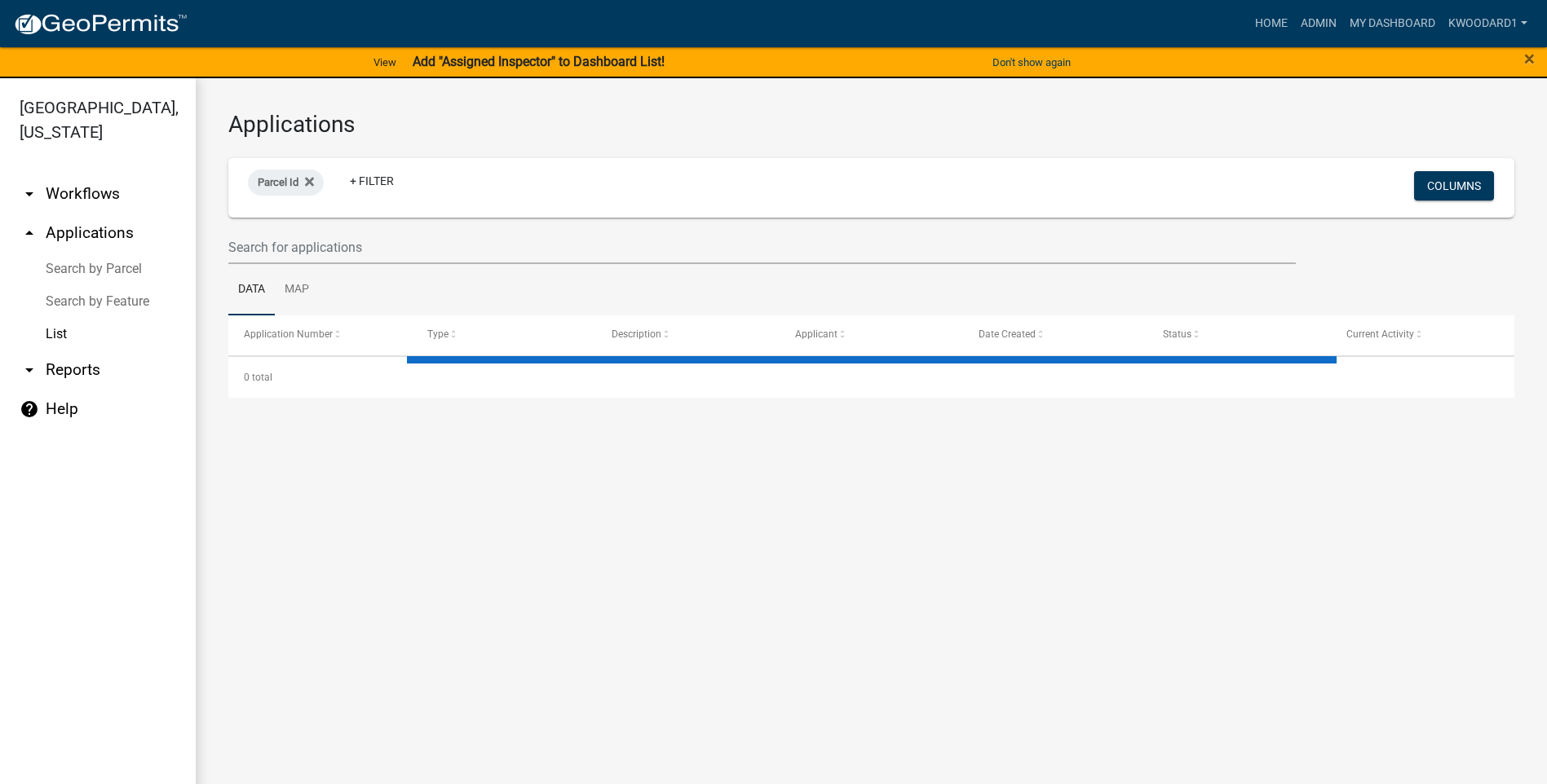
select select "3: 100"
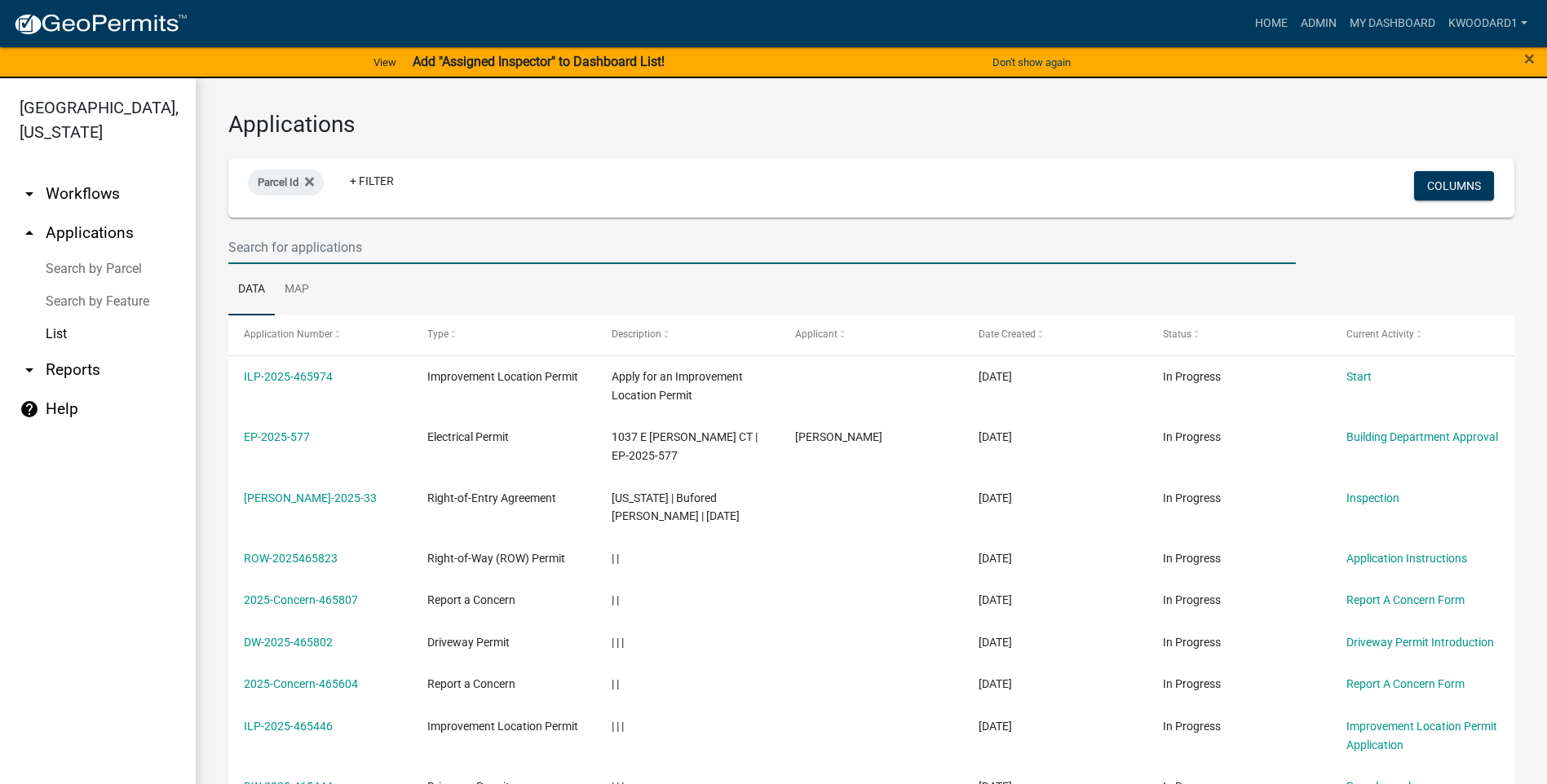
click at [367, 244] on input "text" at bounding box center [762, 247] width 1067 height 33
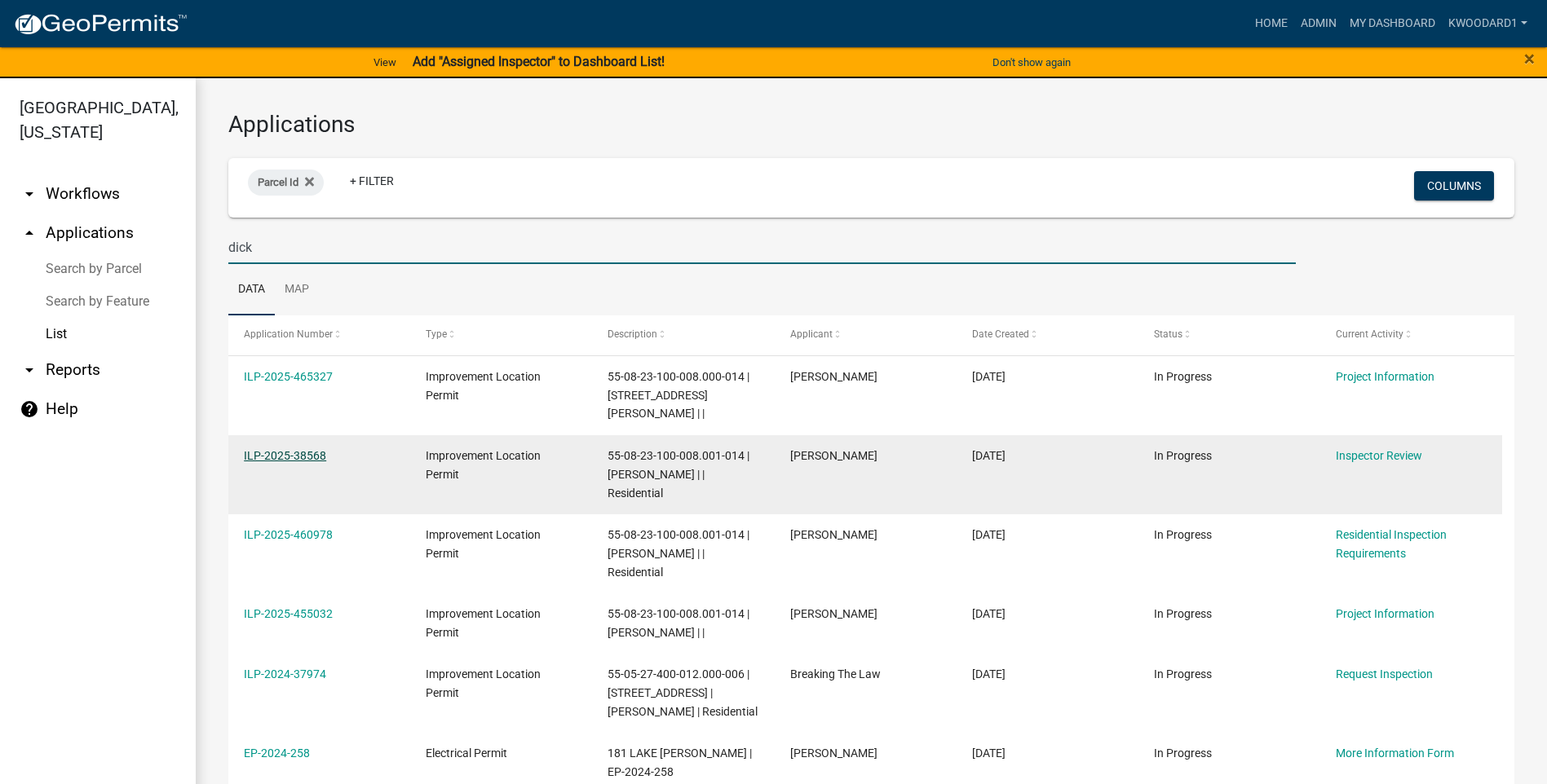
type input "dick"
click at [287, 449] on link "ILP-2025-38568" at bounding box center [285, 455] width 82 height 13
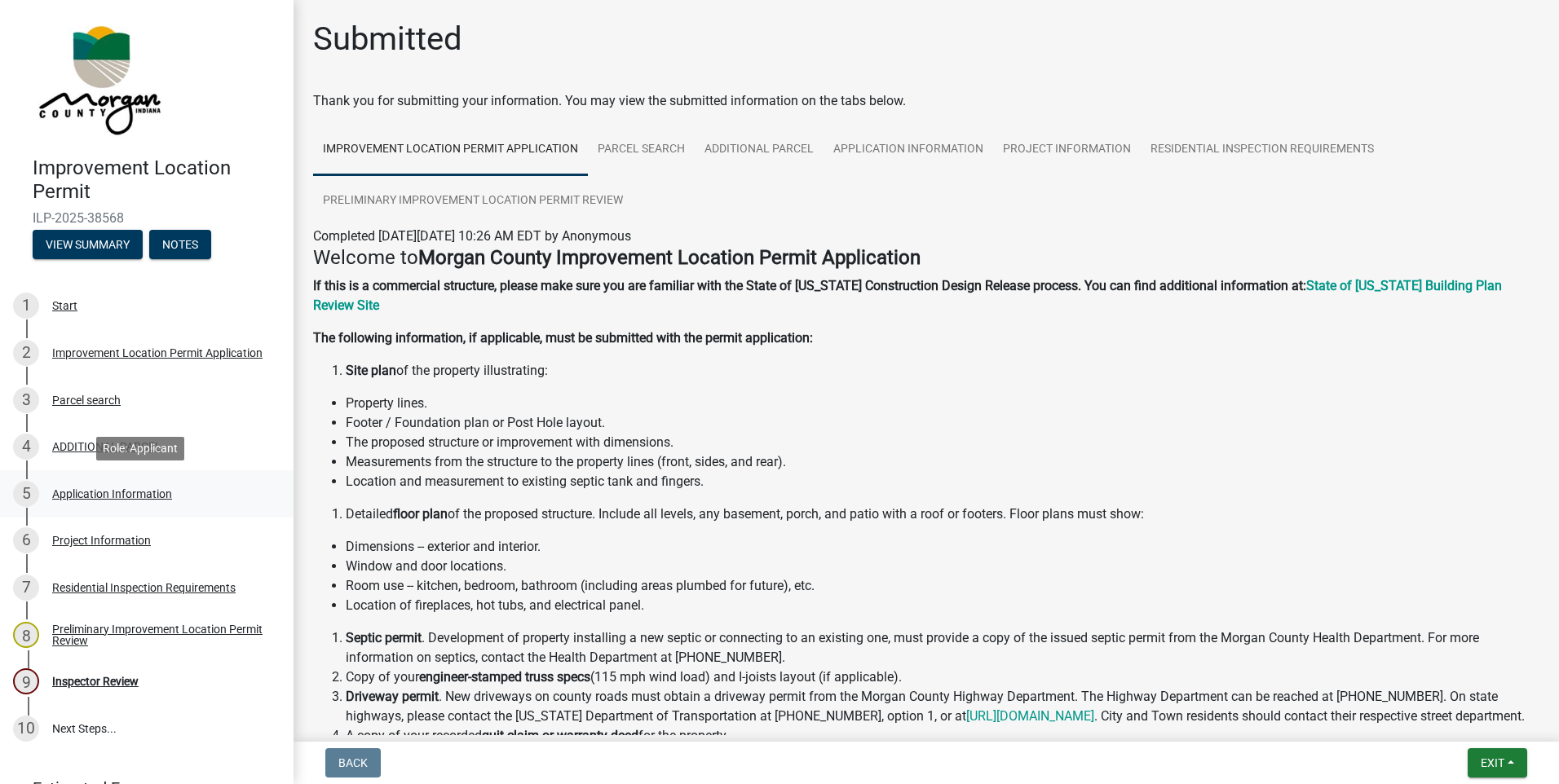
click at [77, 496] on div "Application Information" at bounding box center [112, 493] width 120 height 12
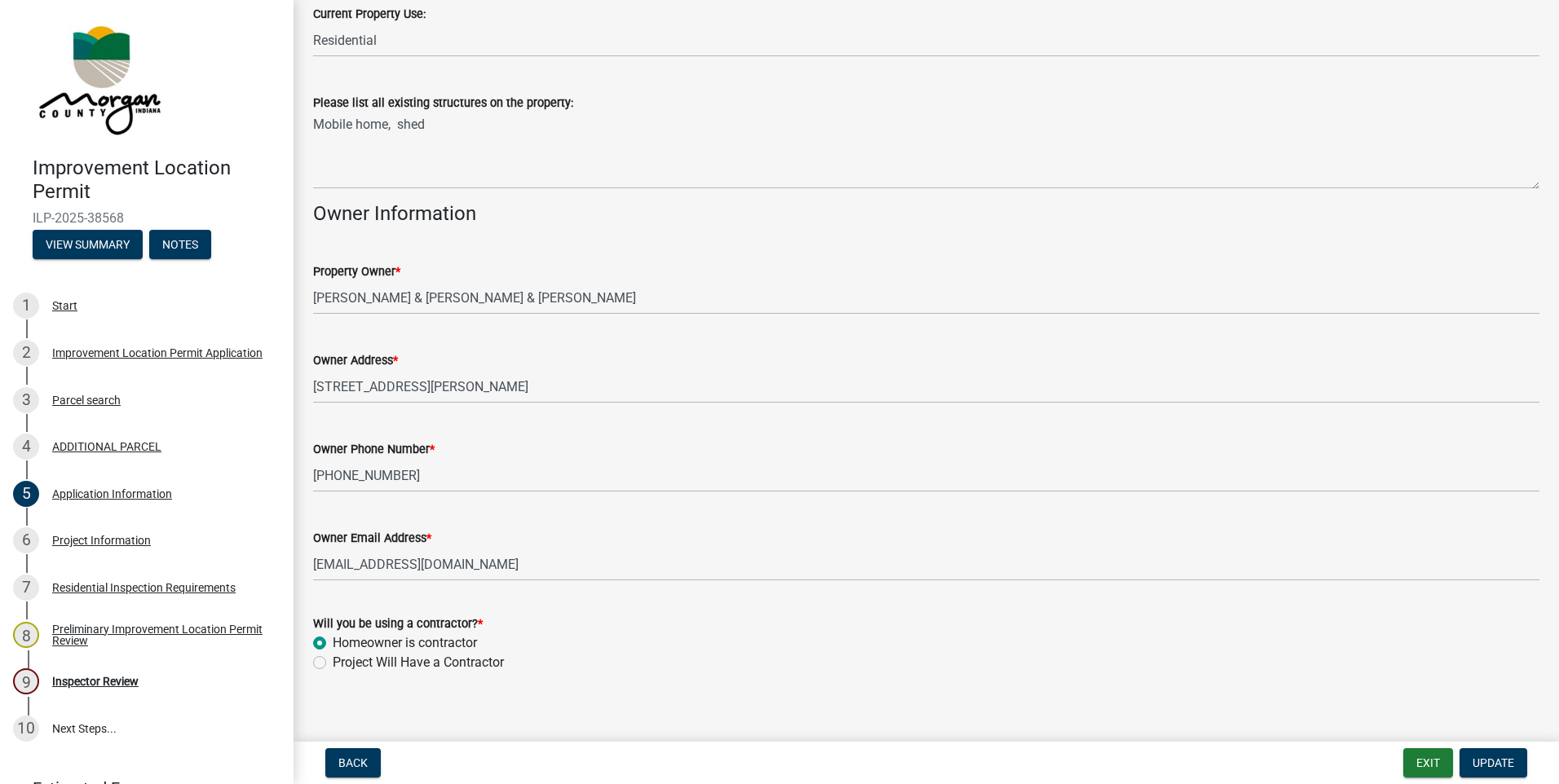
scroll to position [667, 0]
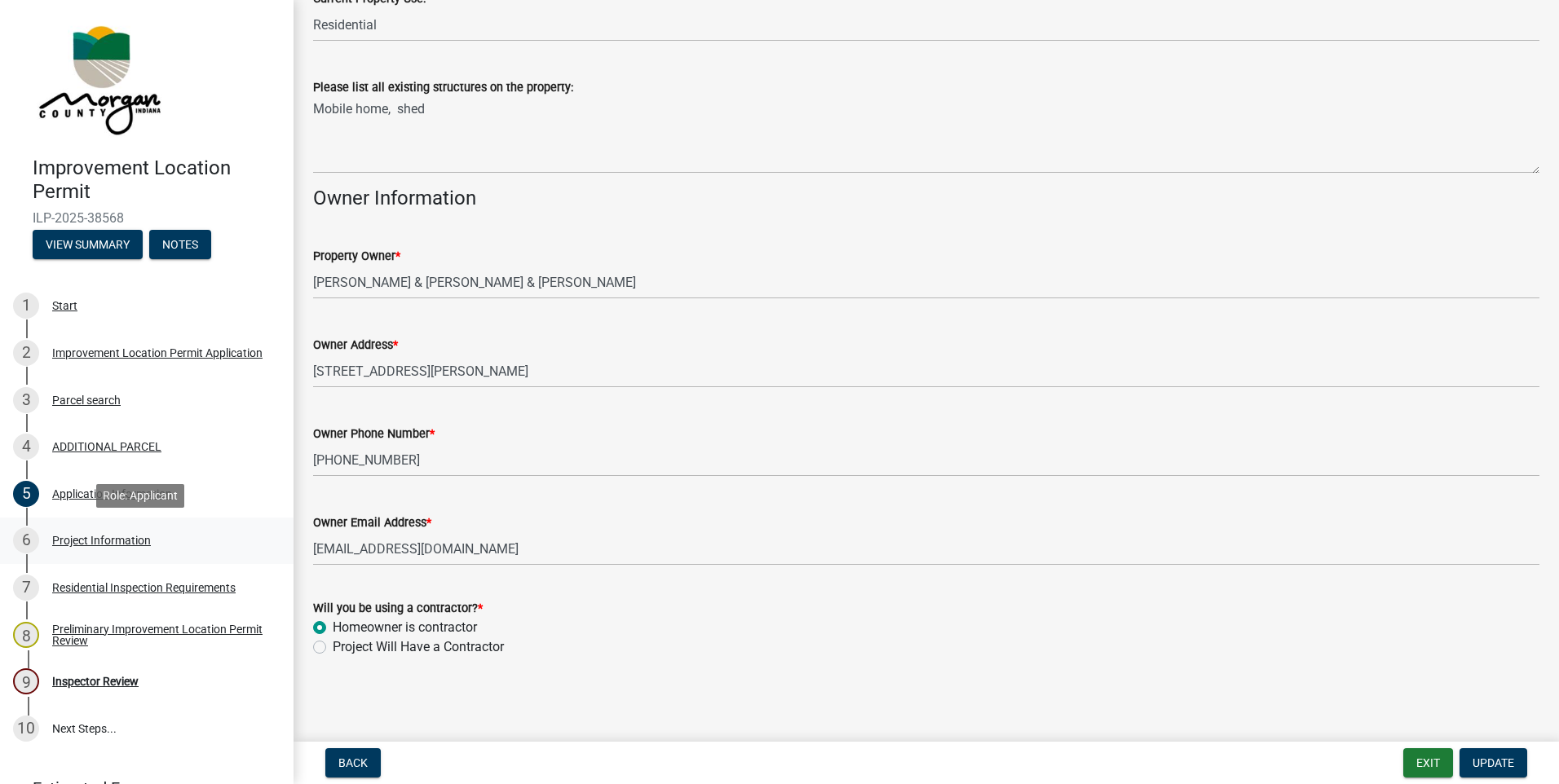
click at [112, 535] on div "Project Information" at bounding box center [102, 540] width 99 height 12
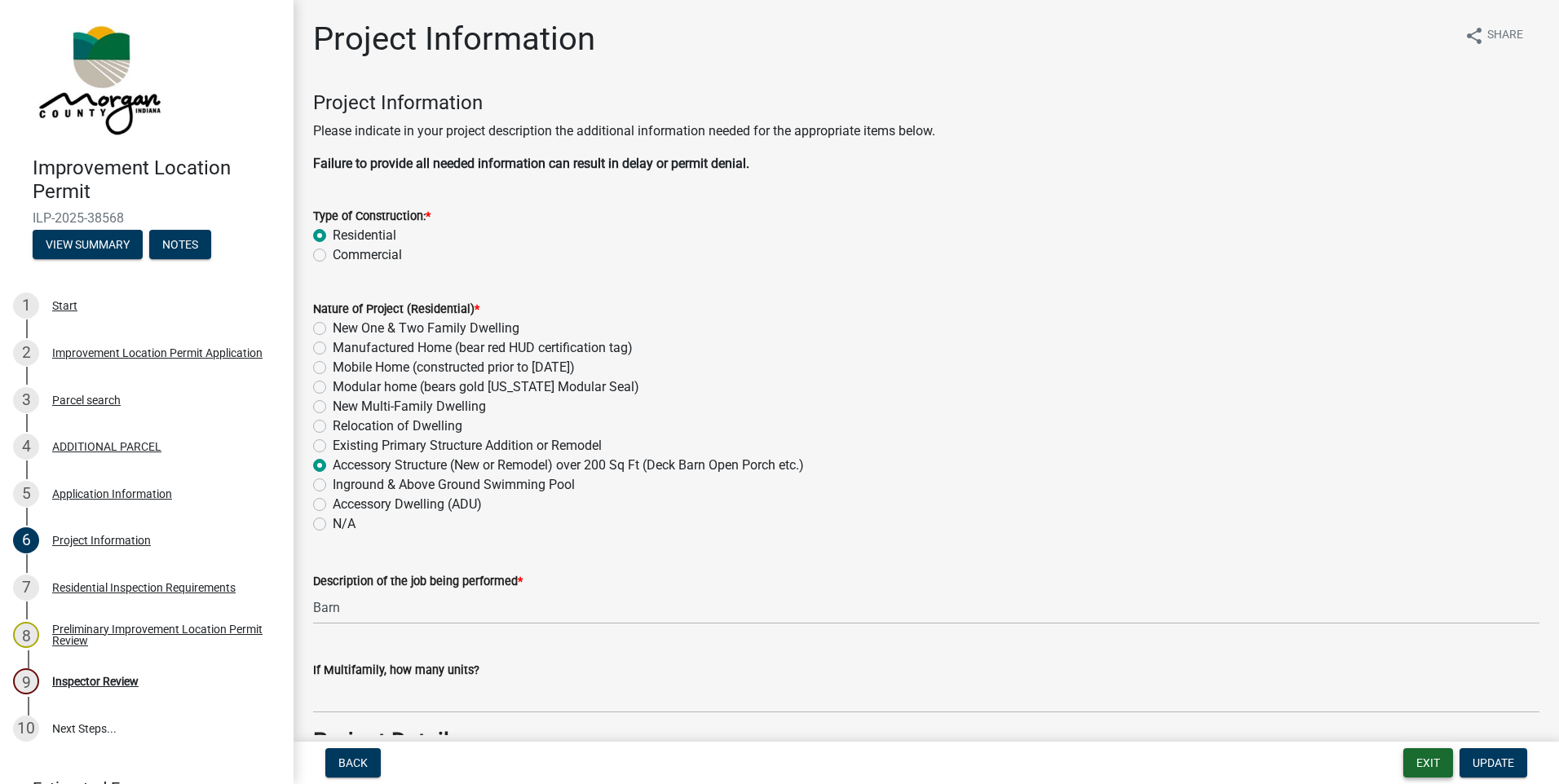
click at [1433, 766] on button "Exit" at bounding box center [1428, 762] width 50 height 30
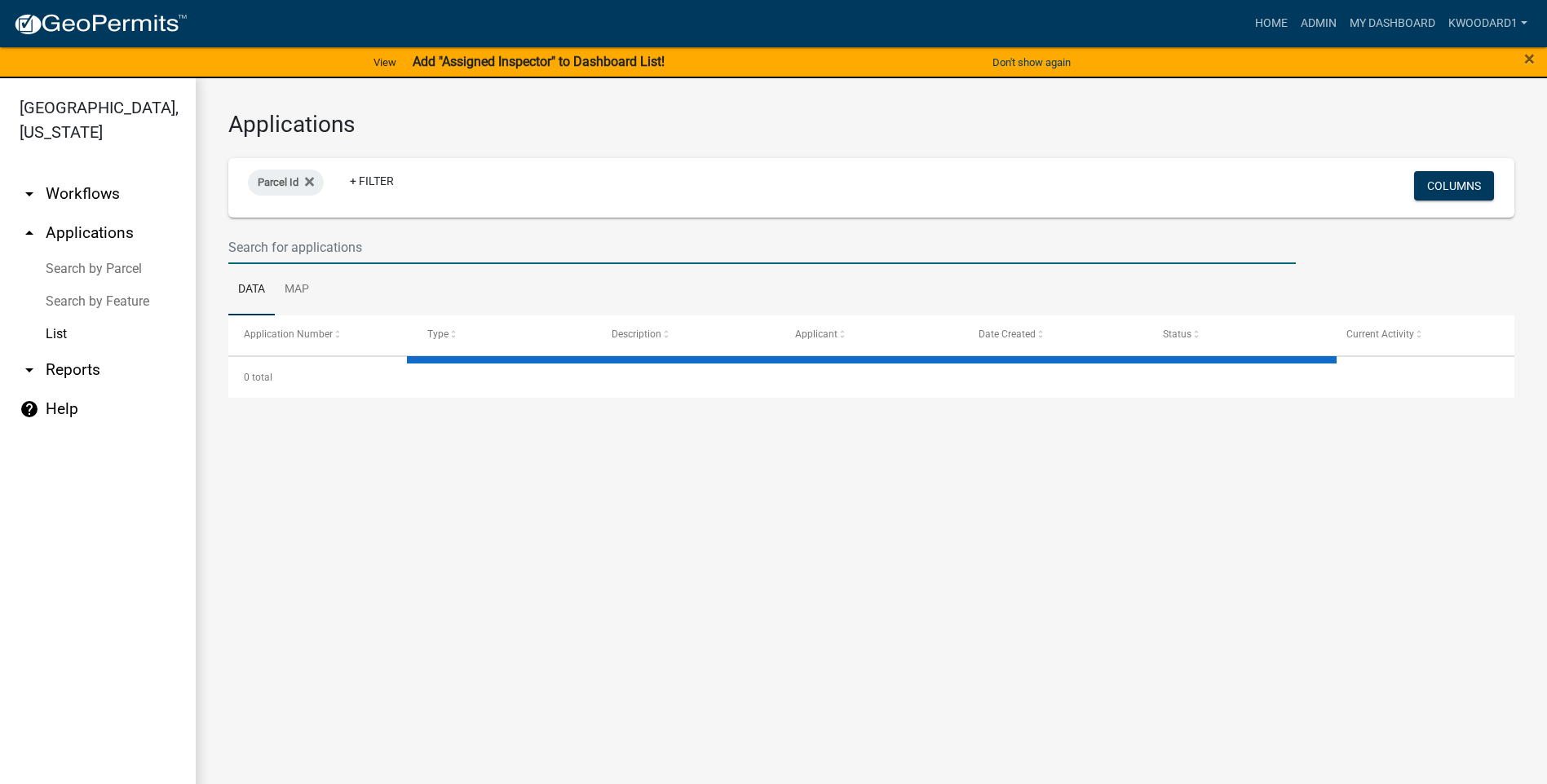
select select "3: 100"
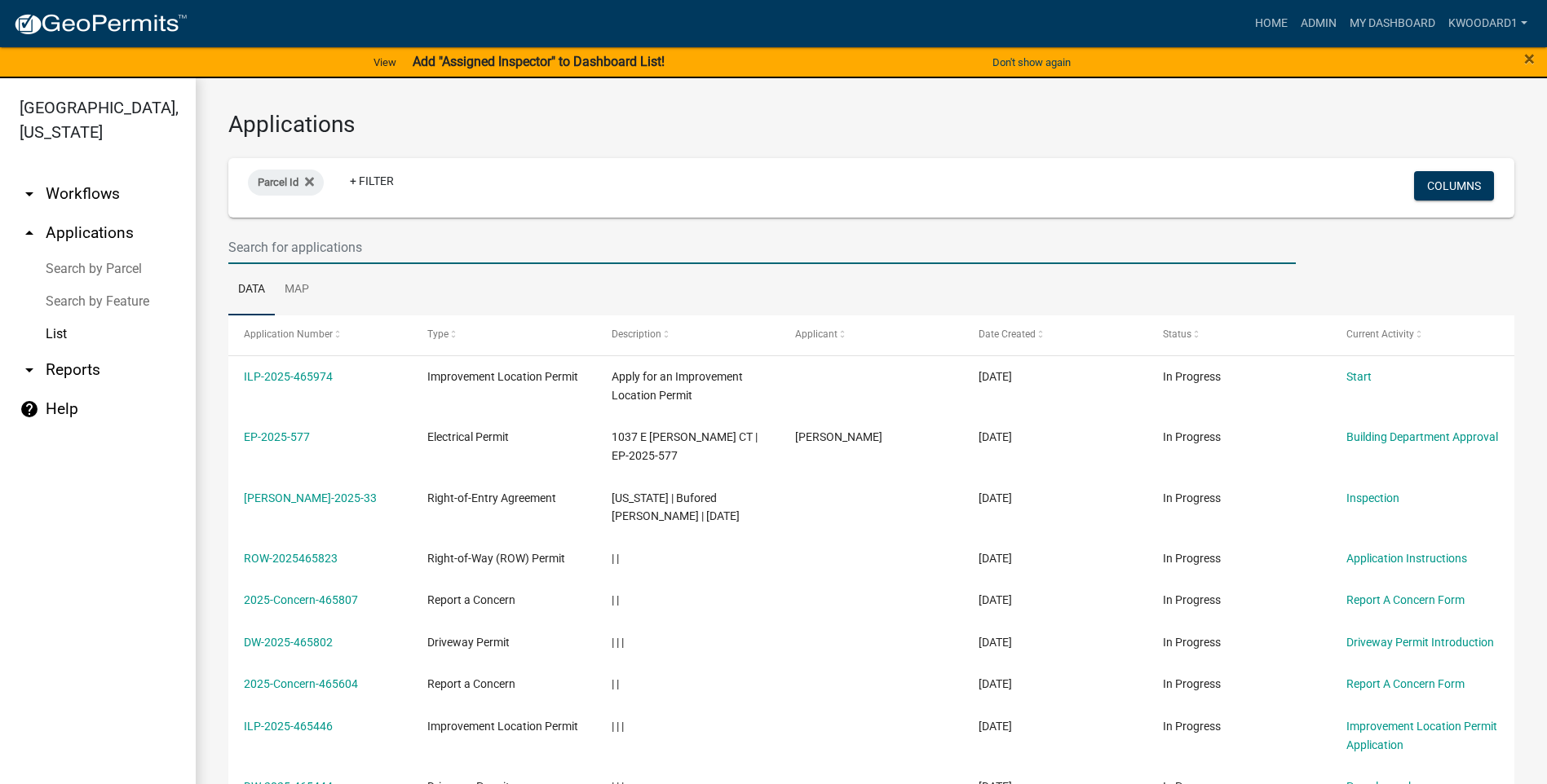
click at [339, 252] on input "text" at bounding box center [762, 247] width 1067 height 33
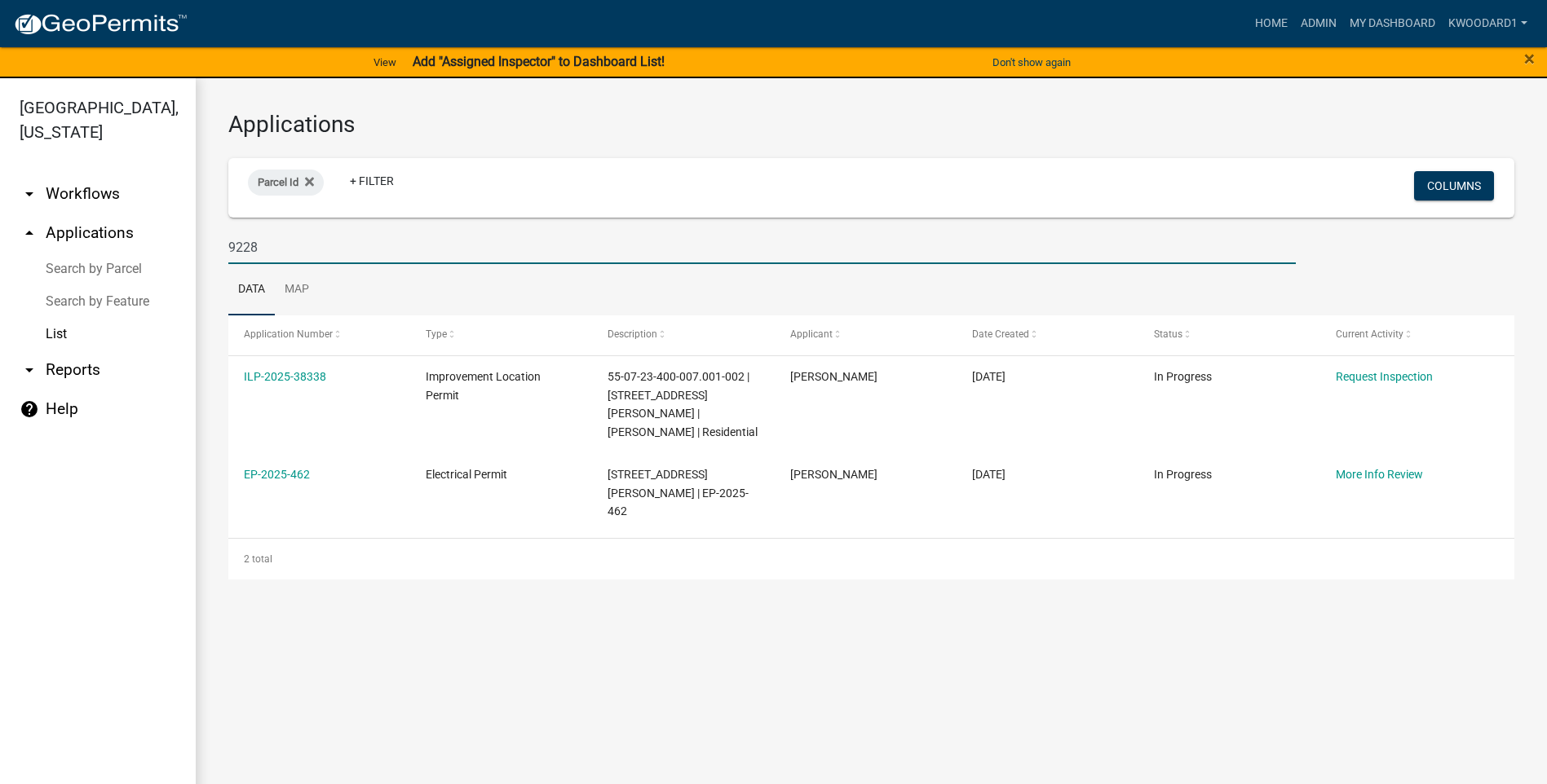
drag, startPoint x: 264, startPoint y: 252, endPoint x: 203, endPoint y: 245, distance: 61.4
click at [203, 245] on div "Applications Parcel Id + Filter Columns 9228 Data Map Application Number Type D…" at bounding box center [871, 345] width 1351 height 534
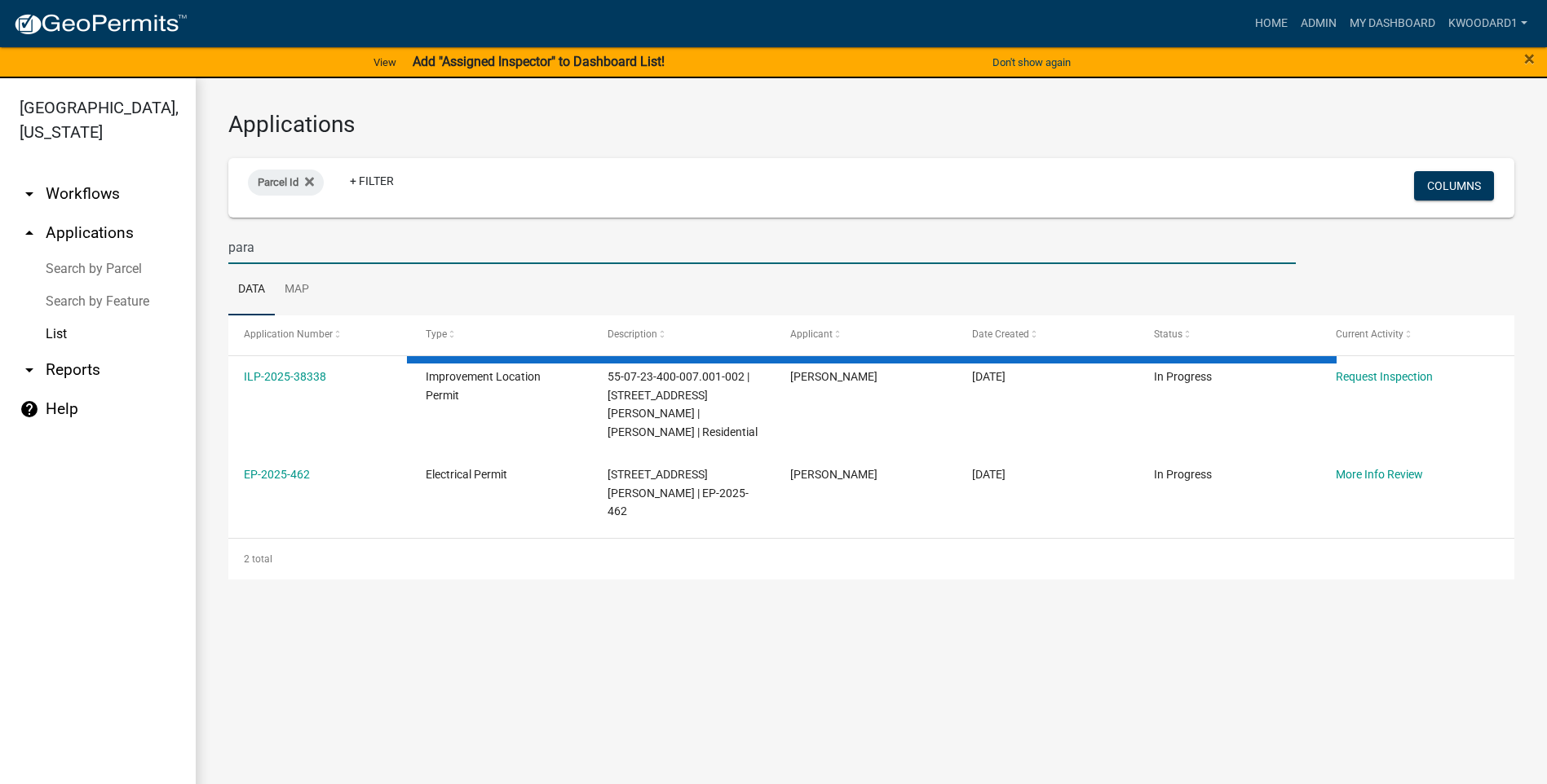
type input "parad"
select select "3: 100"
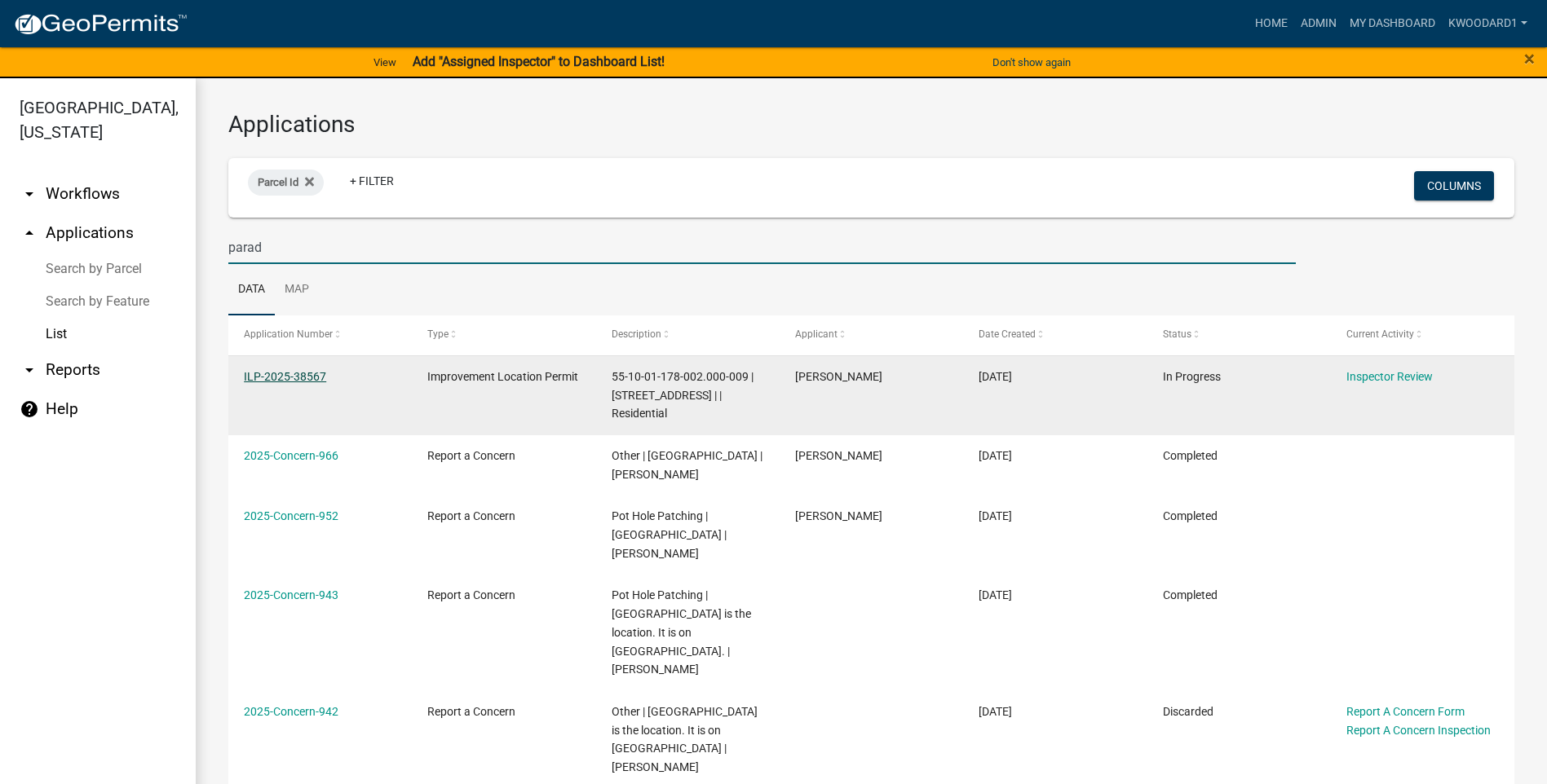
type input "parad"
click at [301, 374] on link "ILP-2025-38567" at bounding box center [285, 376] width 82 height 13
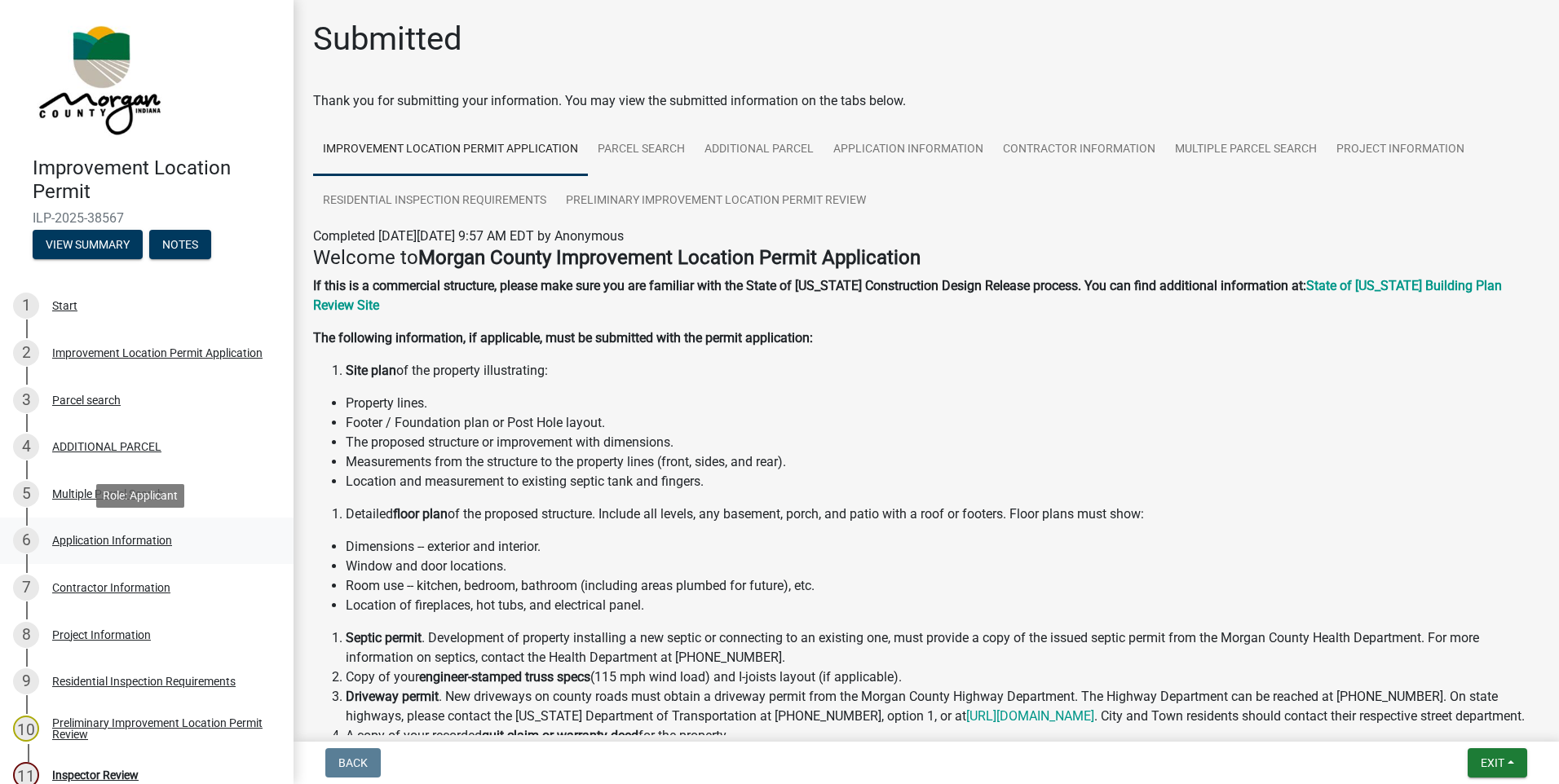
click at [116, 542] on div "Application Information" at bounding box center [112, 540] width 120 height 12
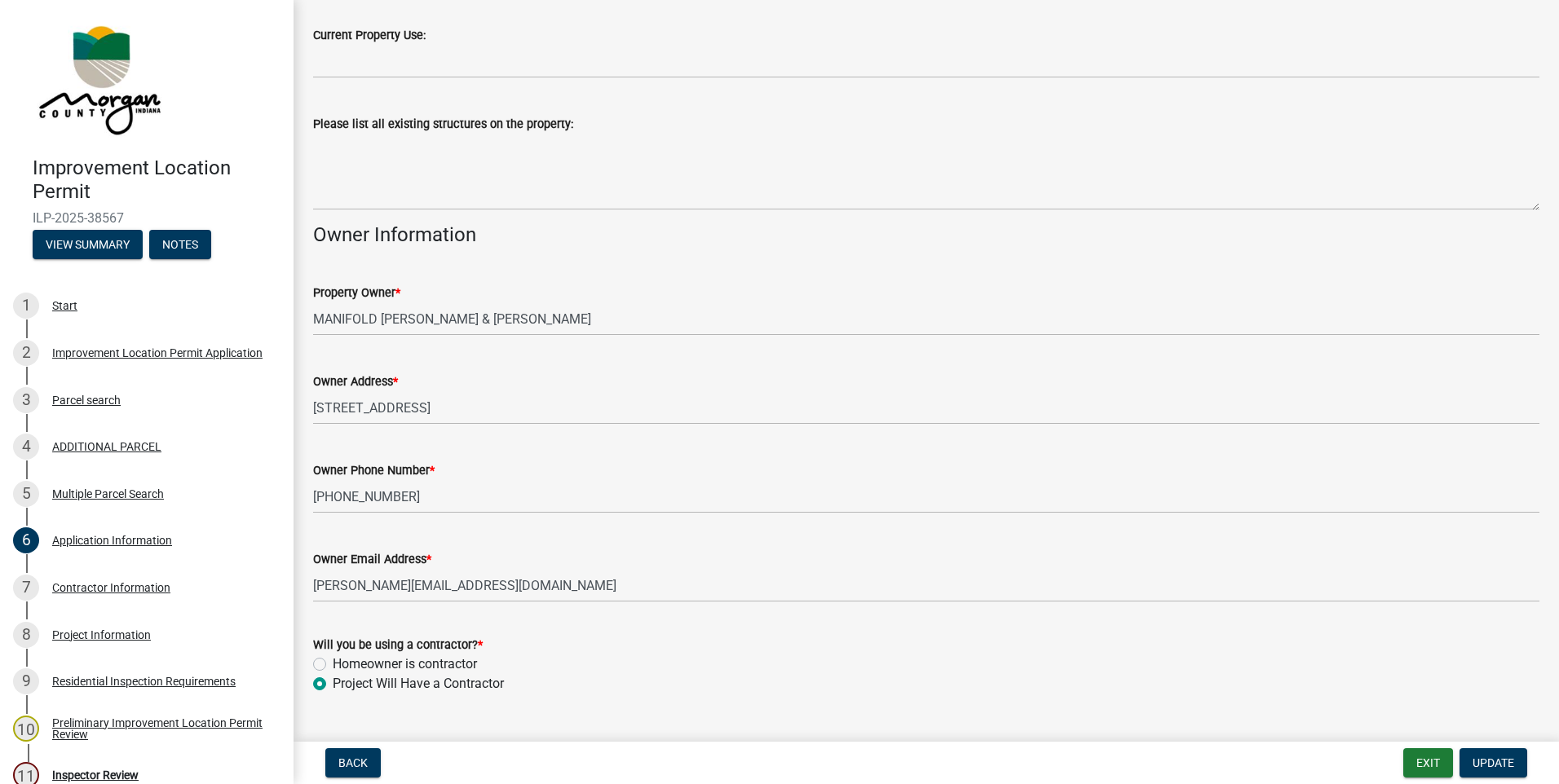
scroll to position [608, 0]
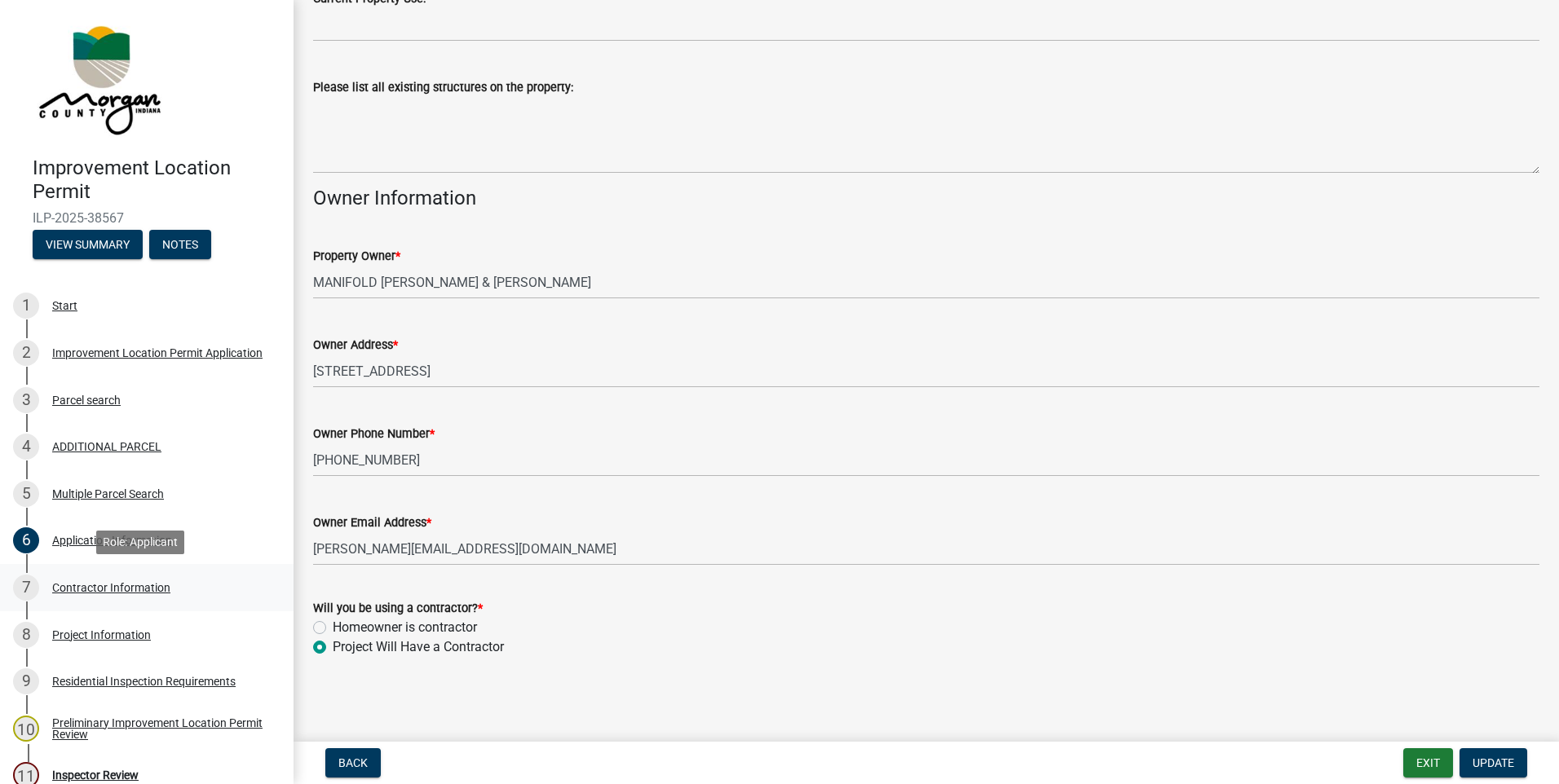
click at [60, 581] on div "Contractor Information" at bounding box center [111, 587] width 118 height 12
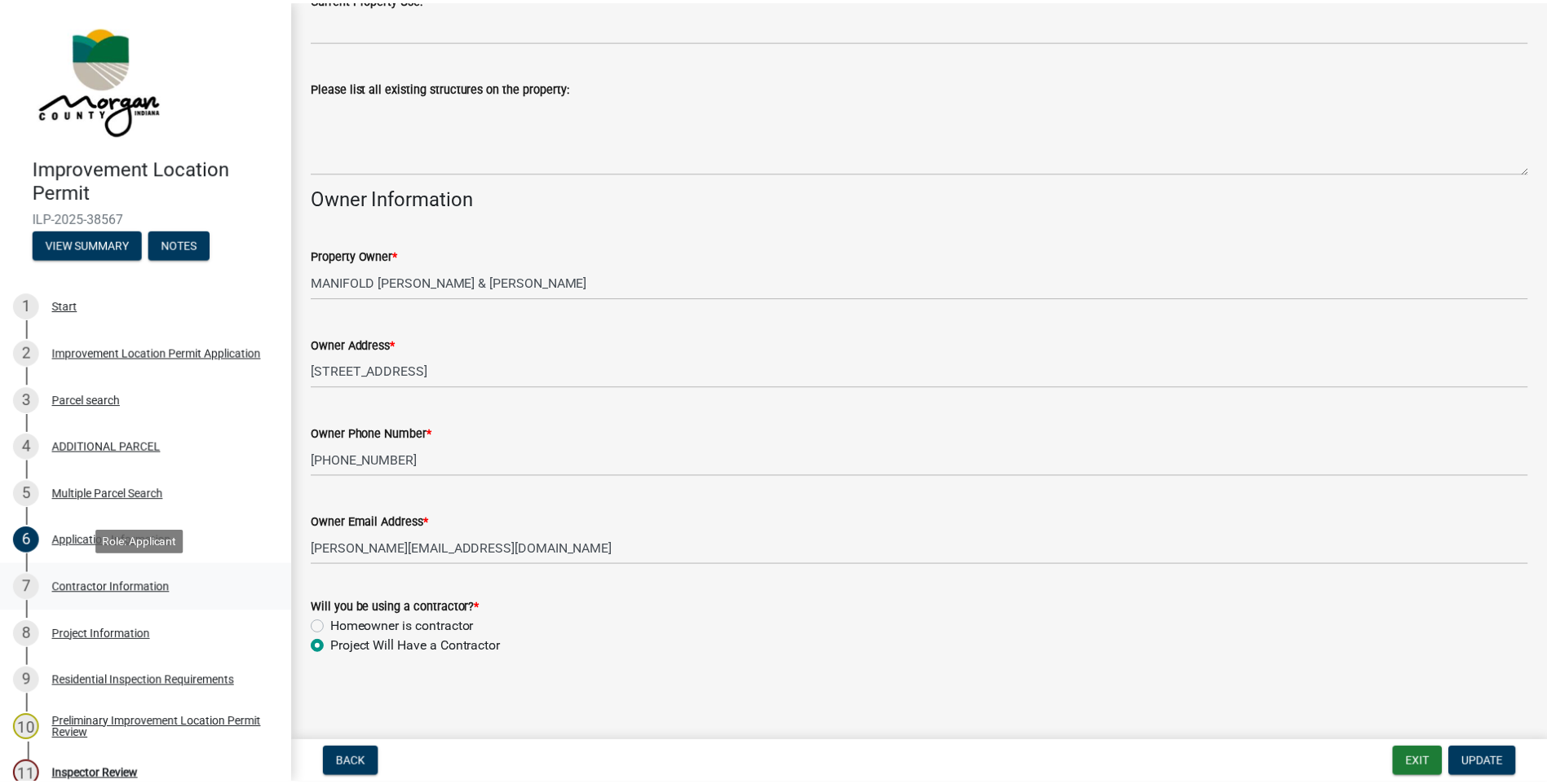
scroll to position [0, 0]
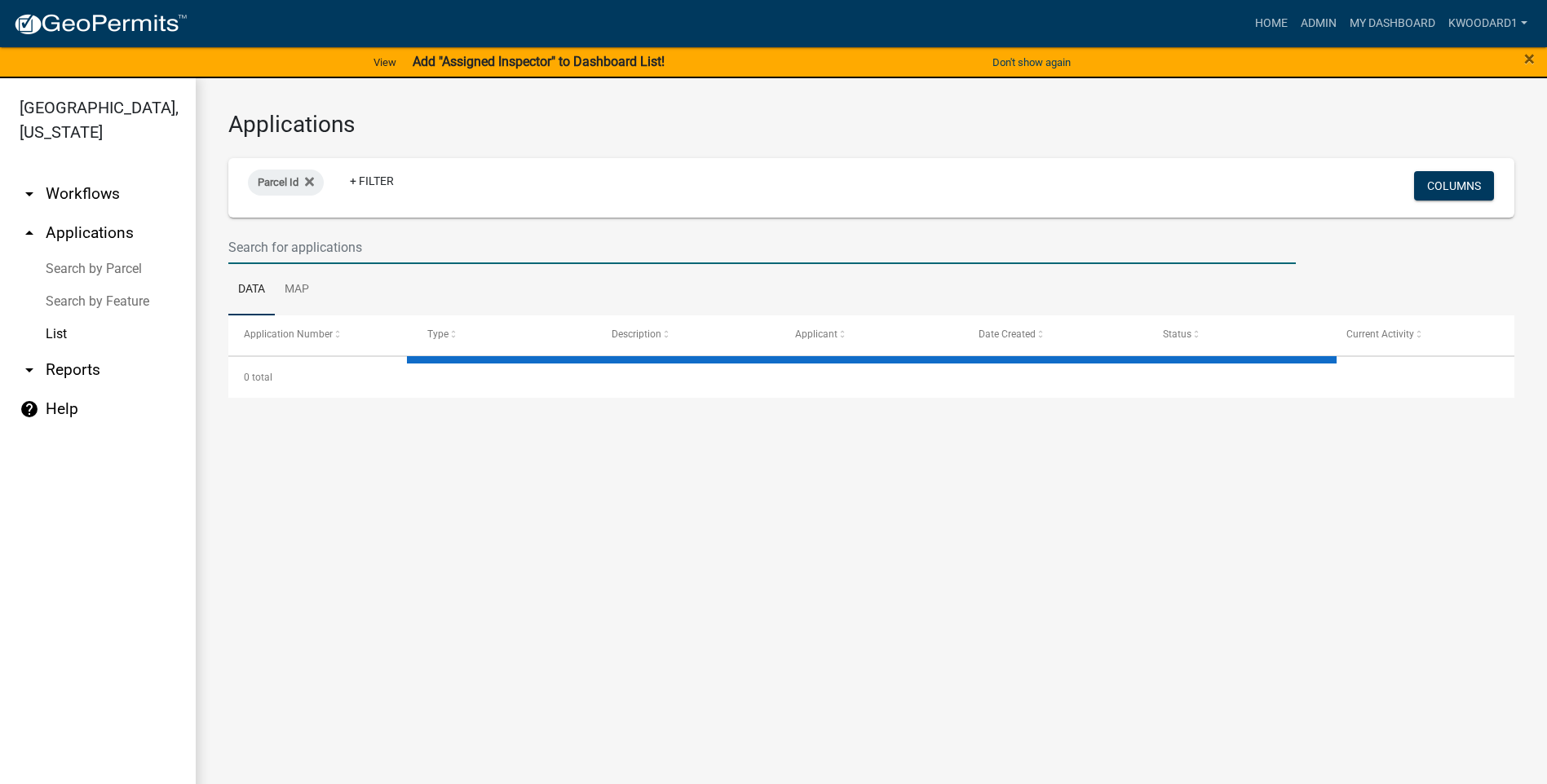
click at [272, 246] on input "text" at bounding box center [762, 247] width 1067 height 33
select select "3: 100"
